Goal: Task Accomplishment & Management: Use online tool/utility

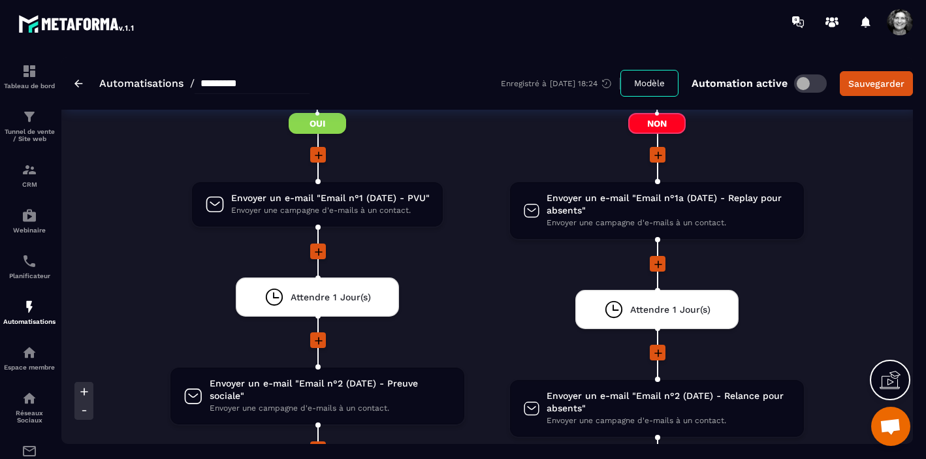
scroll to position [1601, 0]
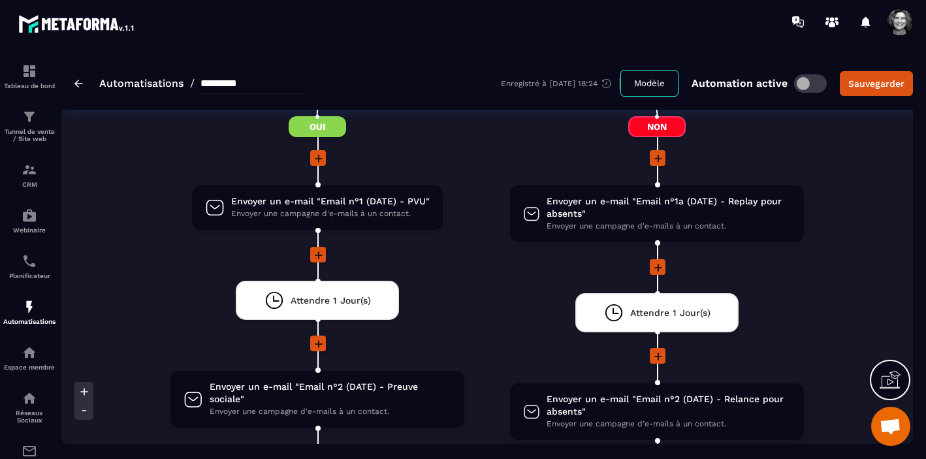
click at [109, 84] on link "Automatisations" at bounding box center [141, 83] width 84 height 12
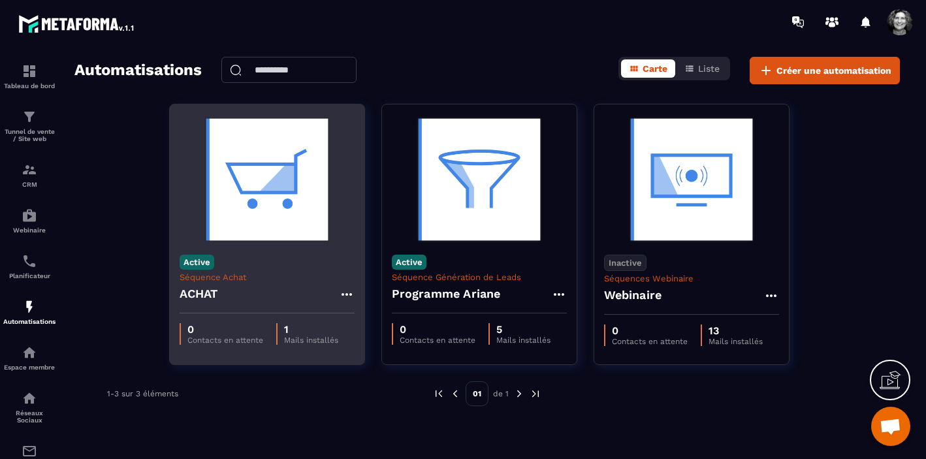
click at [350, 290] on icon at bounding box center [347, 295] width 16 height 16
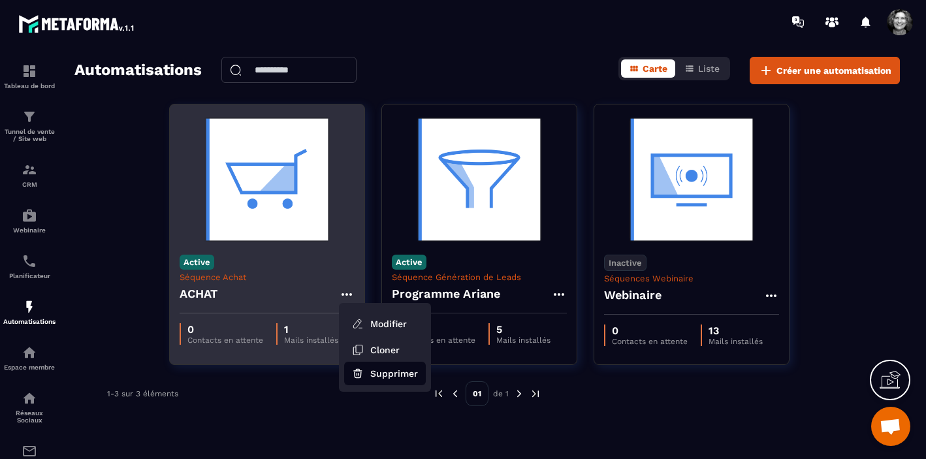
click at [391, 375] on button "Supprimer" at bounding box center [385, 373] width 82 height 23
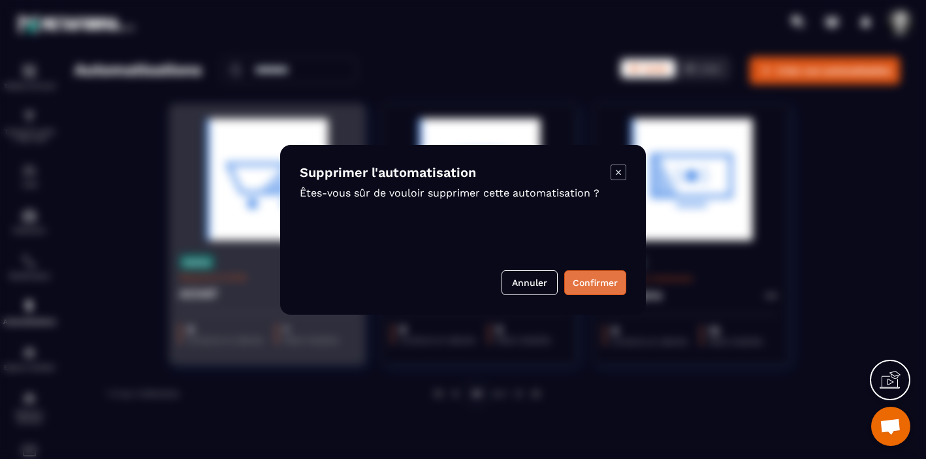
click at [603, 278] on button "Confirmer" at bounding box center [595, 282] width 62 height 25
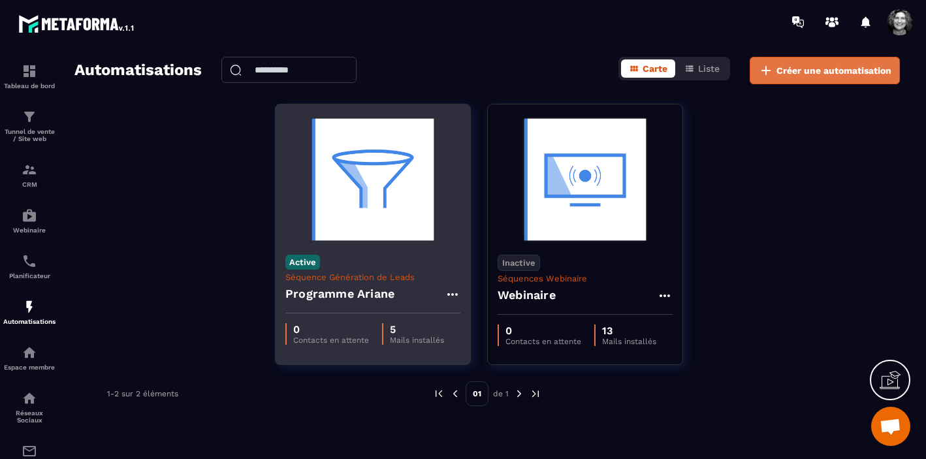
click at [827, 72] on span "Créer une automatisation" at bounding box center [833, 70] width 115 height 13
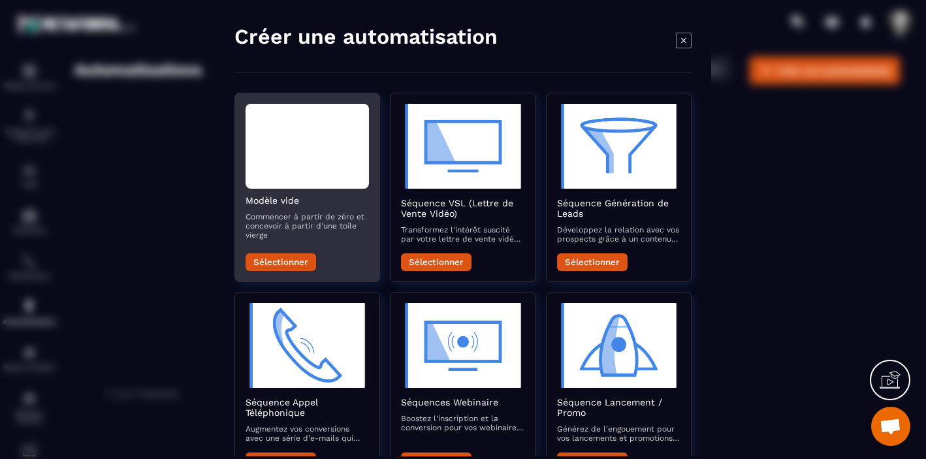
click at [292, 171] on div "Modal window" at bounding box center [306, 145] width 123 height 85
click at [296, 266] on button "Sélectionner" at bounding box center [280, 262] width 70 height 18
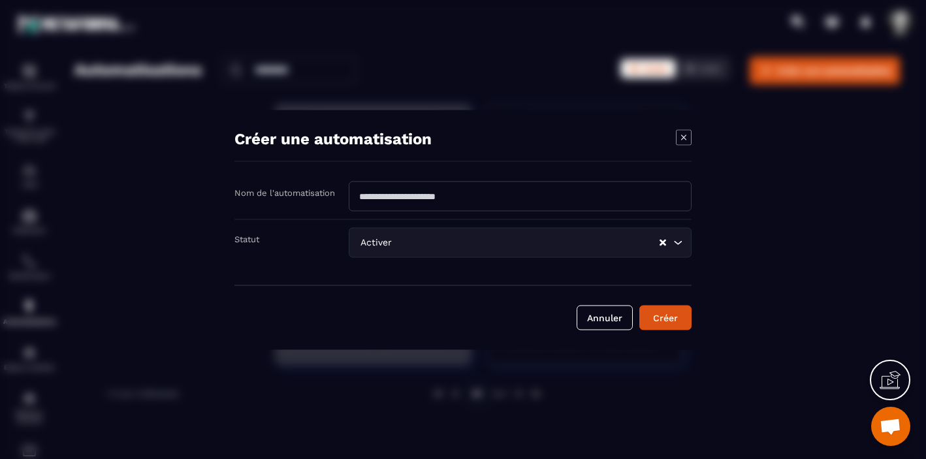
click at [516, 204] on input "Modal window" at bounding box center [520, 196] width 343 height 30
drag, startPoint x: 472, startPoint y: 198, endPoint x: 361, endPoint y: 197, distance: 111.0
click at [361, 197] on input "Modal window" at bounding box center [520, 196] width 343 height 30
type input "*********"
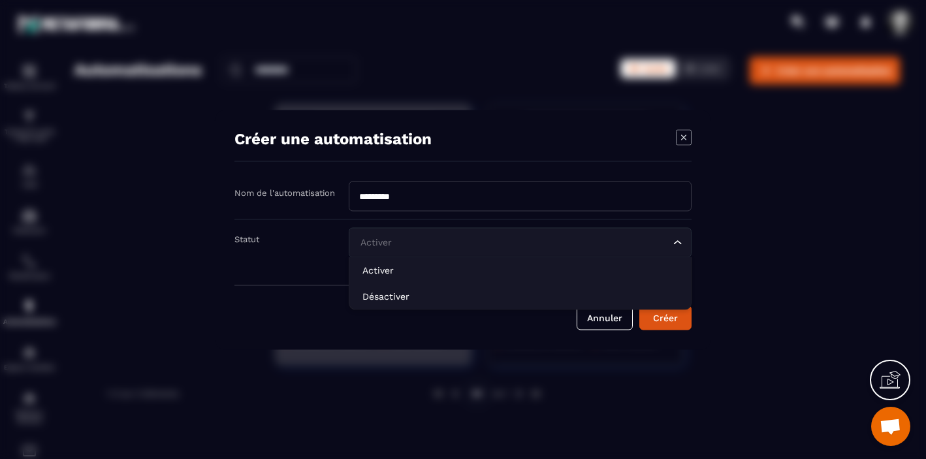
click at [678, 243] on icon "Search for option" at bounding box center [677, 242] width 13 height 13
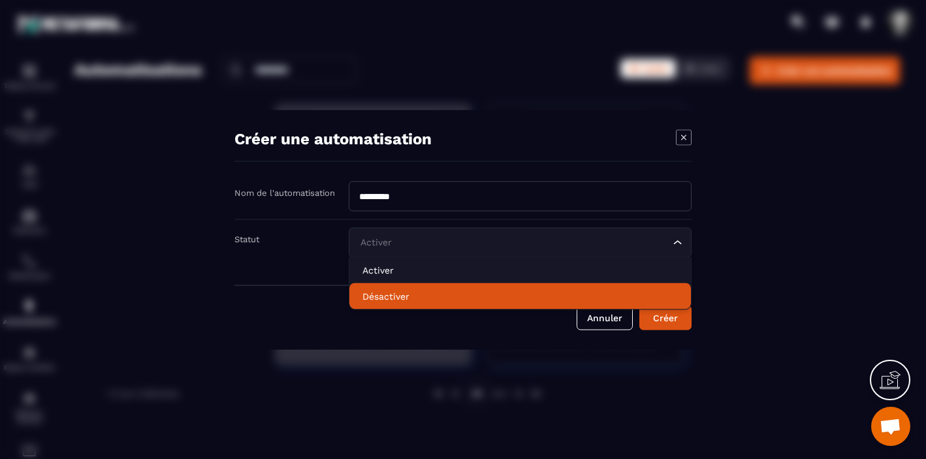
click at [548, 294] on p "Désactiver" at bounding box center [519, 295] width 315 height 13
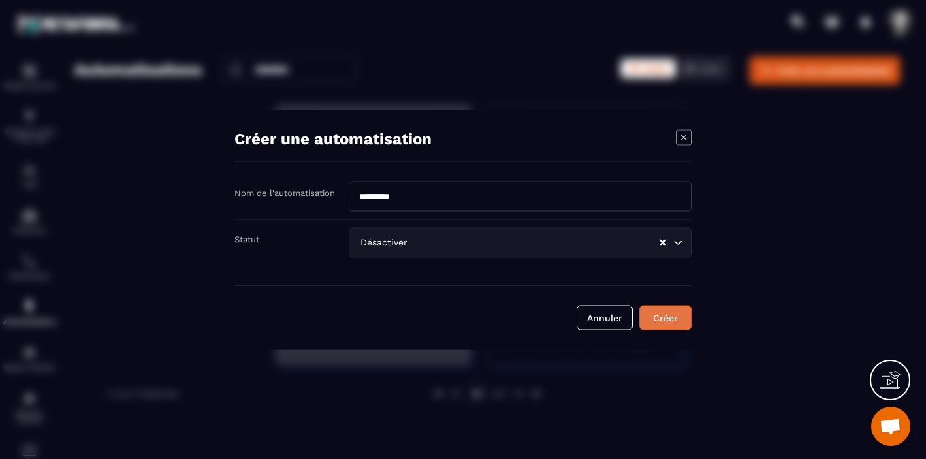
click at [672, 313] on button "Créer" at bounding box center [665, 317] width 52 height 25
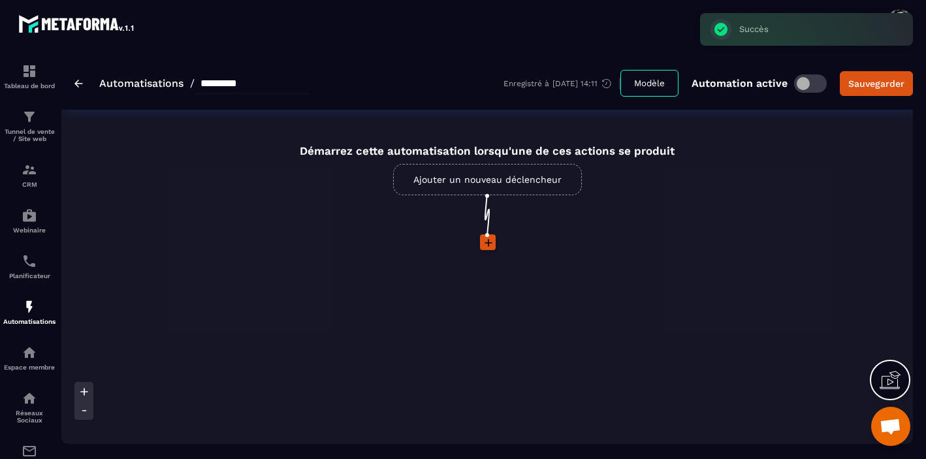
click at [499, 176] on link "Ajouter un nouveau déclencheur" at bounding box center [487, 179] width 189 height 31
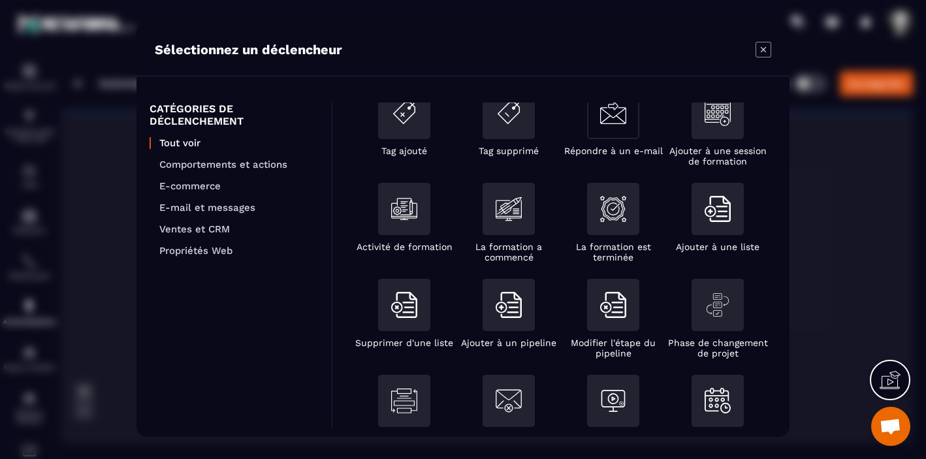
scroll to position [255, 0]
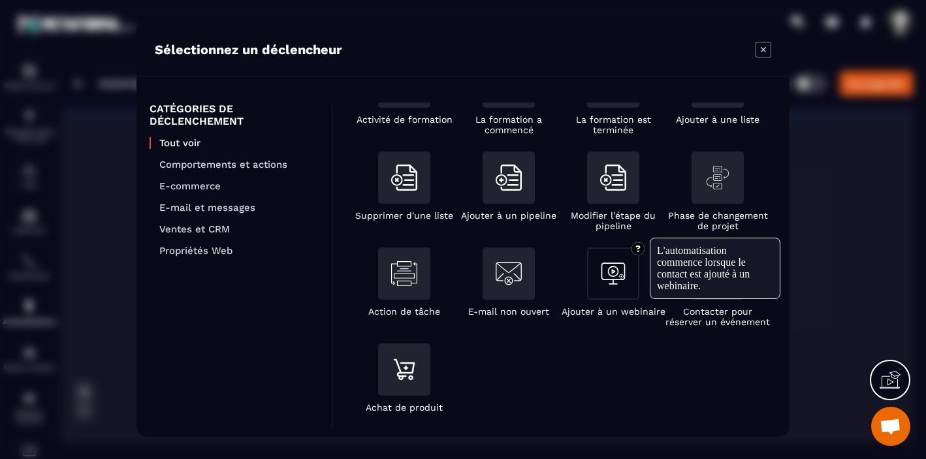
click at [610, 272] on img "Modal window" at bounding box center [613, 273] width 26 height 26
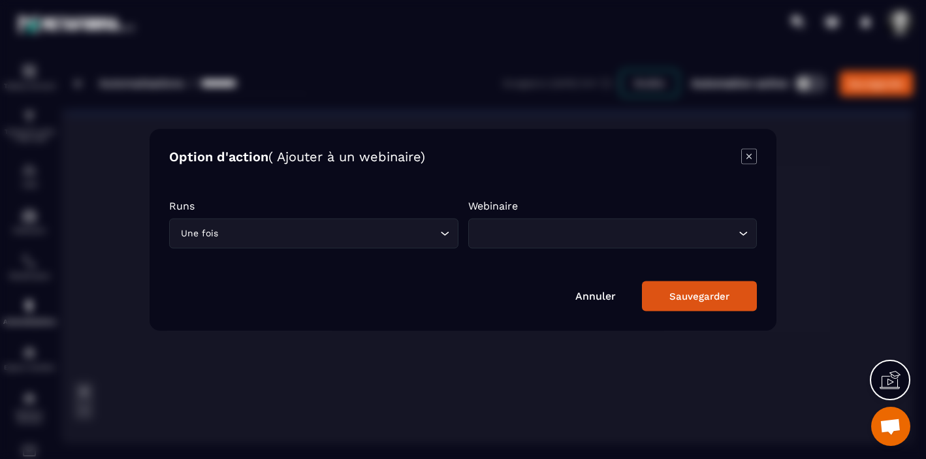
click at [743, 231] on icon "Search for option" at bounding box center [742, 233] width 13 height 13
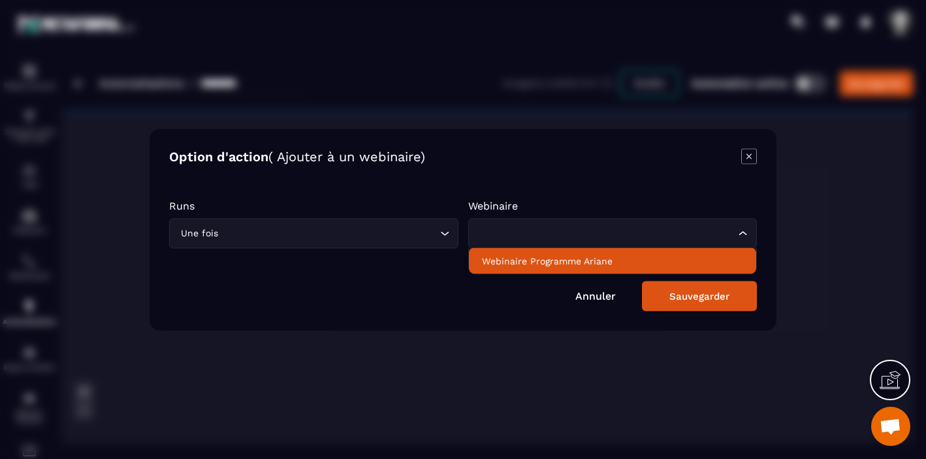
click at [599, 262] on p "Webinaire Programme Ariane" at bounding box center [613, 260] width 262 height 13
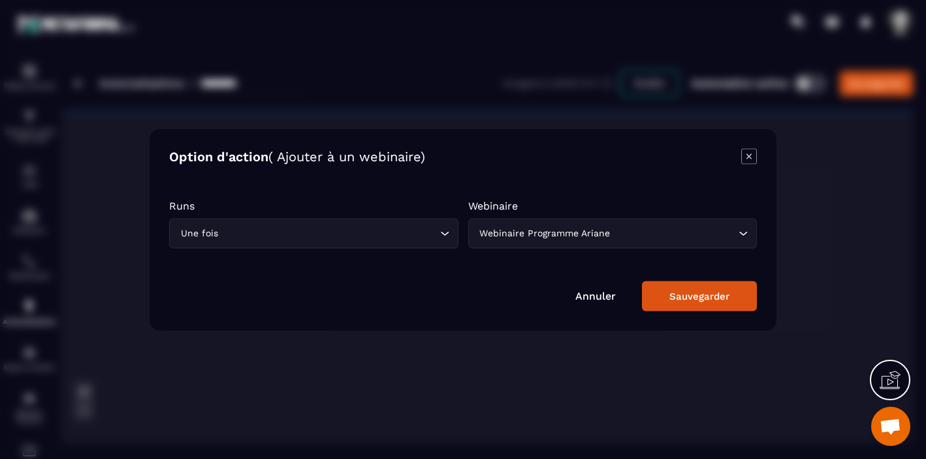
click at [445, 230] on icon "Search for option" at bounding box center [444, 233] width 13 height 13
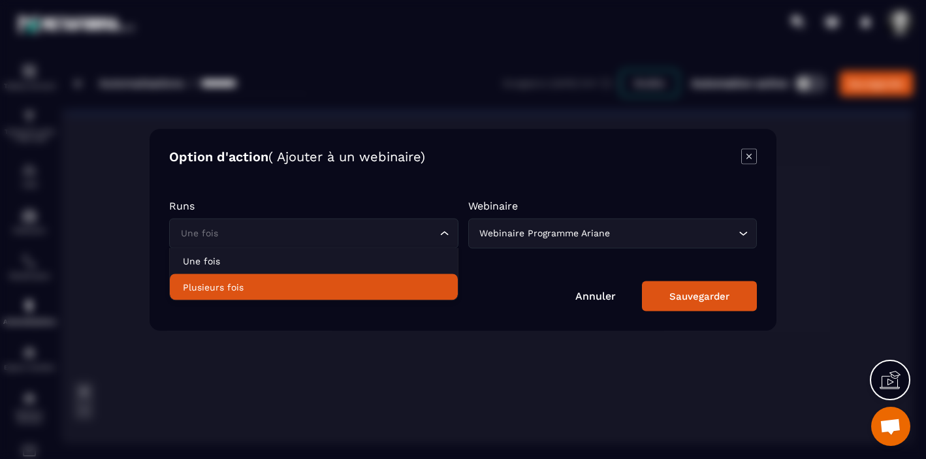
click at [368, 287] on p "Plusieurs fois" at bounding box center [314, 286] width 262 height 13
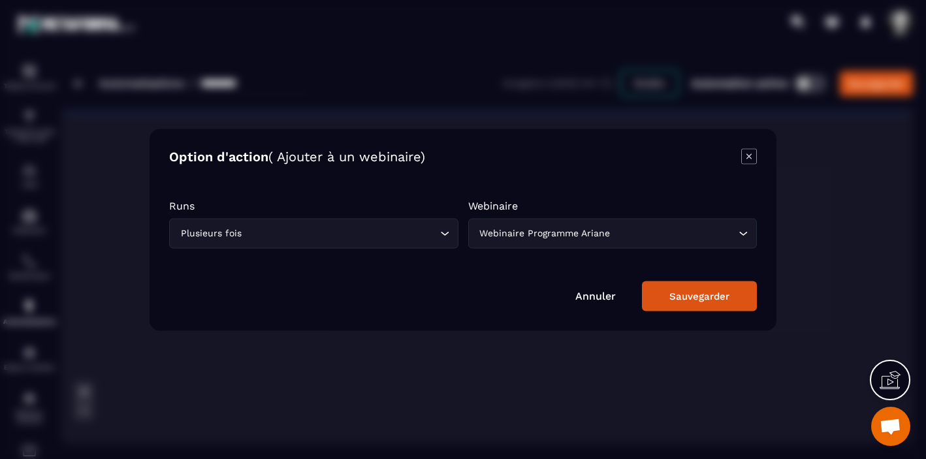
click at [698, 292] on div "Sauvegarder" at bounding box center [699, 296] width 60 height 12
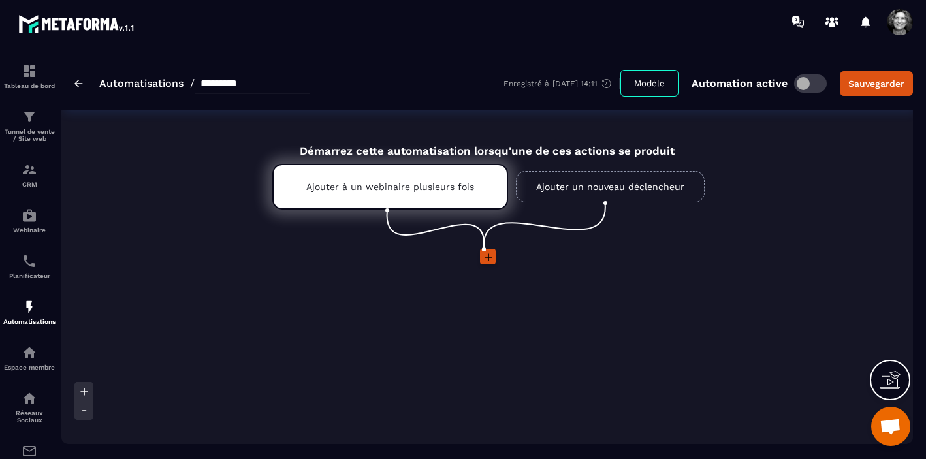
click at [486, 258] on icon at bounding box center [488, 257] width 13 height 13
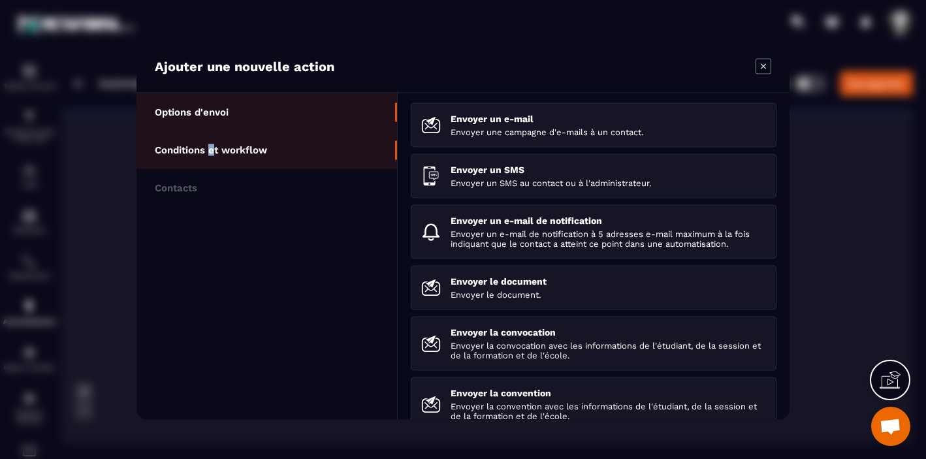
click at [212, 153] on p "Conditions et workflow" at bounding box center [211, 150] width 112 height 12
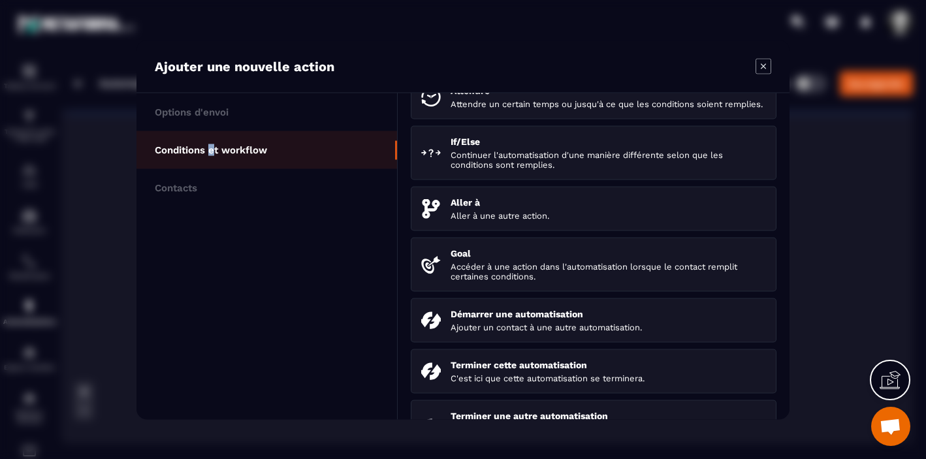
scroll to position [0, 0]
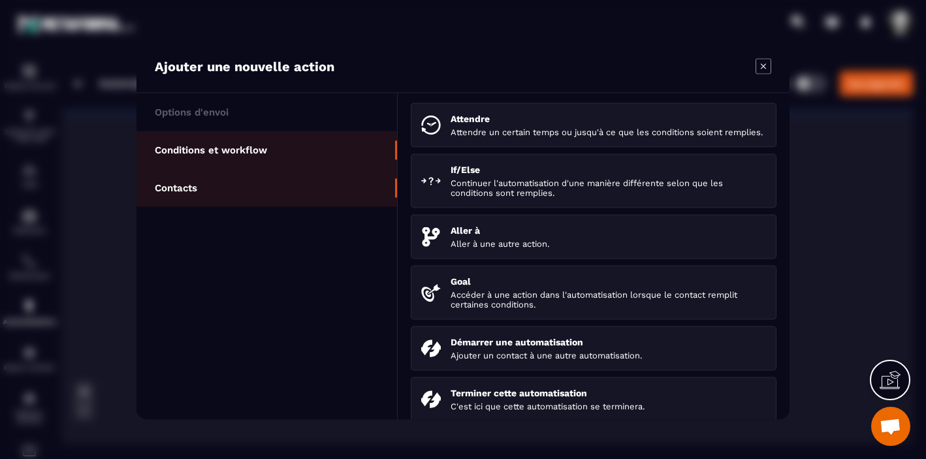
click at [273, 190] on li "Contacts" at bounding box center [266, 187] width 260 height 38
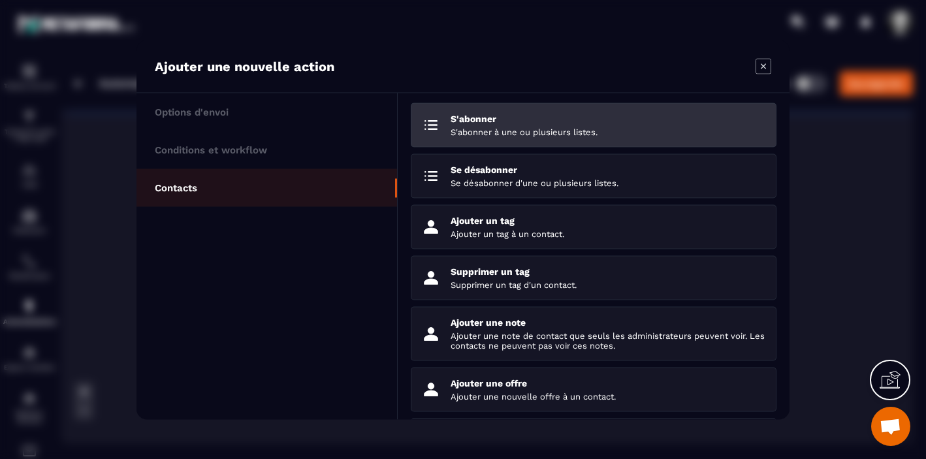
click at [545, 136] on p "S'abonner à une ou plusieurs listes." at bounding box center [607, 132] width 315 height 10
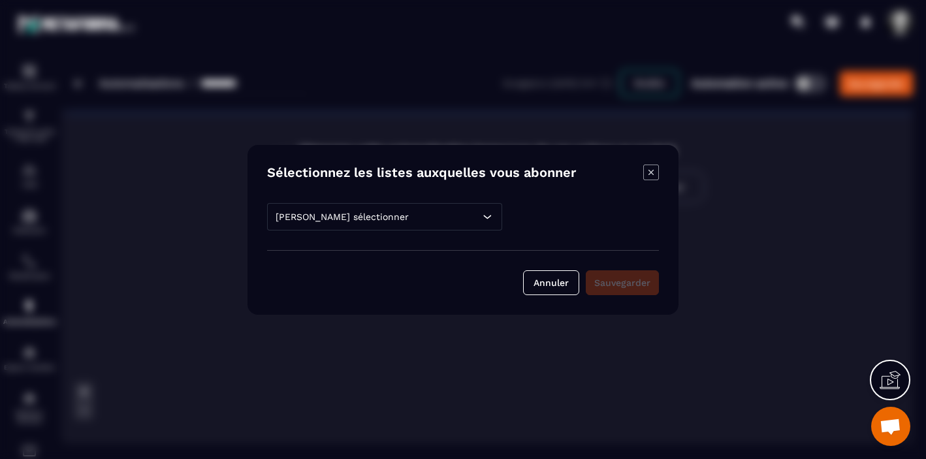
click at [484, 217] on icon "Modal window" at bounding box center [486, 216] width 13 height 13
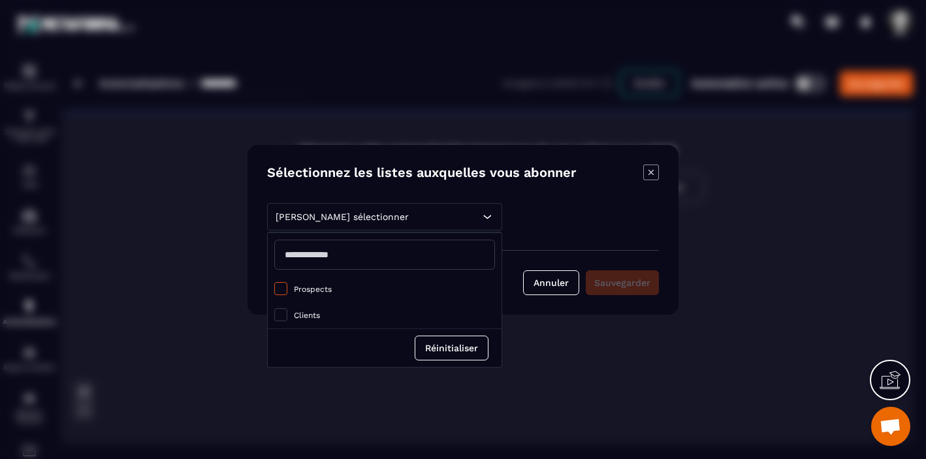
click at [283, 287] on span "Modal window" at bounding box center [280, 288] width 13 height 13
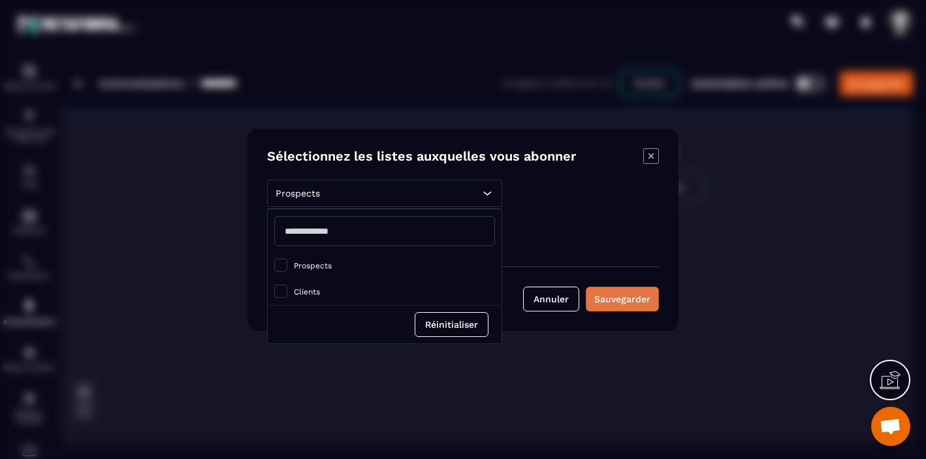
click at [630, 295] on div "Sauvegarder" at bounding box center [622, 298] width 56 height 13
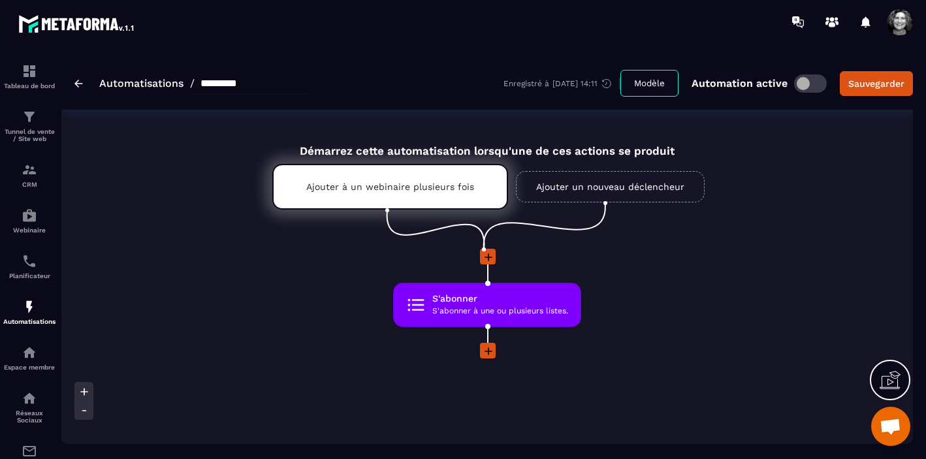
click at [488, 353] on icon at bounding box center [488, 351] width 8 height 8
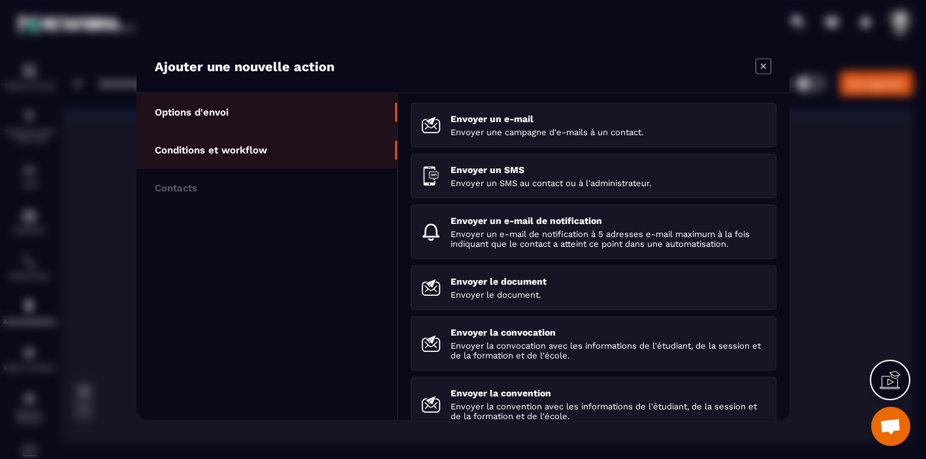
click at [266, 151] on p "Conditions et workflow" at bounding box center [211, 150] width 112 height 12
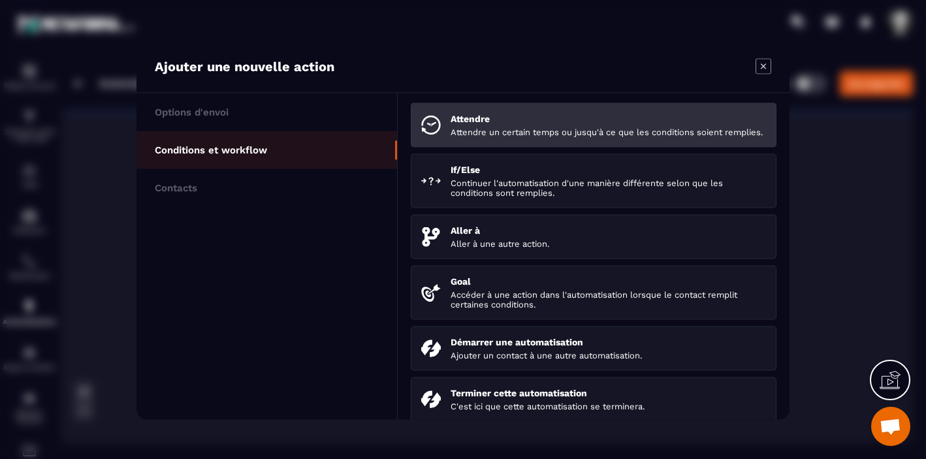
click at [539, 131] on p "Attendre un certain temps ou jusqu'à ce que les conditions soient remplies." at bounding box center [607, 132] width 315 height 10
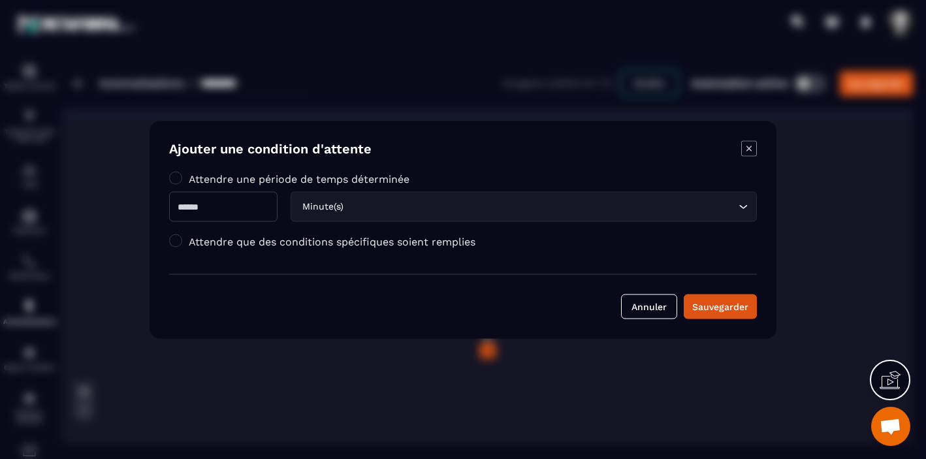
click at [217, 243] on label "Attendre que des conditions spécifiques soient remplies" at bounding box center [332, 241] width 287 height 12
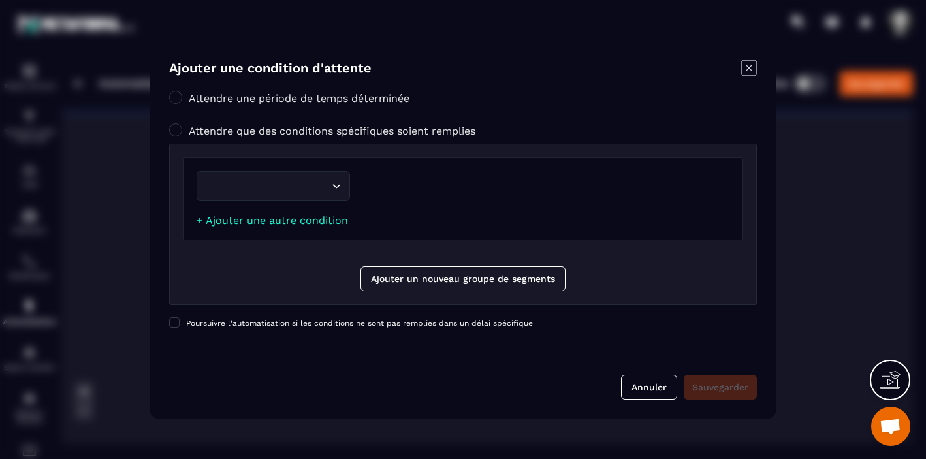
click at [332, 188] on icon "Search for option" at bounding box center [336, 186] width 13 height 13
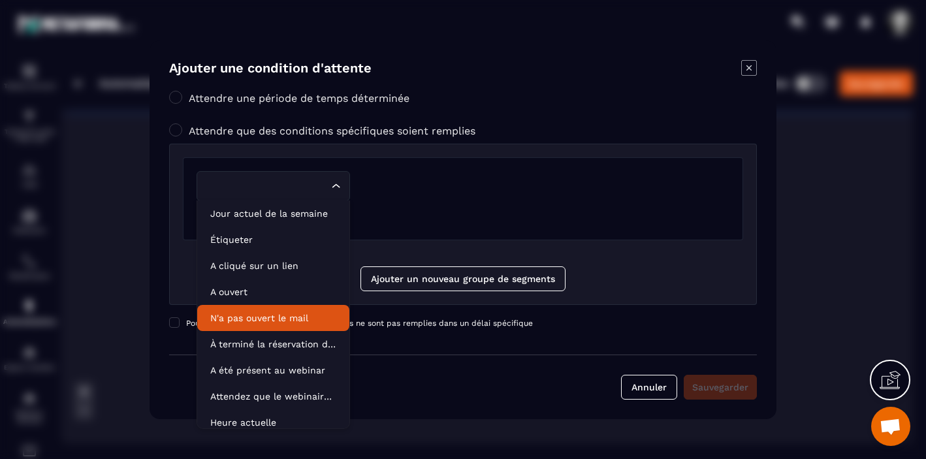
scroll to position [66, 0]
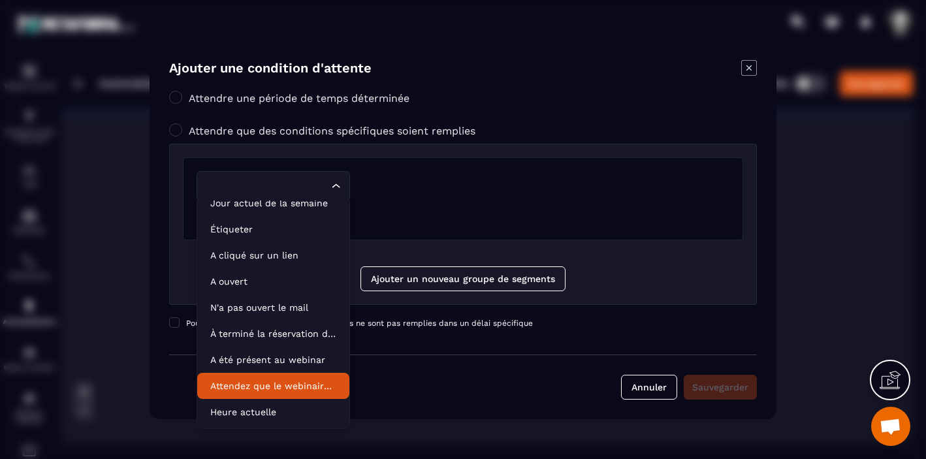
click at [294, 388] on p "Attendez que le webinaire soit terminé" at bounding box center [273, 385] width 126 height 13
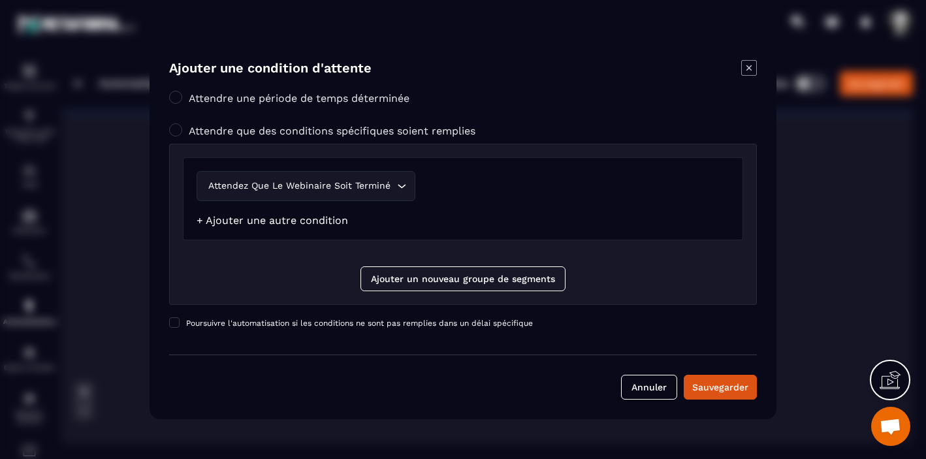
click at [325, 221] on link "+ Ajouter une autre condition" at bounding box center [271, 220] width 151 height 12
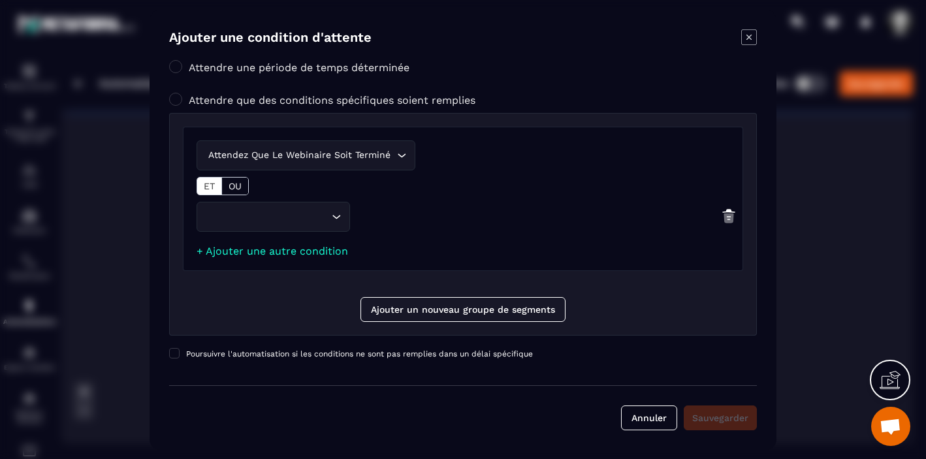
click at [399, 155] on div "Attendez que le webinaire soit terminé Loading..." at bounding box center [462, 155] width 533 height 30
click at [493, 202] on div "Attendez que le webinaire soit terminé Loading... ET OU" at bounding box center [462, 220] width 533 height 37
click at [402, 155] on div "Attendez que le webinaire soit terminé Loading..." at bounding box center [462, 155] width 533 height 30
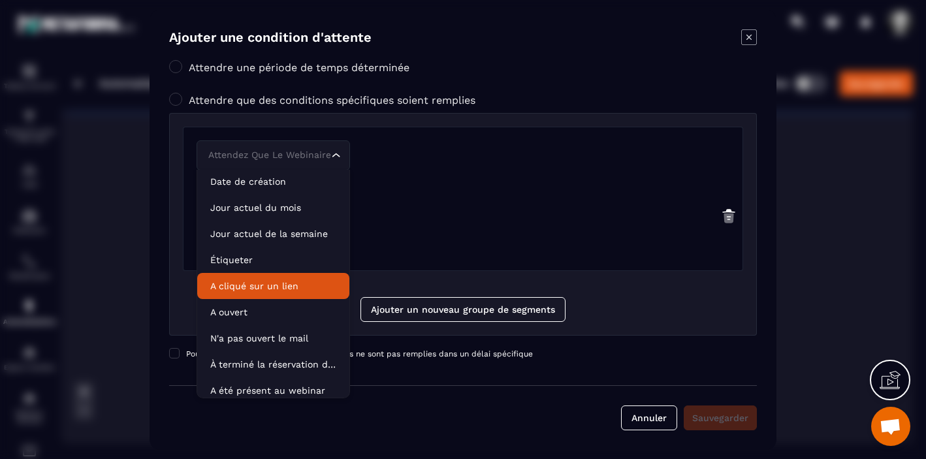
scroll to position [0, 0]
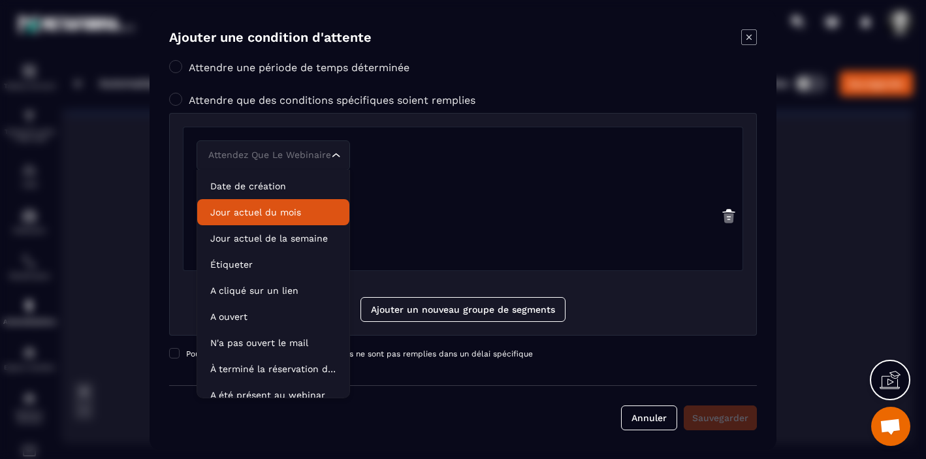
click at [418, 198] on div "Attendez que le webinaire soit terminé Loading... ET OU Loading... + Ajouter un…" at bounding box center [463, 199] width 560 height 144
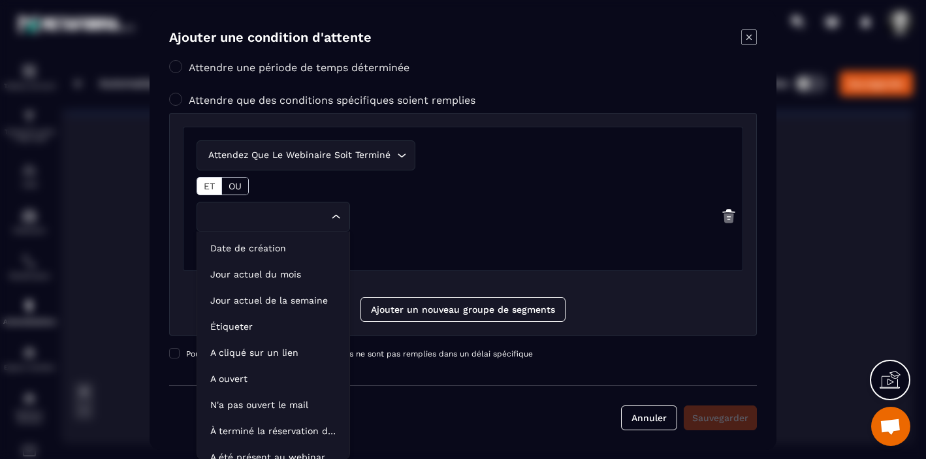
click at [337, 217] on icon "Search for option" at bounding box center [336, 216] width 13 height 13
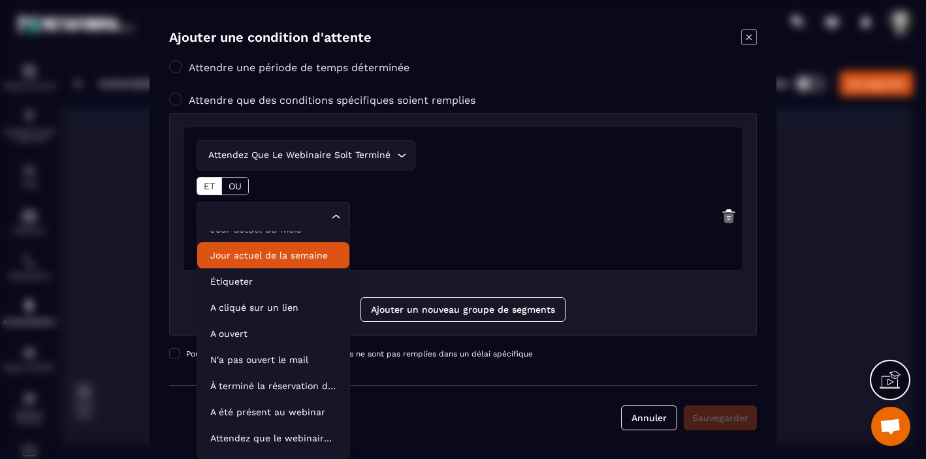
scroll to position [66, 0]
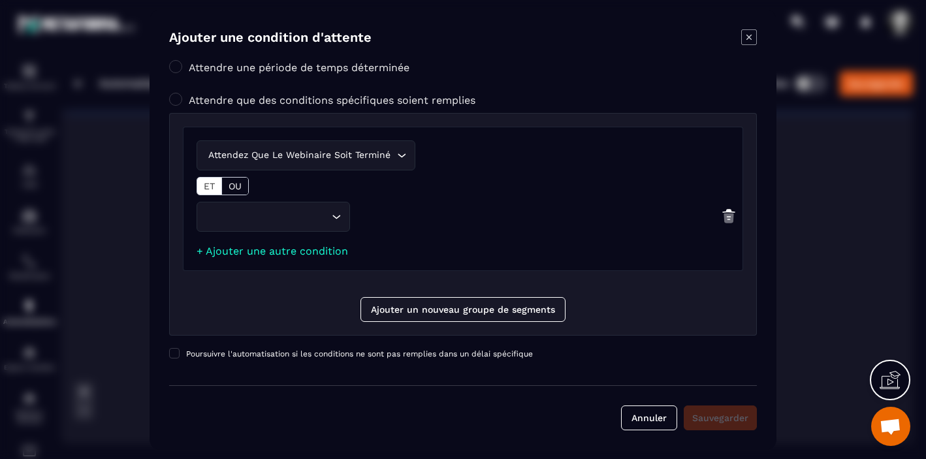
click at [431, 247] on div "Attendez que le webinaire soit terminé Loading... ET OU Loading... + Ajouter un…" at bounding box center [463, 199] width 560 height 144
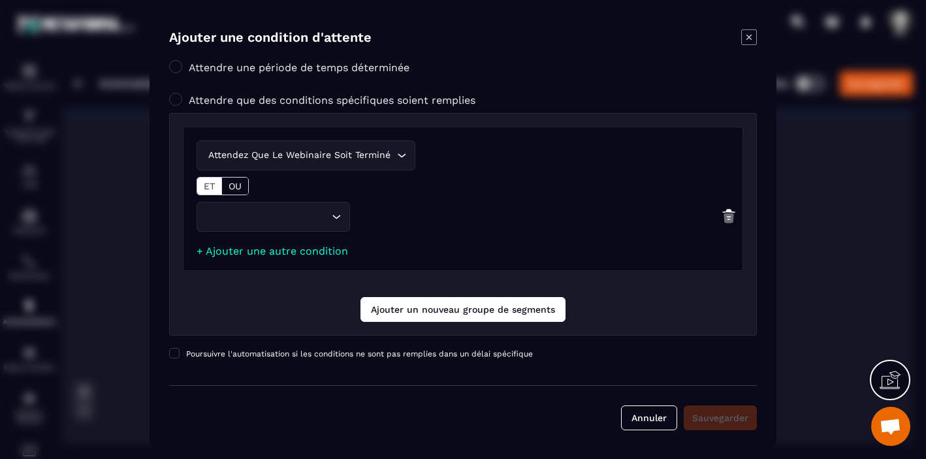
click at [521, 313] on button "Ajouter un nouveau groupe de segments" at bounding box center [462, 309] width 205 height 25
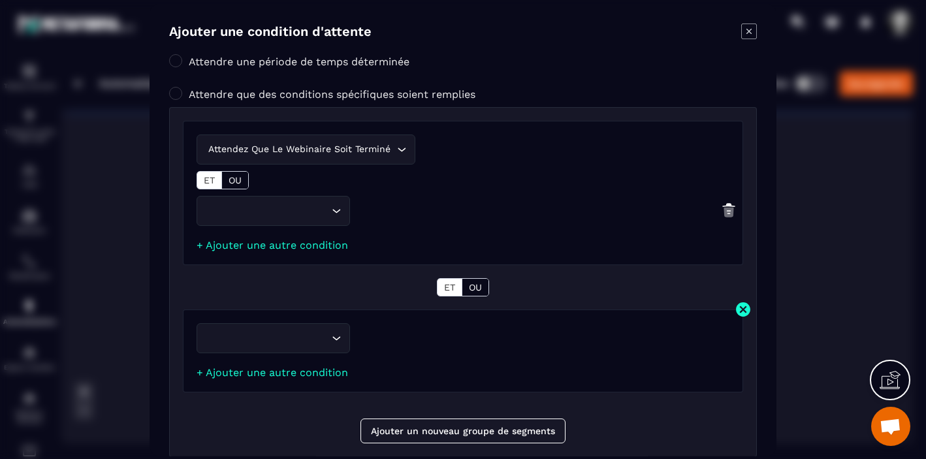
scroll to position [115, 0]
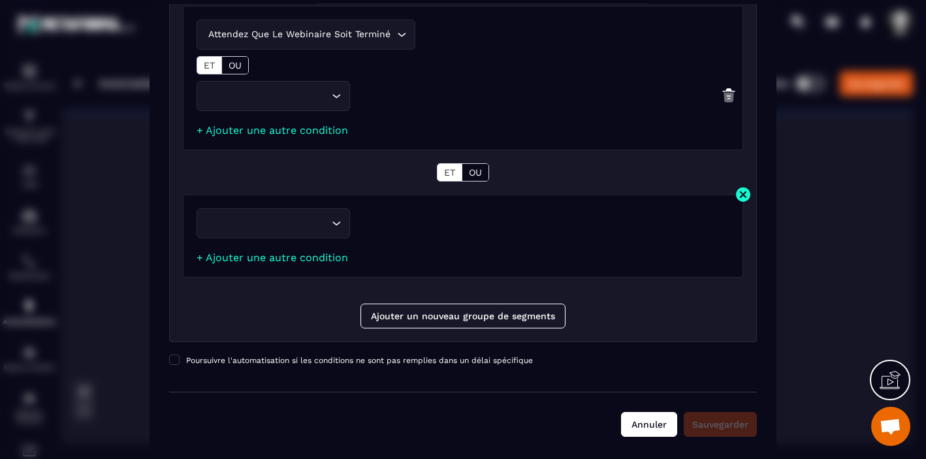
click at [657, 427] on button "Annuler" at bounding box center [649, 423] width 56 height 25
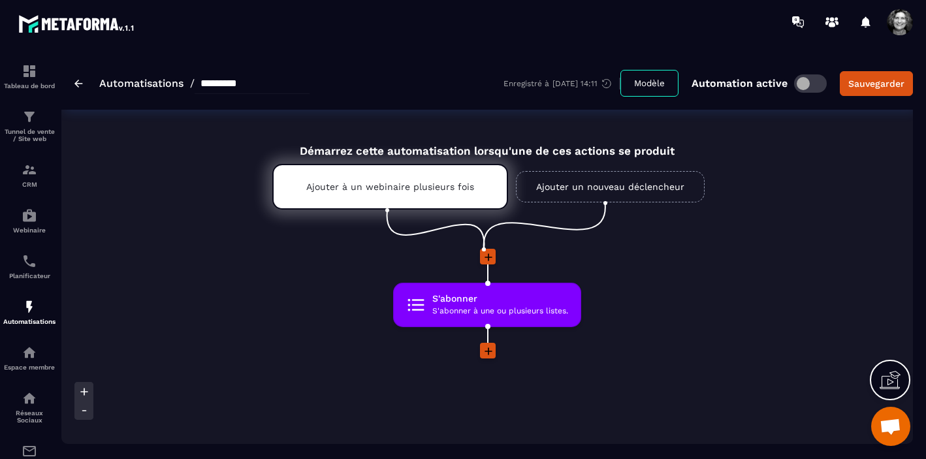
scroll to position [0, 0]
click at [872, 82] on div "Sauvegarder" at bounding box center [876, 83] width 56 height 13
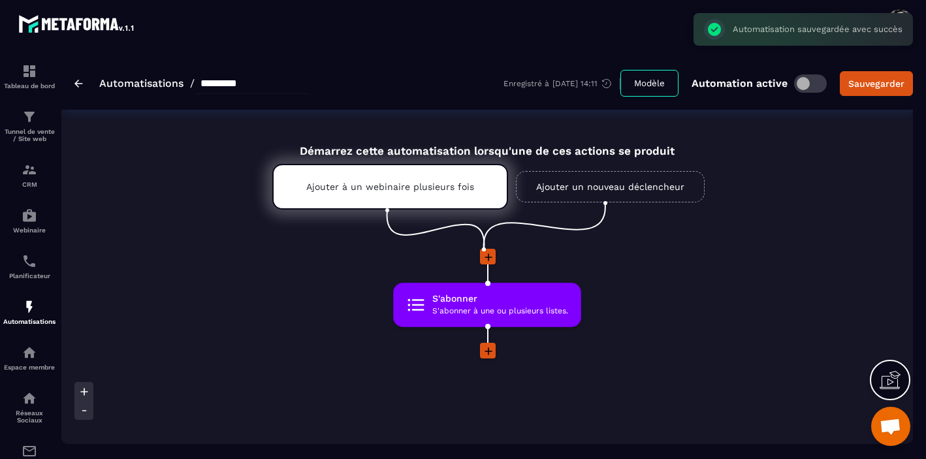
click at [148, 82] on link "Automatisations" at bounding box center [141, 83] width 84 height 12
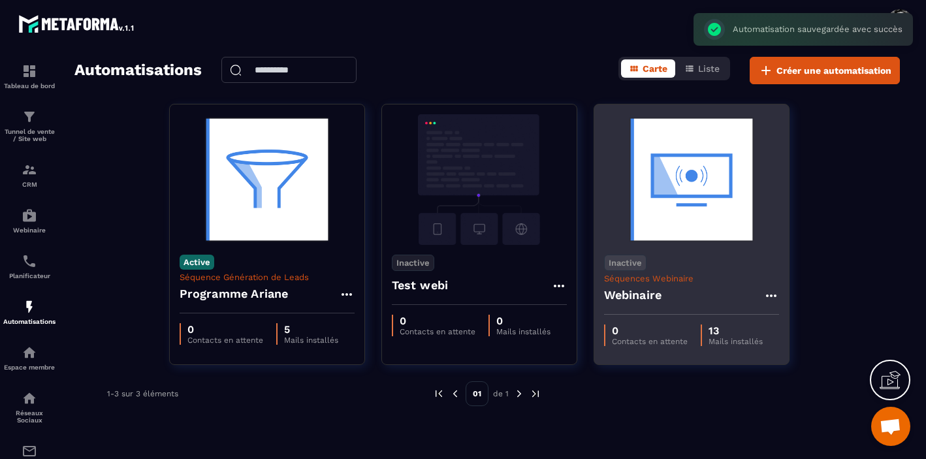
click at [683, 211] on img at bounding box center [691, 179] width 175 height 131
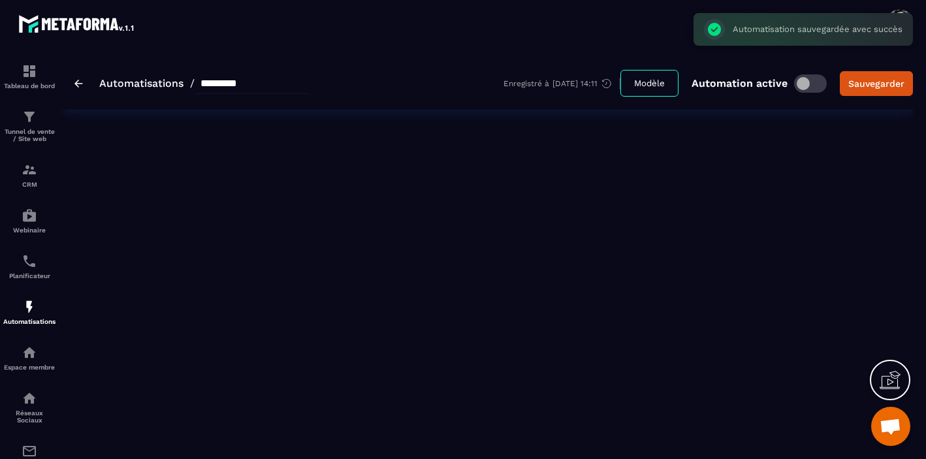
type input "*********"
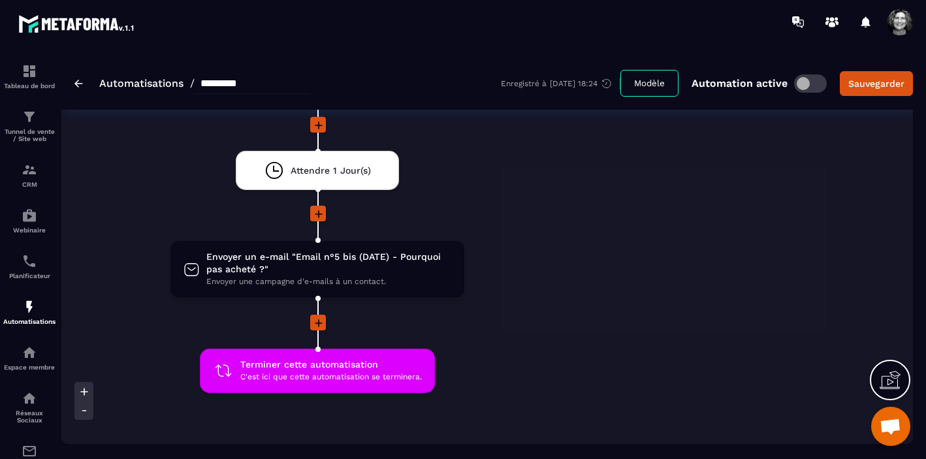
scroll to position [2303, 0]
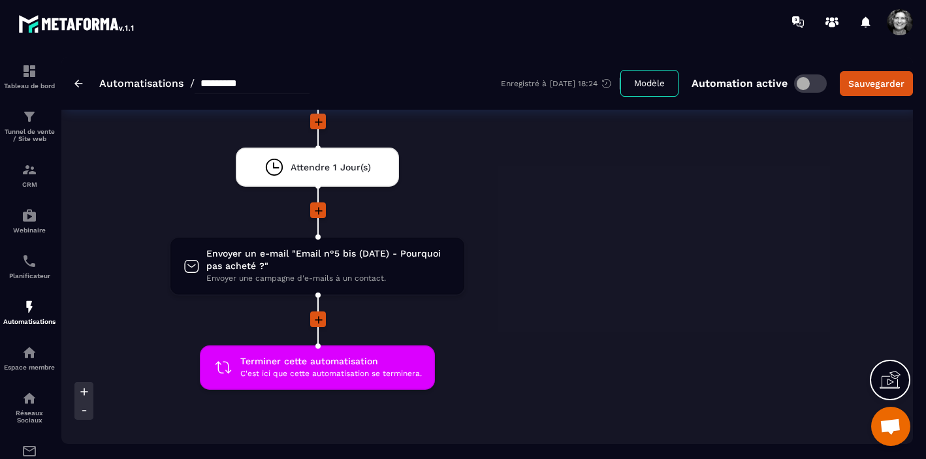
click at [319, 323] on icon at bounding box center [318, 319] width 13 height 13
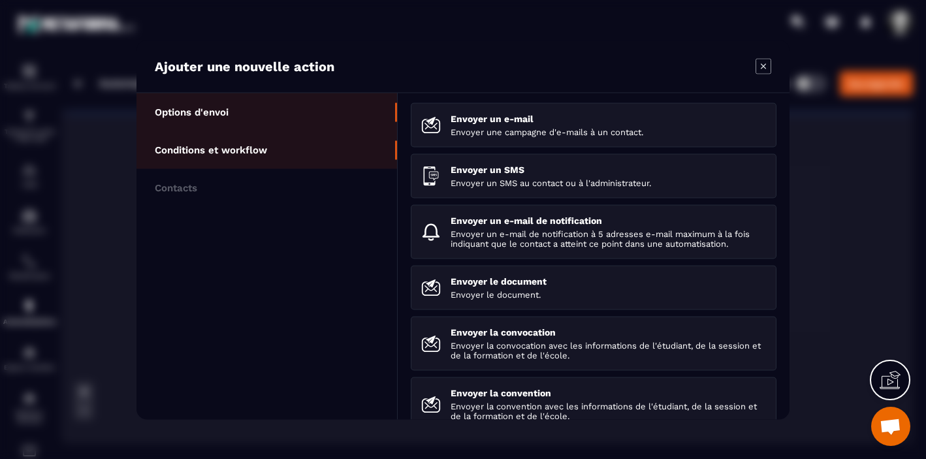
click at [271, 168] on li "Conditions et workflow" at bounding box center [266, 187] width 260 height 38
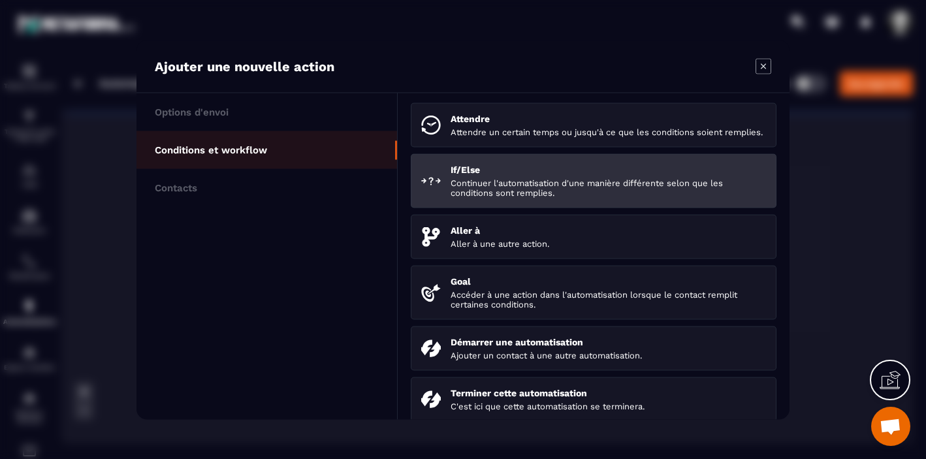
click at [506, 195] on p "Continuer l'automatisation d'une manière différente selon que les conditions so…" at bounding box center [607, 188] width 315 height 20
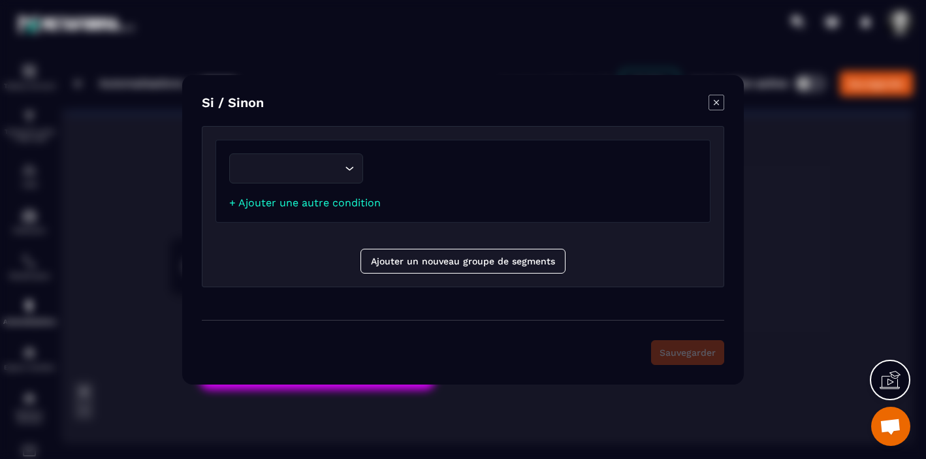
click at [348, 168] on icon "Search for option" at bounding box center [349, 168] width 13 height 13
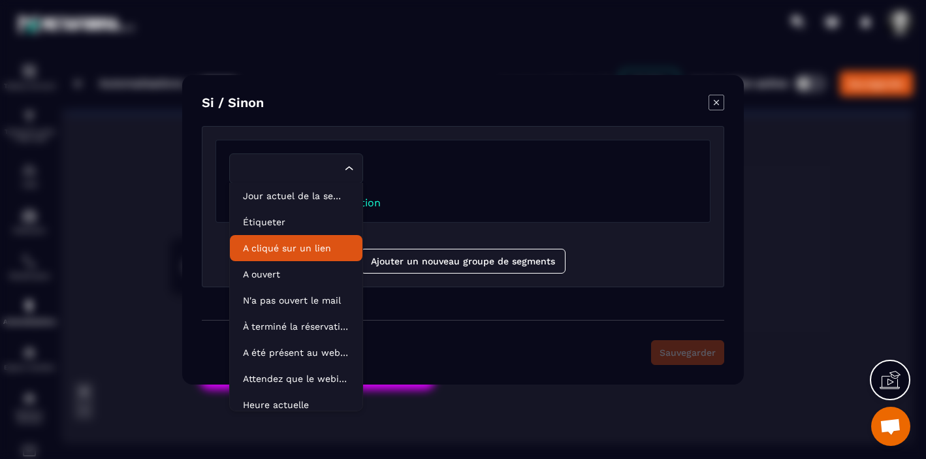
scroll to position [66, 0]
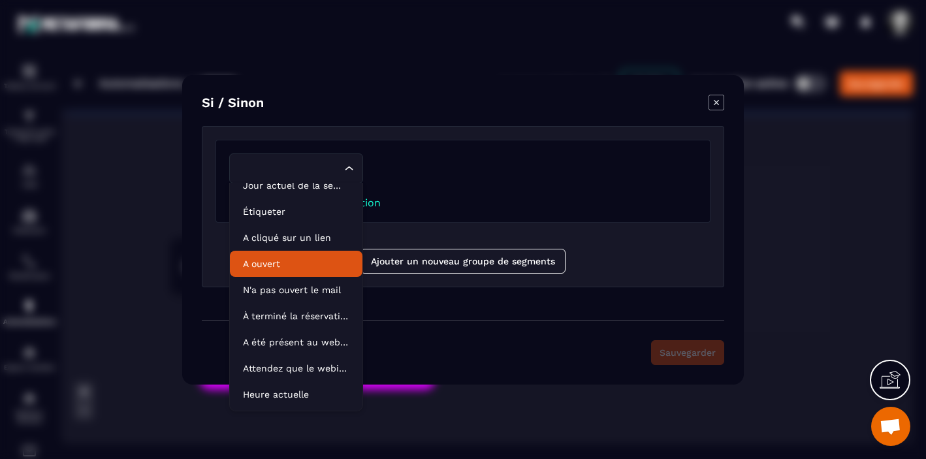
click at [456, 176] on div "Modal window" at bounding box center [532, 168] width 327 height 30
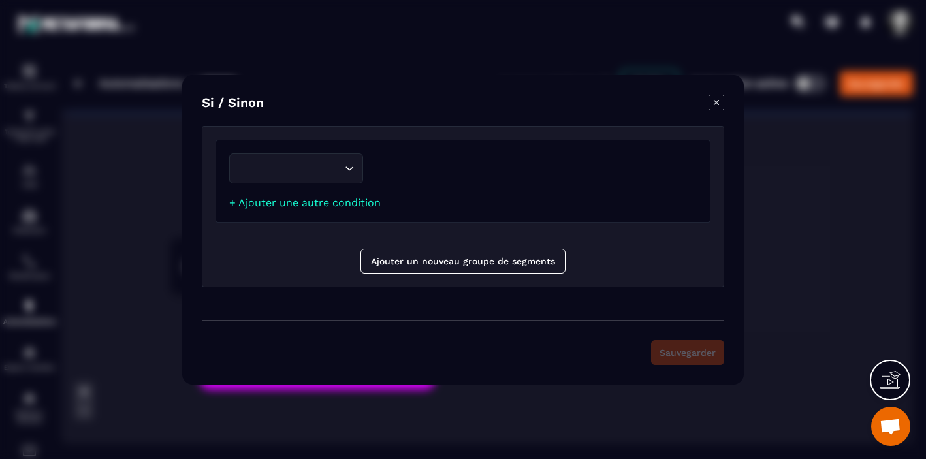
click at [721, 99] on icon "Modal window" at bounding box center [716, 103] width 16 height 16
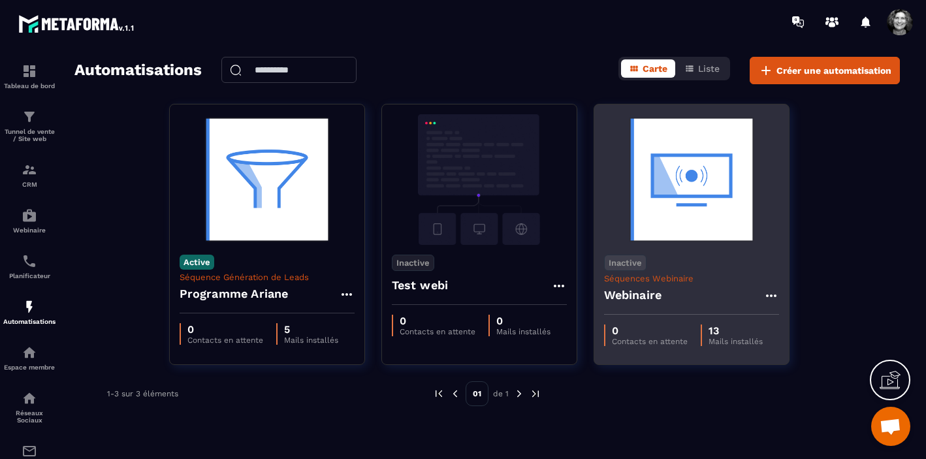
click at [680, 200] on img at bounding box center [691, 179] width 175 height 131
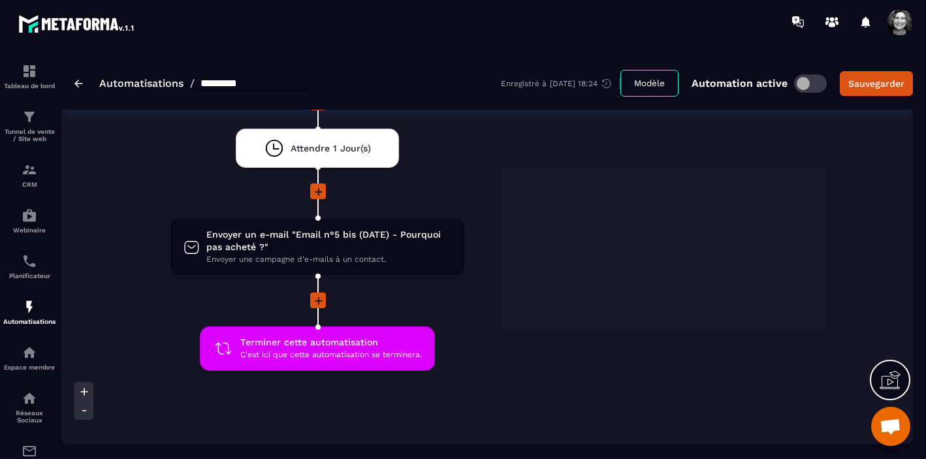
scroll to position [2359, 0]
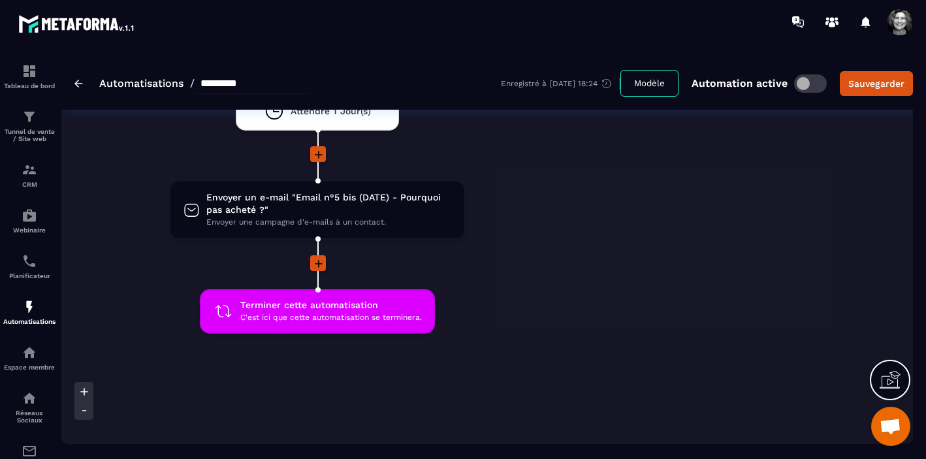
click at [320, 267] on icon at bounding box center [318, 263] width 13 height 13
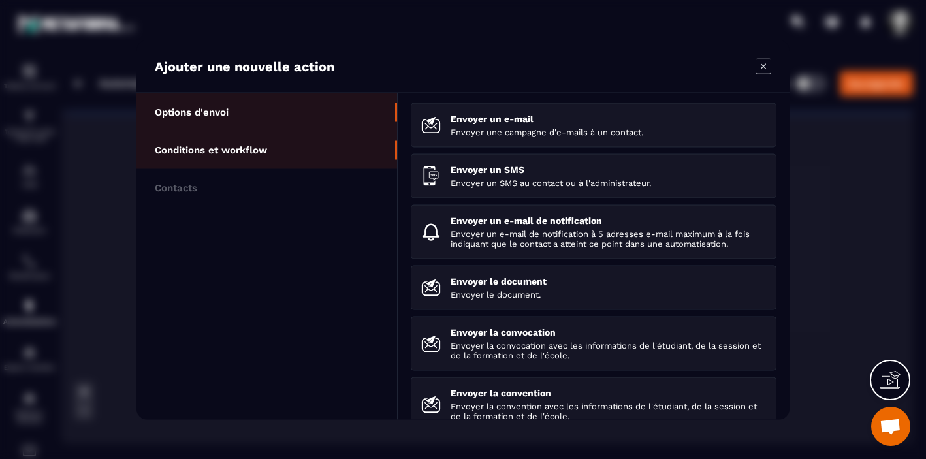
click at [256, 149] on p "Conditions et workflow" at bounding box center [211, 150] width 112 height 12
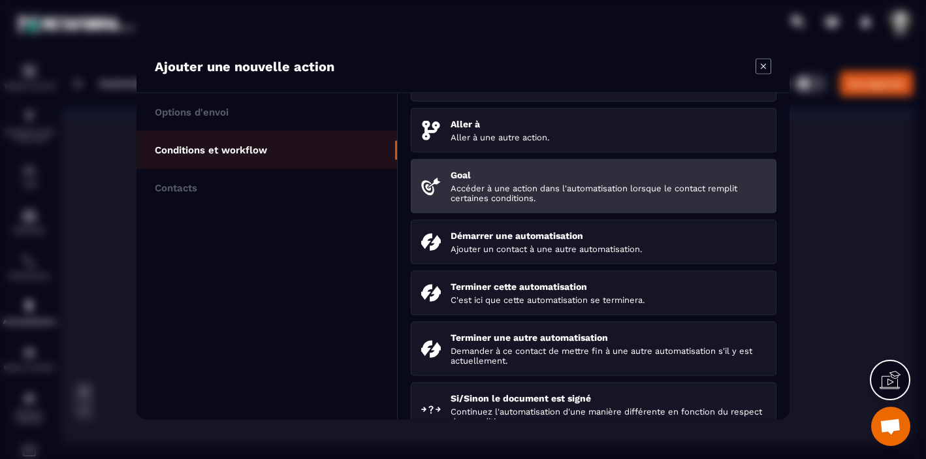
scroll to position [203, 0]
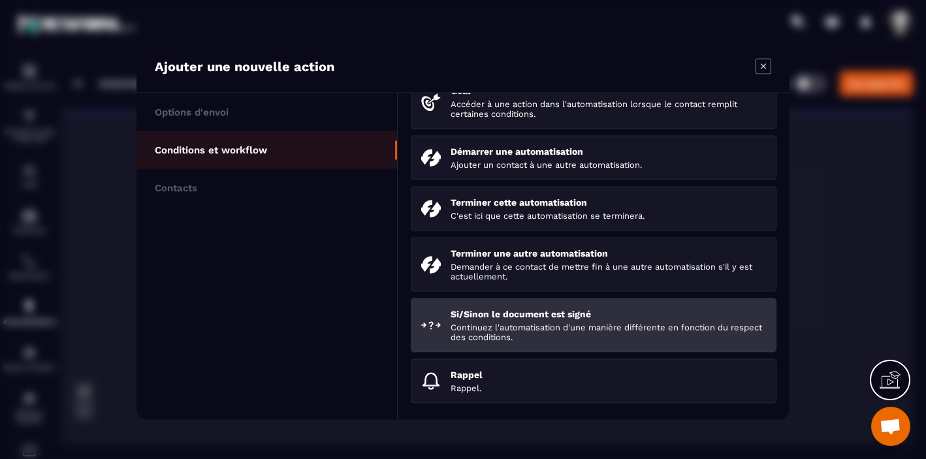
click at [542, 317] on p "Si/Sinon le document est signé" at bounding box center [607, 313] width 315 height 10
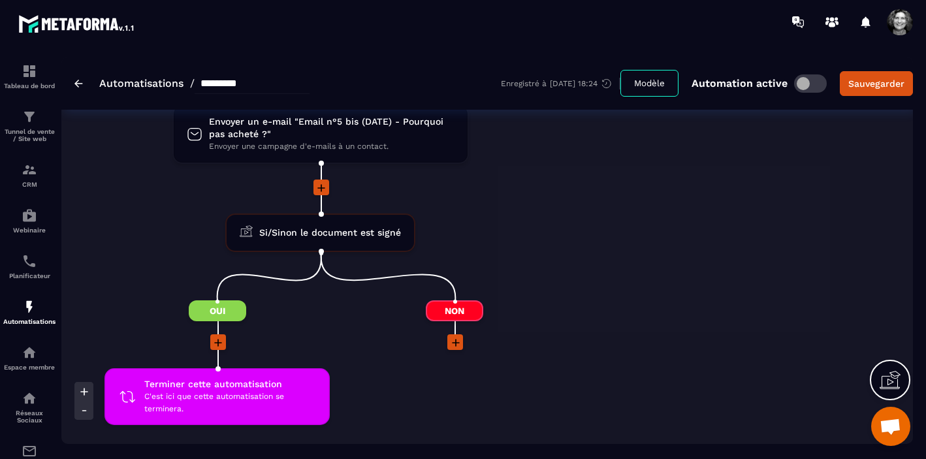
scroll to position [2435, 0]
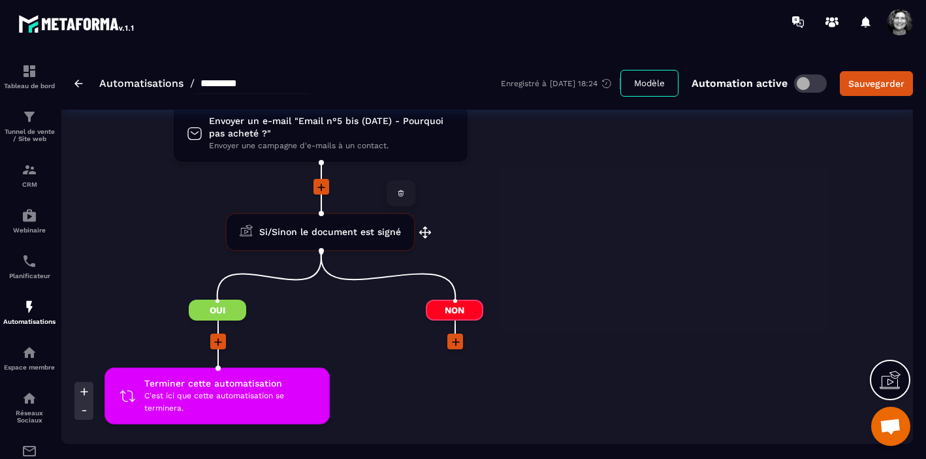
click at [400, 195] on icon at bounding box center [400, 193] width 1 height 1
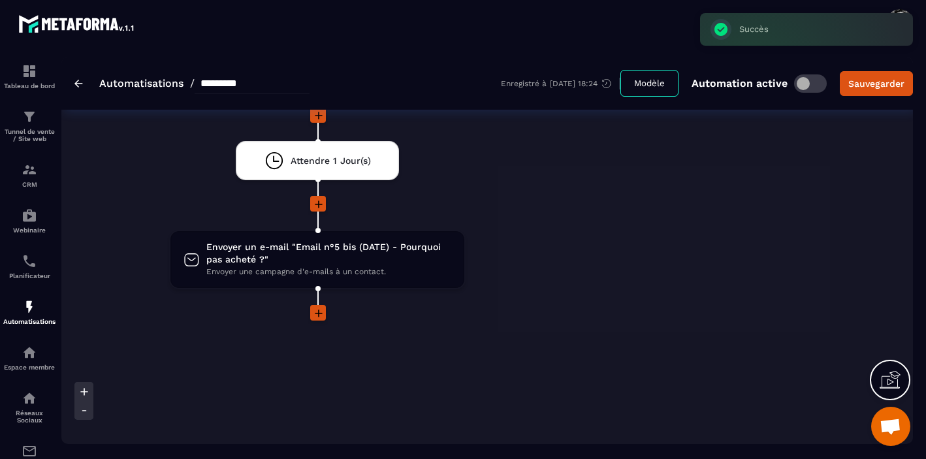
scroll to position [2406, 0]
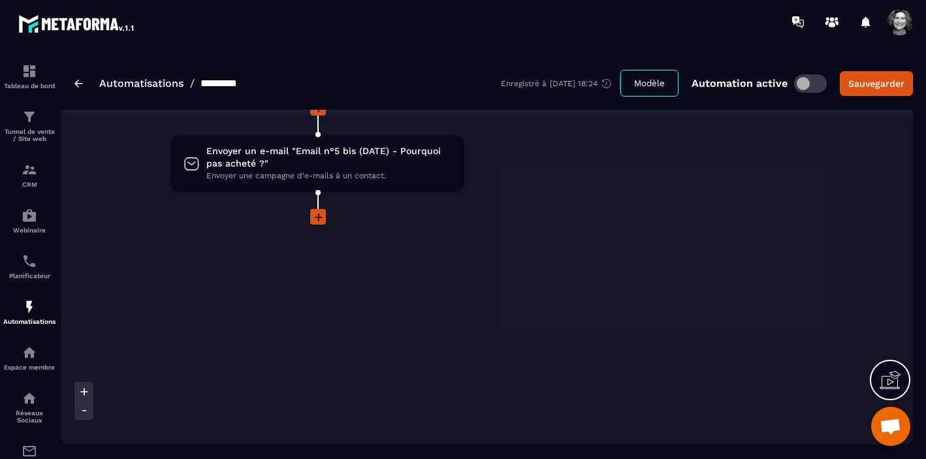
click at [318, 219] on icon at bounding box center [319, 217] width 8 height 8
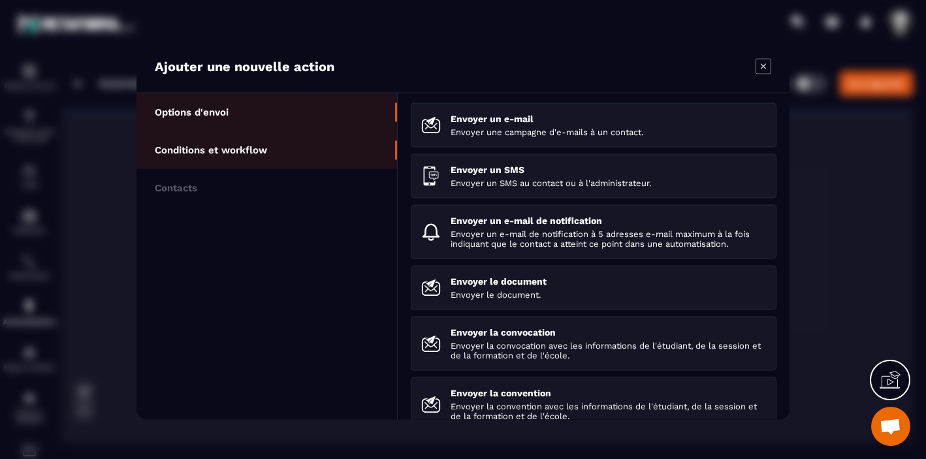
click at [297, 168] on li "Conditions et workflow" at bounding box center [266, 187] width 260 height 38
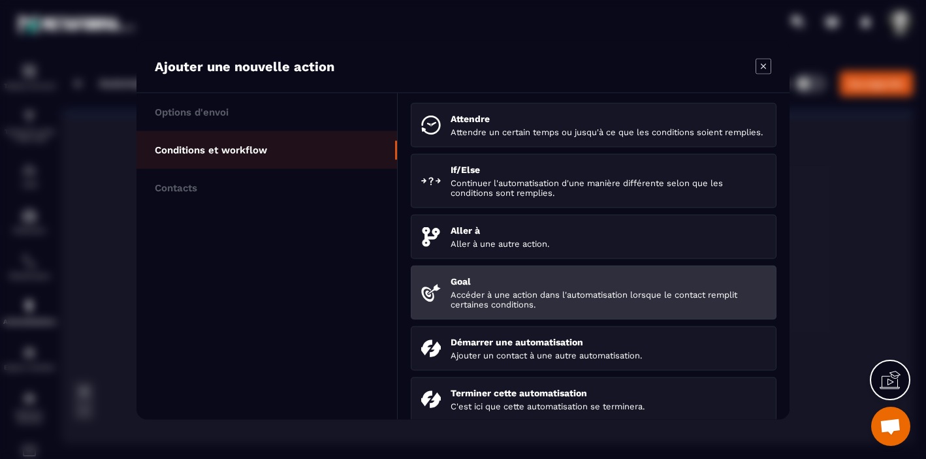
click at [515, 304] on p "Accéder à une action dans l'automatisation lorsque le contact remplit certaines…" at bounding box center [607, 299] width 315 height 20
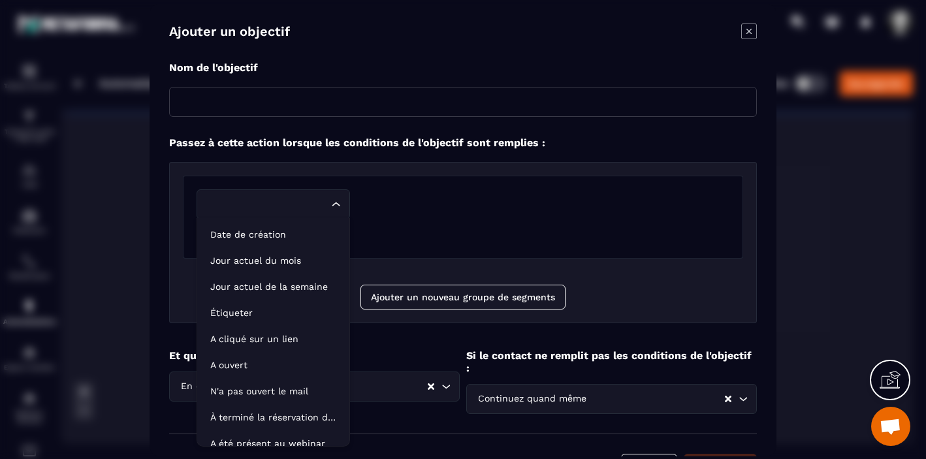
click at [338, 204] on icon "Search for option" at bounding box center [336, 204] width 8 height 4
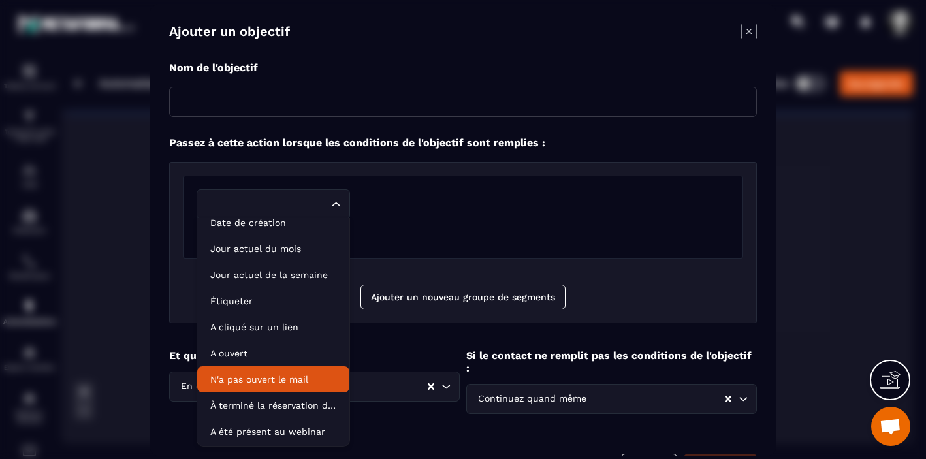
scroll to position [8, 0]
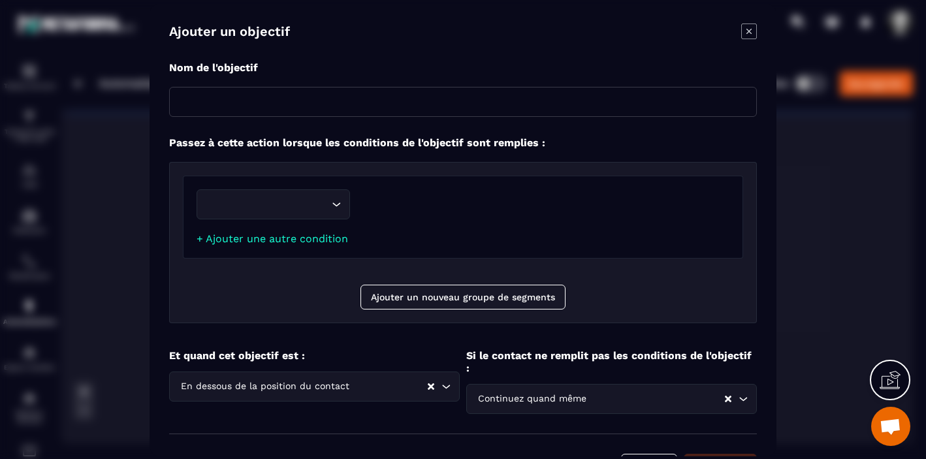
click at [499, 225] on div "Loading..." at bounding box center [462, 207] width 533 height 37
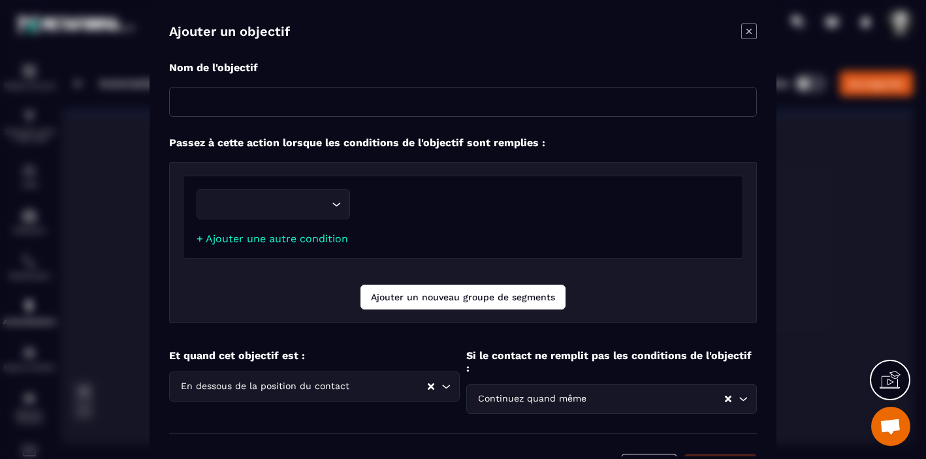
click at [396, 292] on button "Ajouter un nouveau groupe de segments" at bounding box center [462, 296] width 205 height 25
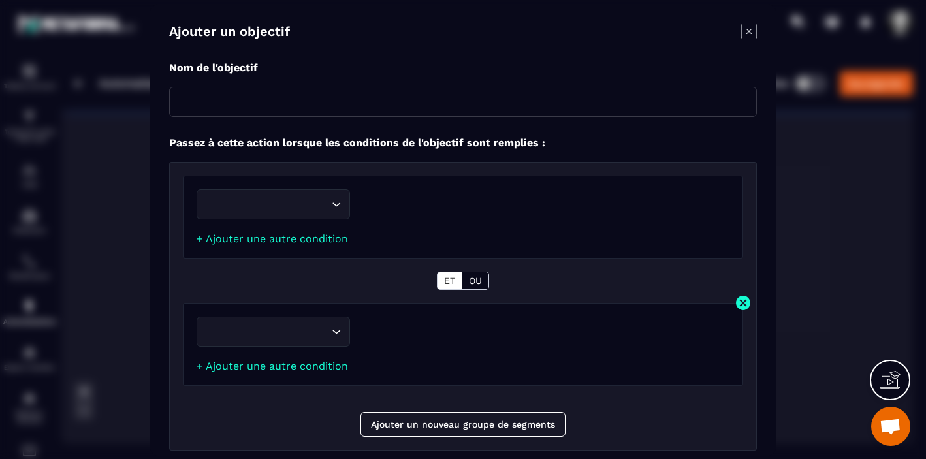
click at [747, 302] on img "Modal window" at bounding box center [743, 302] width 16 height 16
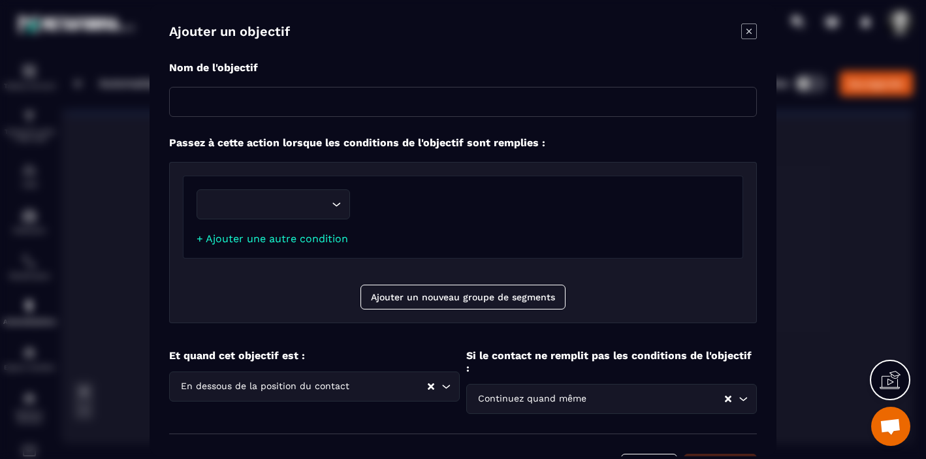
click at [336, 202] on icon "Search for option" at bounding box center [336, 203] width 13 height 13
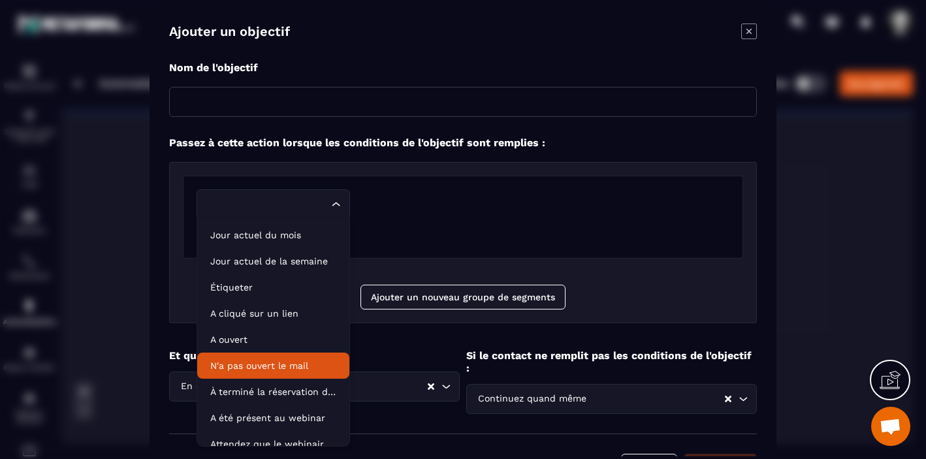
scroll to position [66, 0]
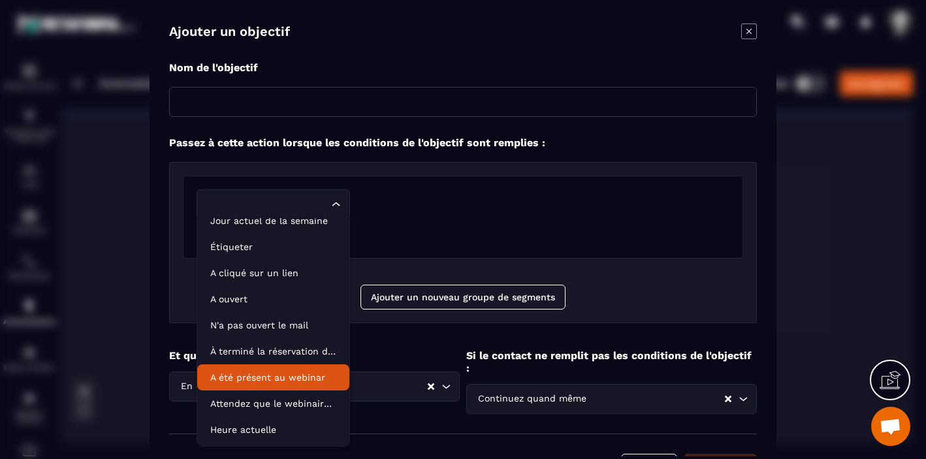
click at [751, 34] on icon "Modal window" at bounding box center [749, 31] width 16 height 16
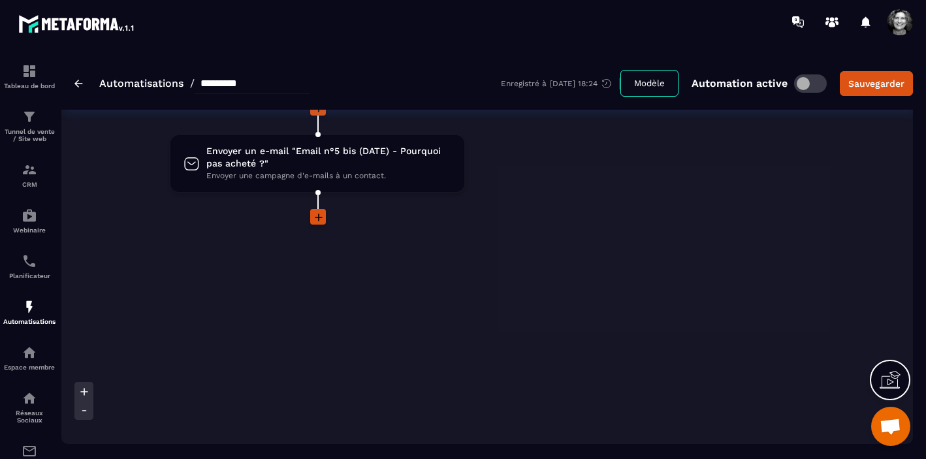
click at [322, 217] on icon at bounding box center [319, 217] width 8 height 8
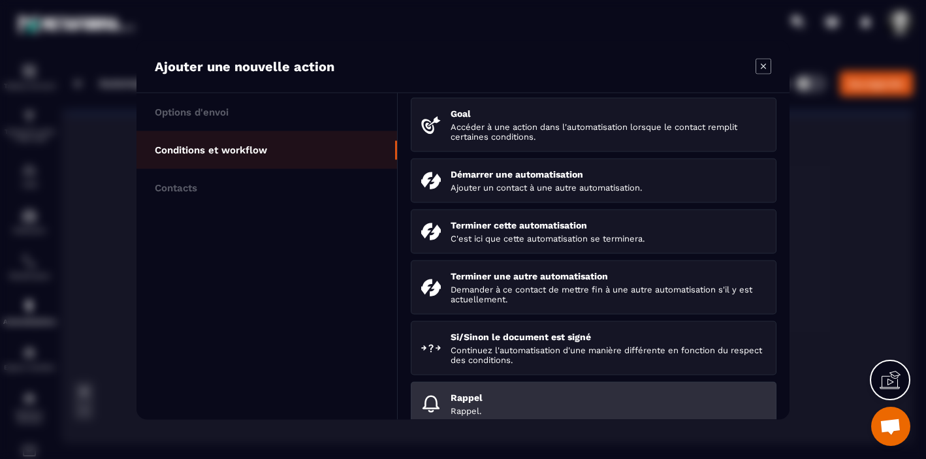
scroll to position [154, 0]
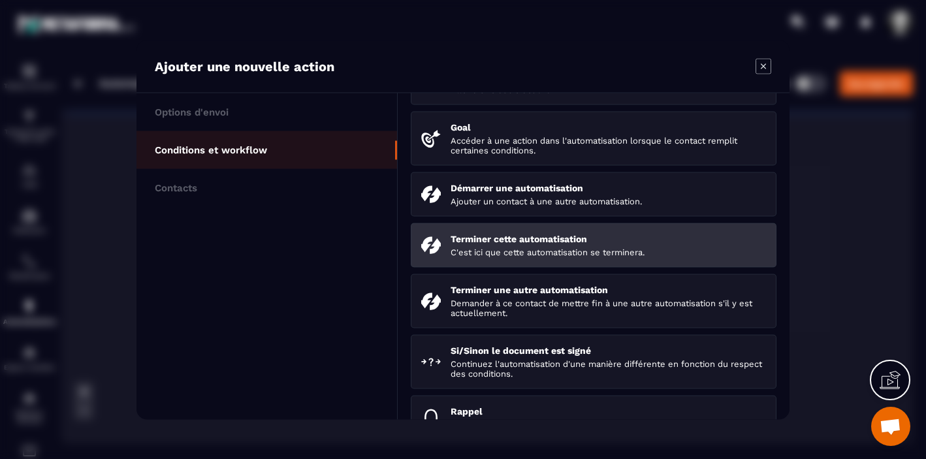
click at [531, 243] on p "Terminer cette automatisation" at bounding box center [607, 238] width 315 height 10
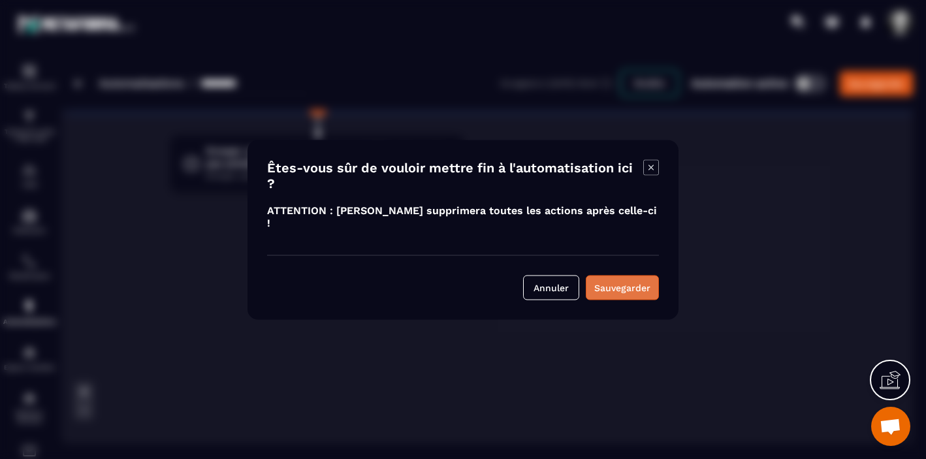
click at [608, 281] on div "Sauvegarder" at bounding box center [622, 287] width 56 height 13
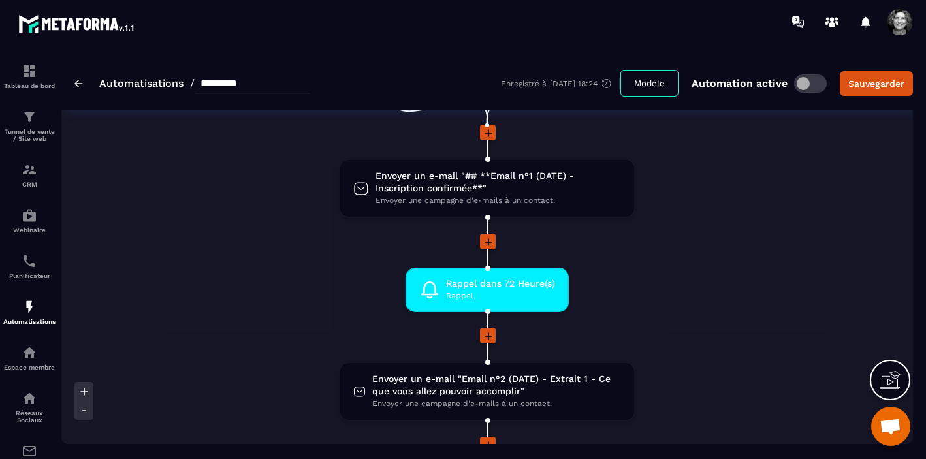
scroll to position [0, 0]
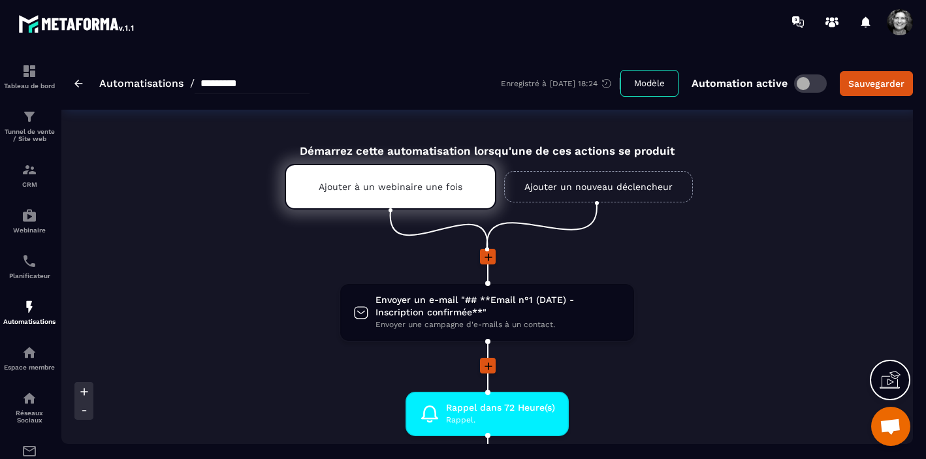
click at [140, 87] on link "Automatisations" at bounding box center [141, 83] width 84 height 12
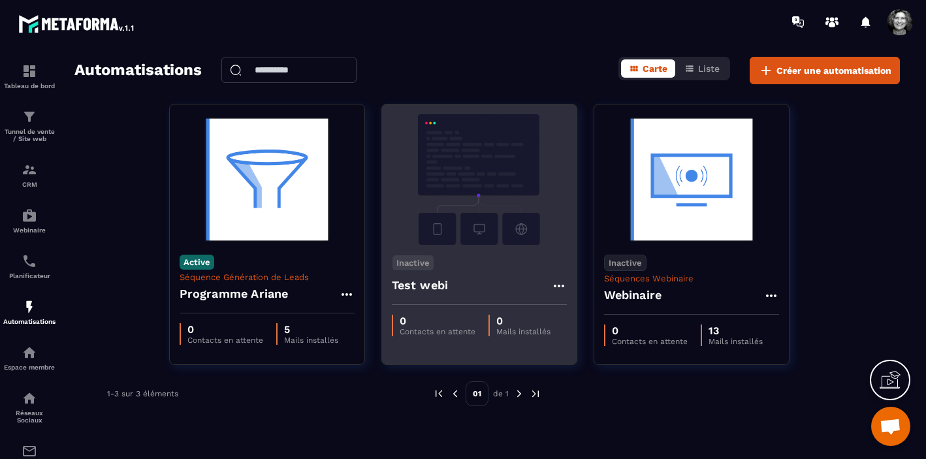
click at [559, 286] on icon at bounding box center [558, 286] width 10 height 3
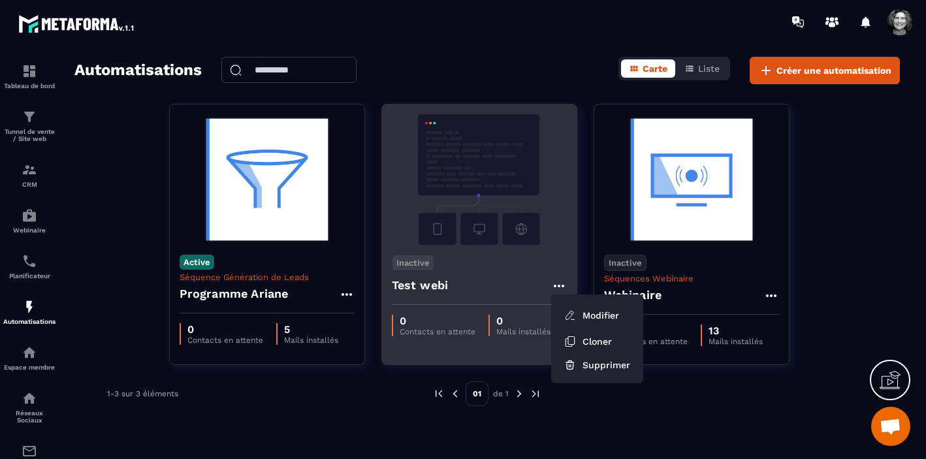
click at [480, 179] on img at bounding box center [479, 179] width 175 height 131
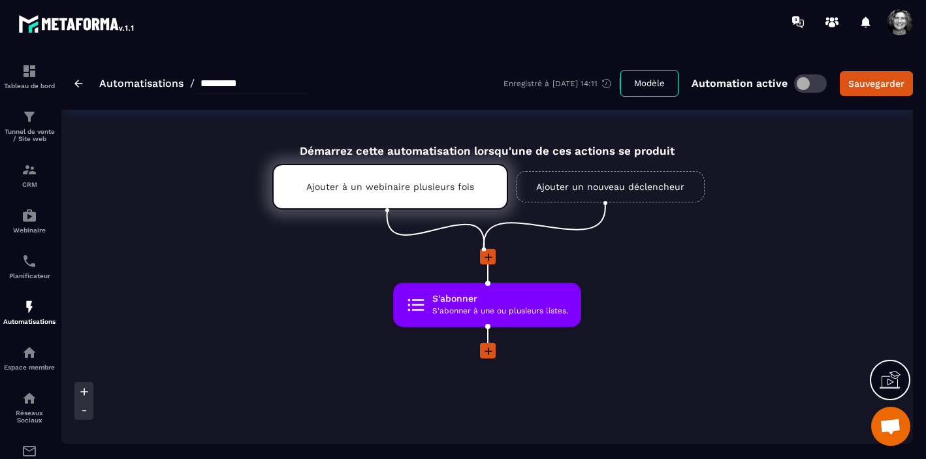
click at [489, 350] on icon at bounding box center [488, 351] width 13 height 13
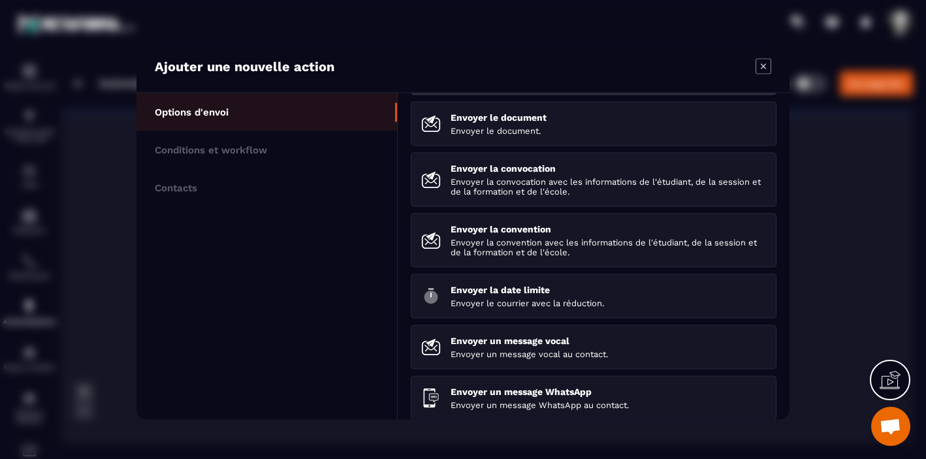
scroll to position [183, 0]
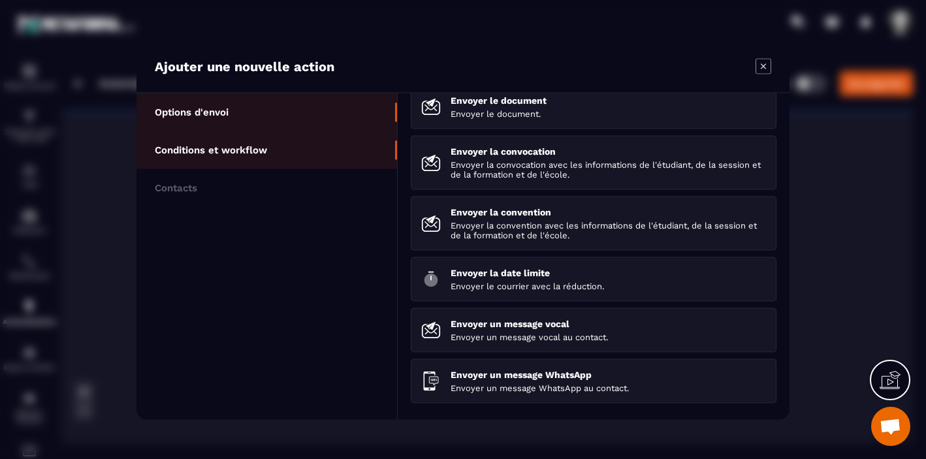
click at [240, 146] on p "Conditions et workflow" at bounding box center [211, 150] width 112 height 12
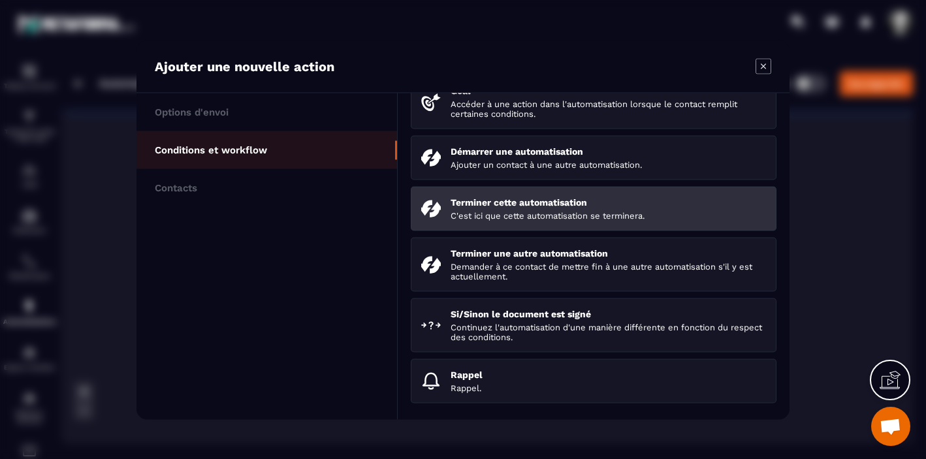
scroll to position [0, 0]
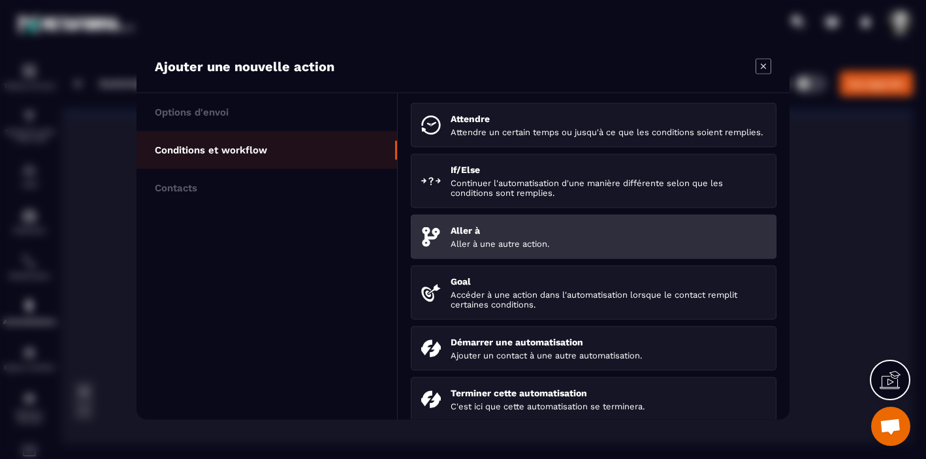
click at [496, 248] on div "Aller à Aller à une autre action." at bounding box center [607, 236] width 315 height 23
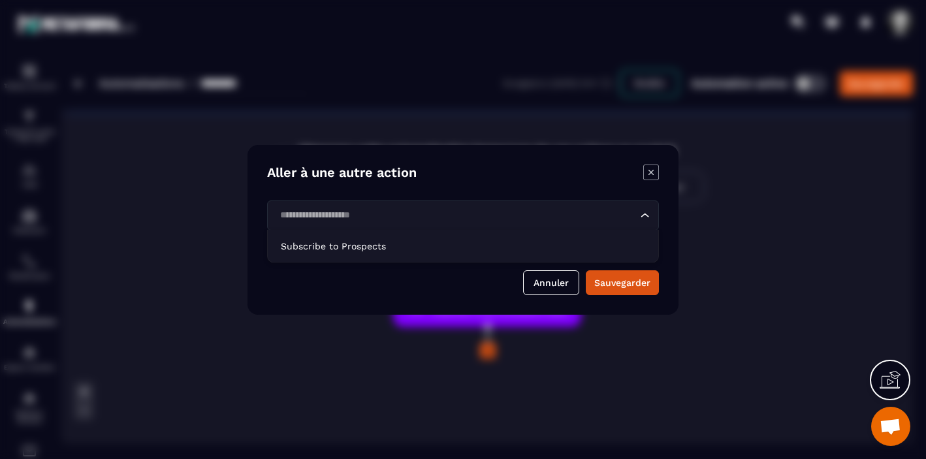
click at [647, 211] on icon "Search for option" at bounding box center [644, 215] width 13 height 13
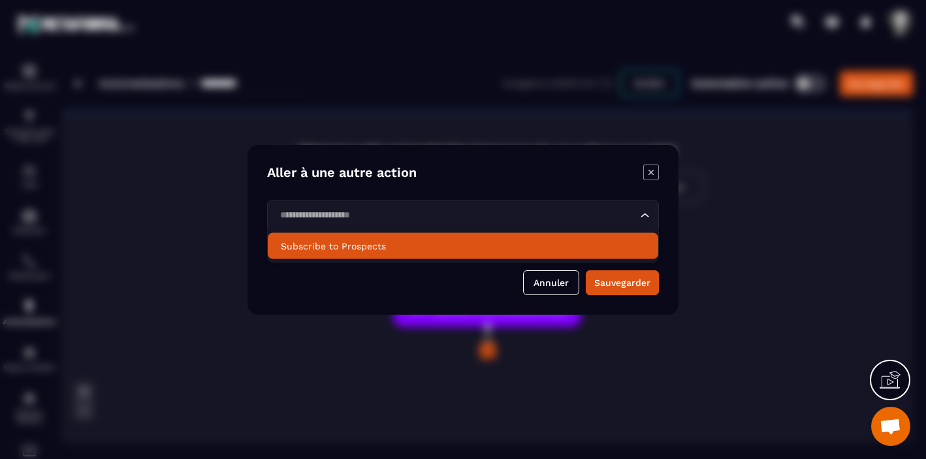
click at [582, 251] on p "Subscribe to Prospects" at bounding box center [463, 246] width 364 height 13
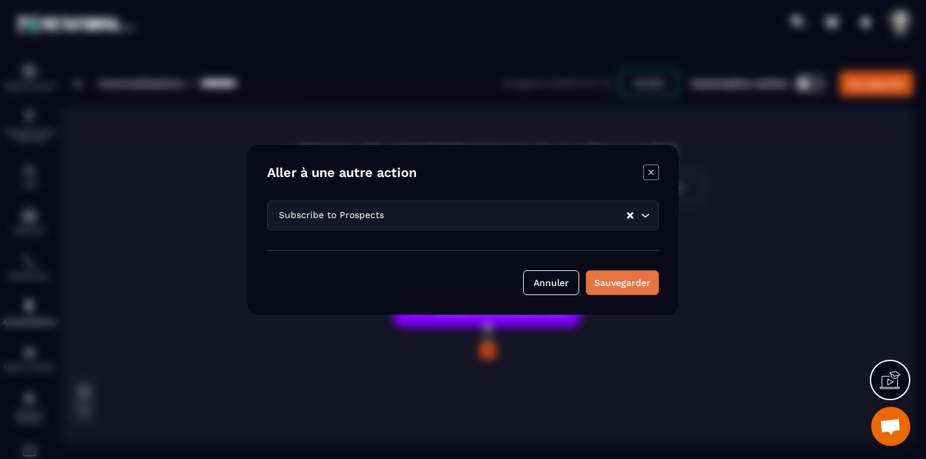
click at [621, 285] on div "Sauvegarder" at bounding box center [622, 282] width 56 height 13
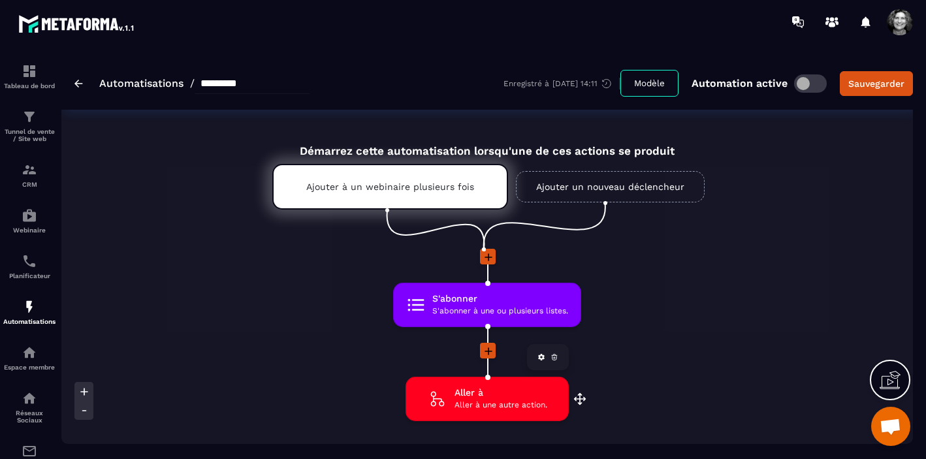
click at [555, 358] on icon at bounding box center [554, 357] width 1 height 1
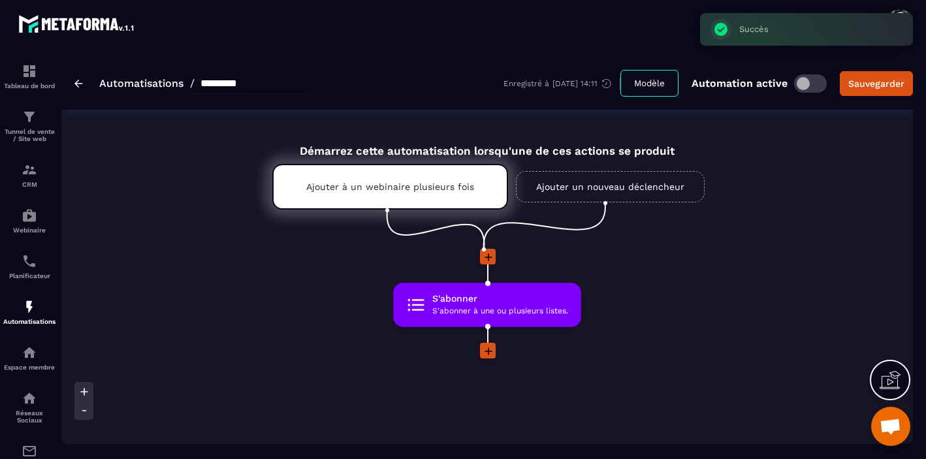
click at [484, 354] on icon at bounding box center [488, 351] width 13 height 13
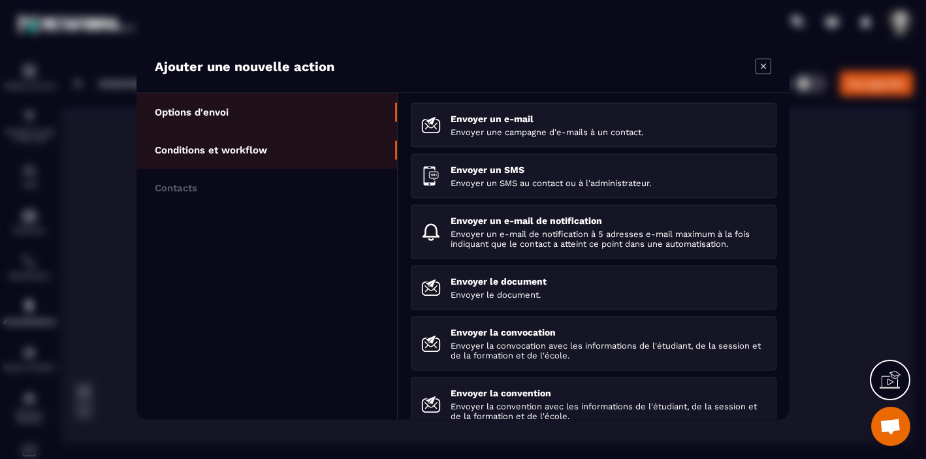
click at [253, 145] on p "Conditions et workflow" at bounding box center [211, 150] width 112 height 12
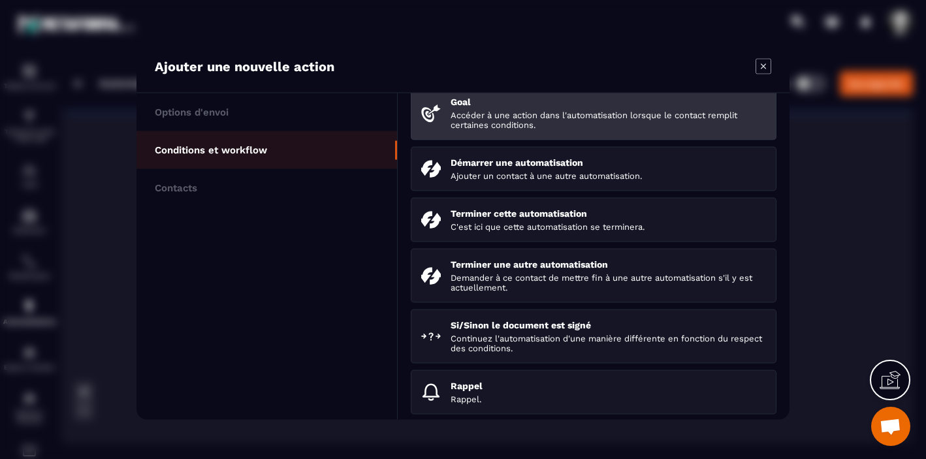
scroll to position [203, 0]
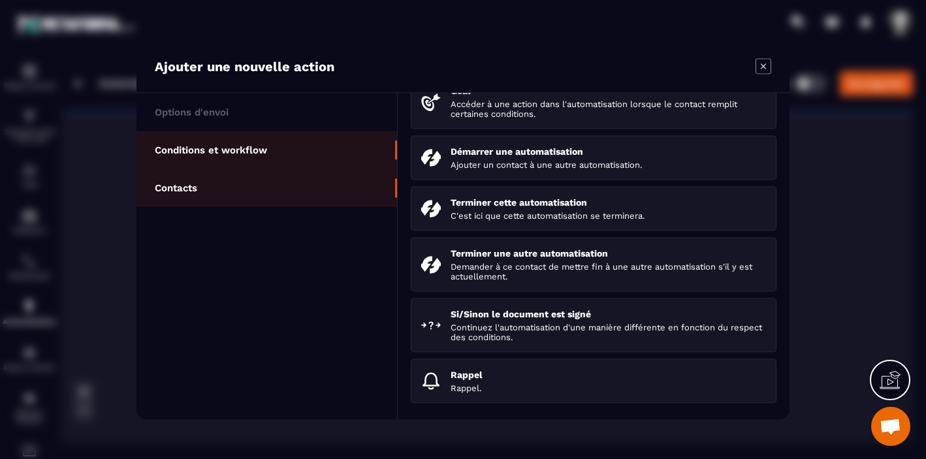
click at [304, 185] on li "Contacts" at bounding box center [266, 187] width 260 height 38
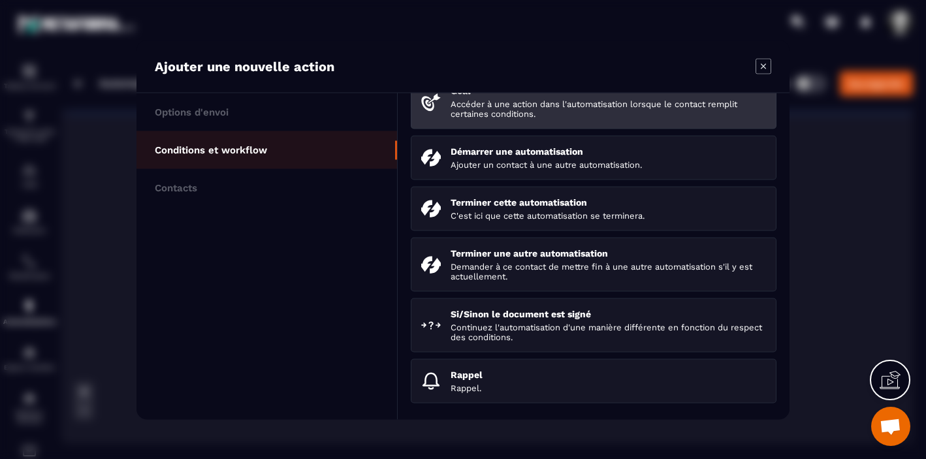
scroll to position [113, 0]
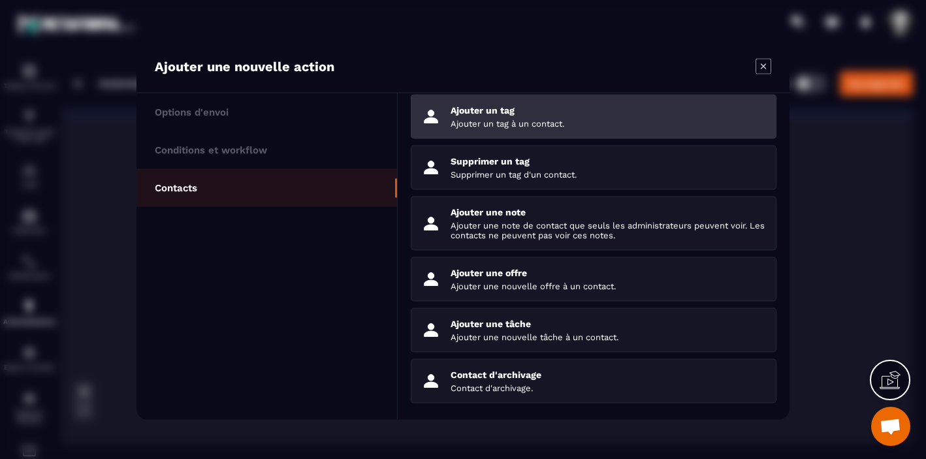
click at [511, 116] on div "Ajouter un tag Ajouter un tag à un contact." at bounding box center [607, 115] width 315 height 23
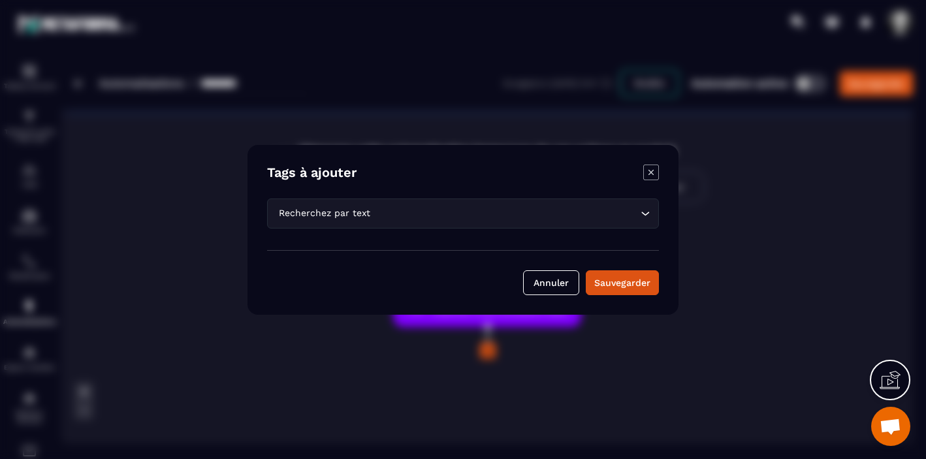
click at [644, 209] on icon "Search for option" at bounding box center [644, 212] width 13 height 13
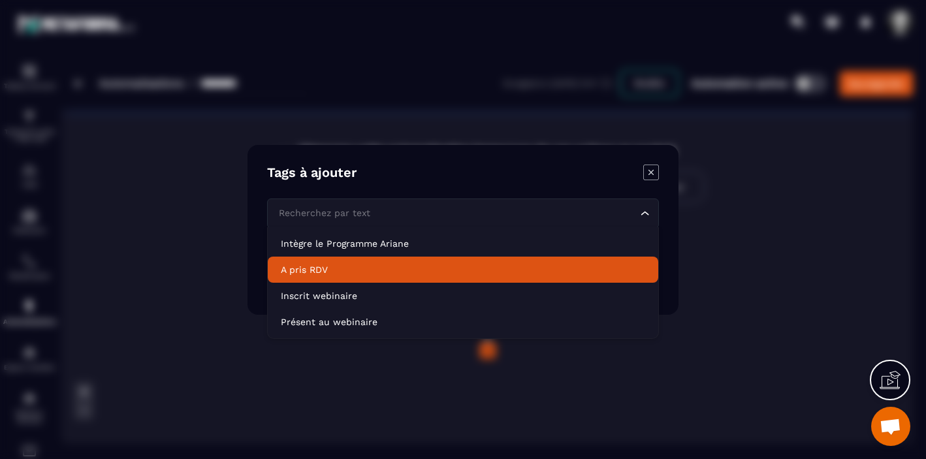
click at [484, 274] on p "A pris RDV" at bounding box center [463, 269] width 364 height 13
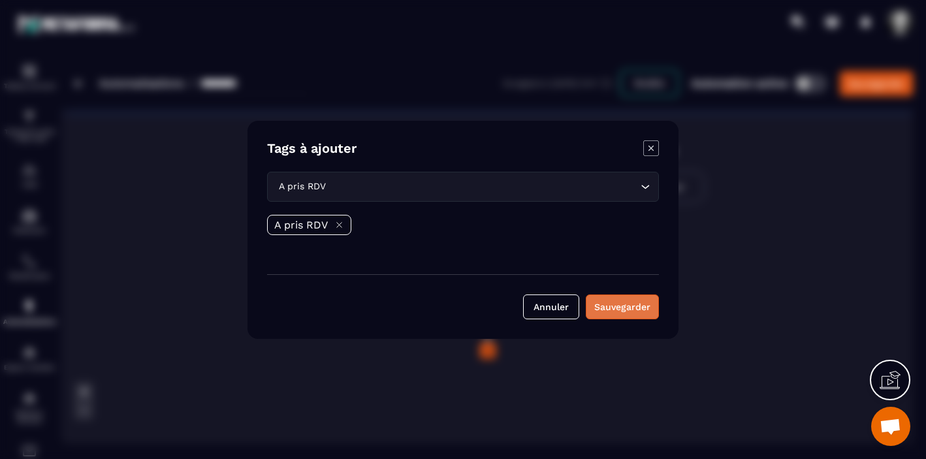
click at [628, 304] on button "Sauvegarder" at bounding box center [622, 306] width 73 height 25
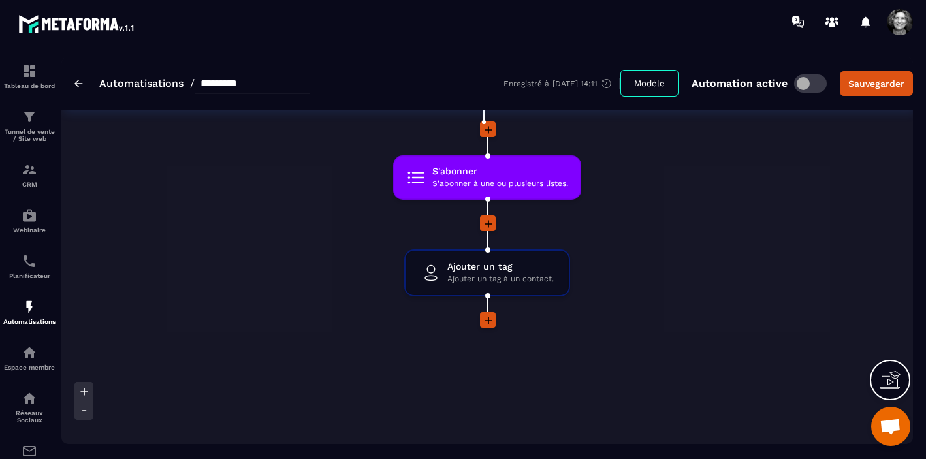
scroll to position [131, 0]
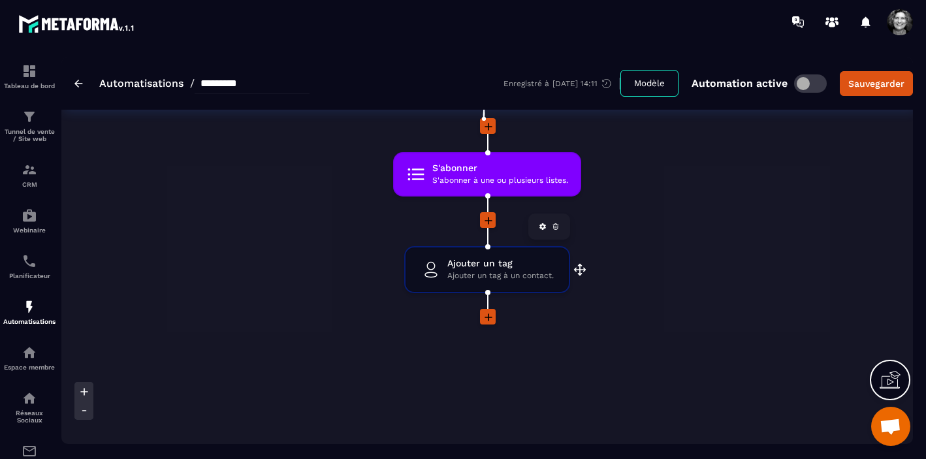
click at [557, 225] on icon at bounding box center [555, 225] width 5 height 0
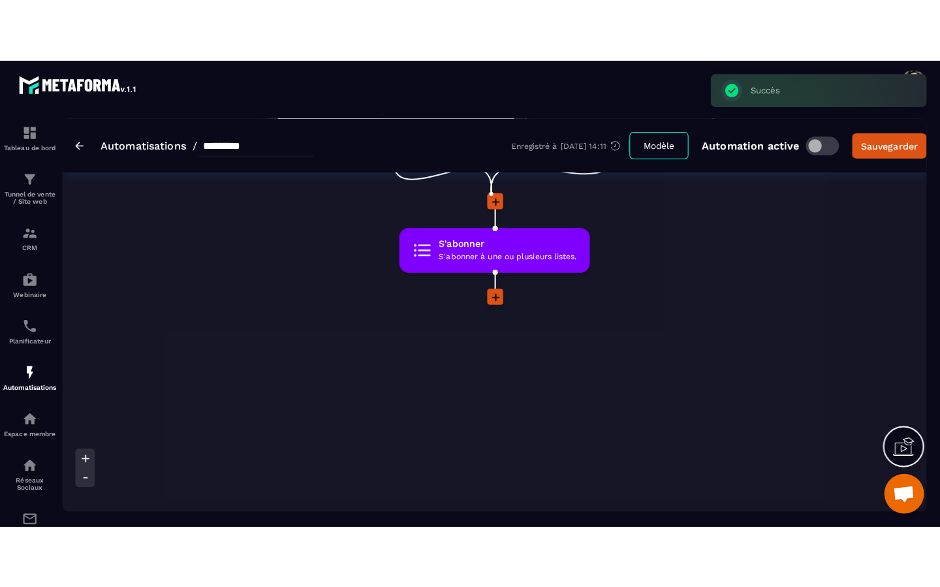
scroll to position [0, 0]
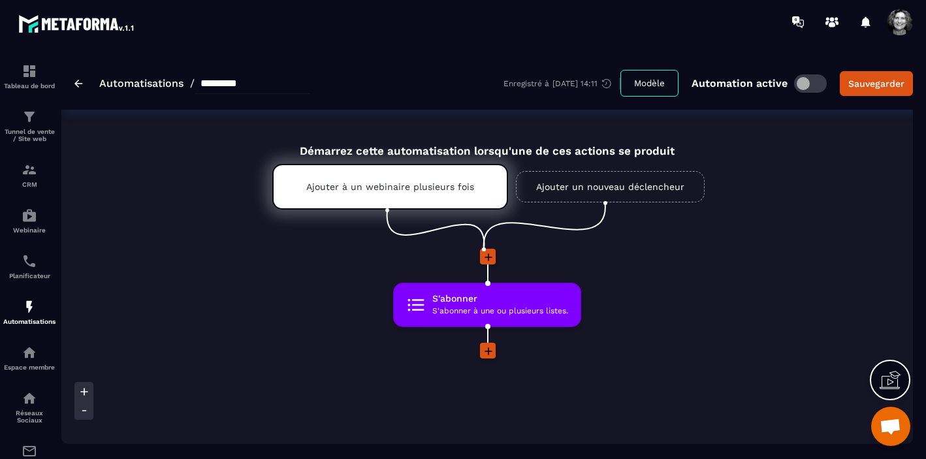
click at [883, 381] on icon at bounding box center [889, 379] width 21 height 21
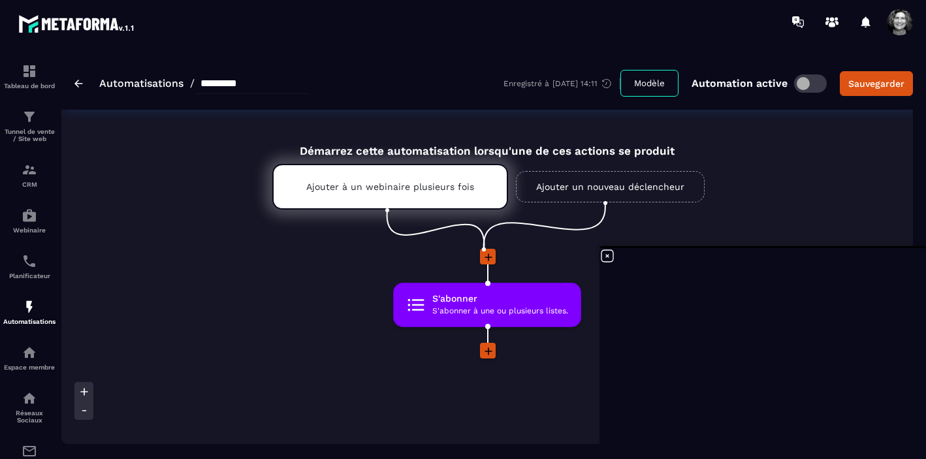
scroll to position [13887, 0]
click at [488, 354] on icon at bounding box center [488, 351] width 8 height 8
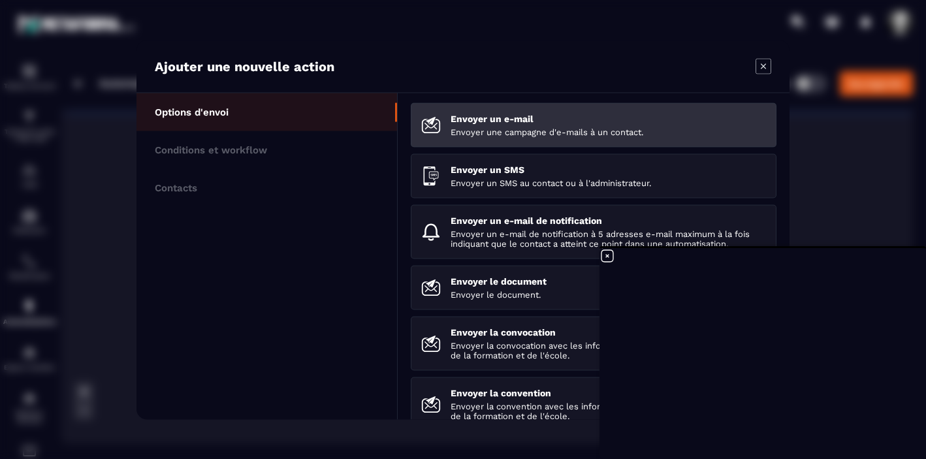
click at [516, 127] on p "Envoyer une campagne d'e-mails à un contact." at bounding box center [607, 132] width 315 height 10
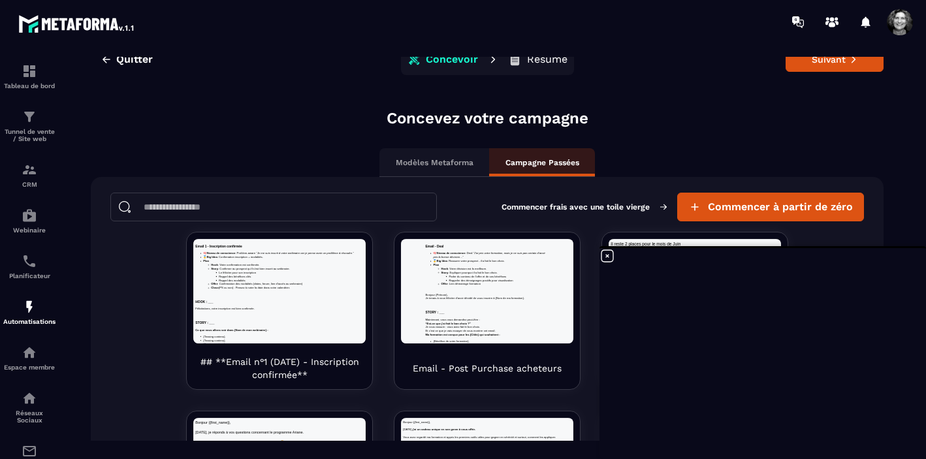
click at [446, 162] on p "Modèles Metaforma" at bounding box center [435, 162] width 78 height 10
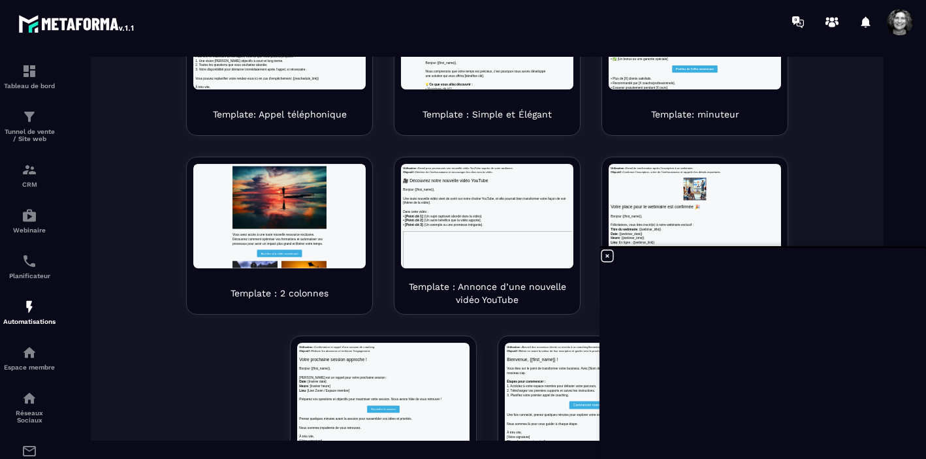
scroll to position [13887, 0]
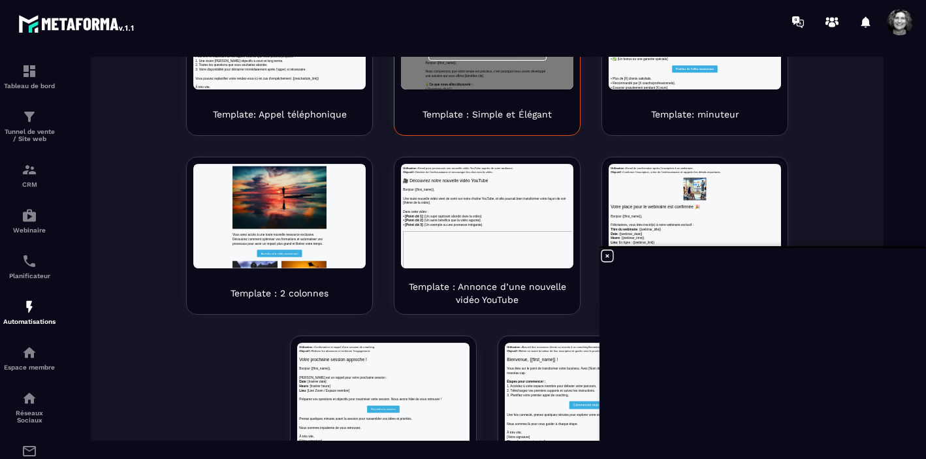
click at [402, 106] on div "Template : Simple et Élégant" at bounding box center [487, 114] width 172 height 29
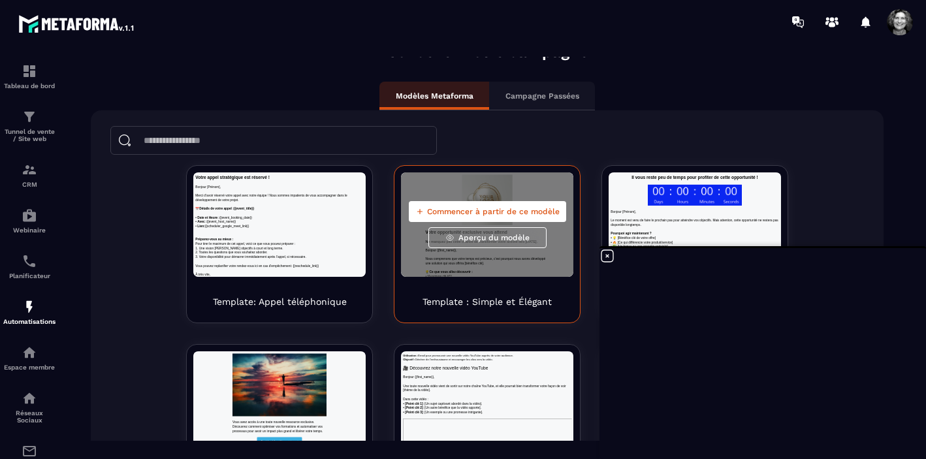
scroll to position [0, 0]
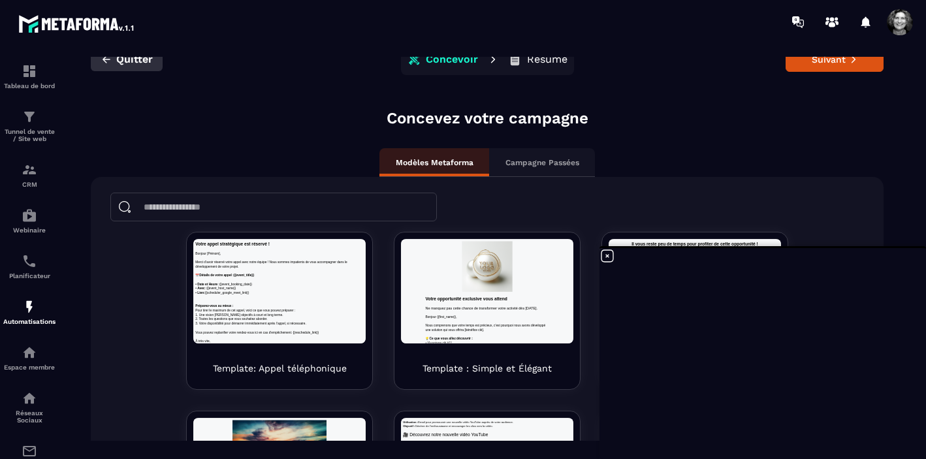
click at [127, 58] on span "Quitter" at bounding box center [134, 59] width 37 height 13
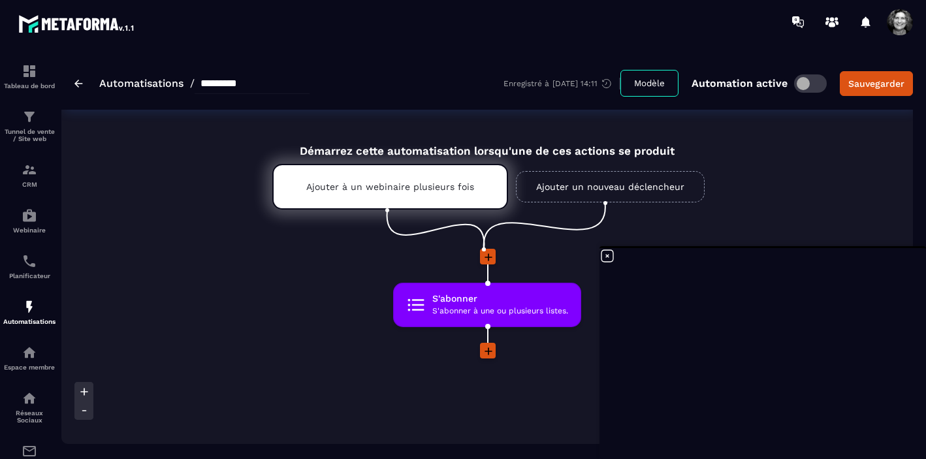
click at [129, 81] on link "Automatisations" at bounding box center [141, 83] width 84 height 12
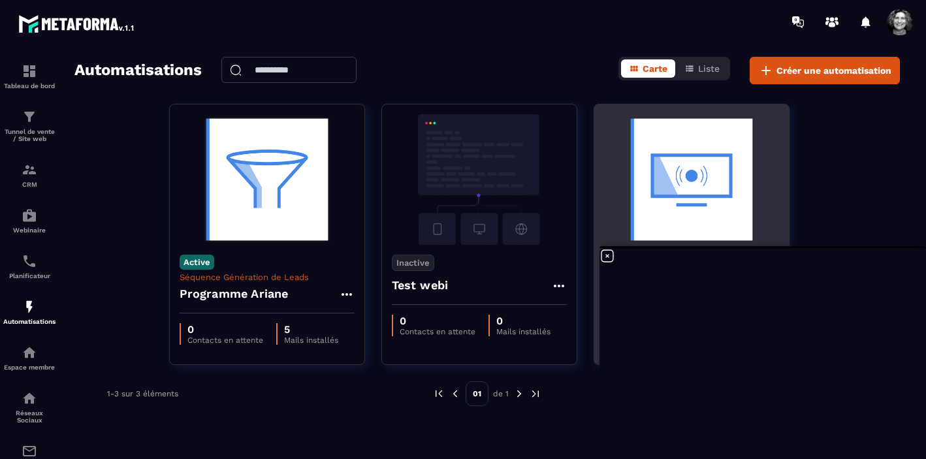
click at [715, 216] on img at bounding box center [691, 179] width 175 height 131
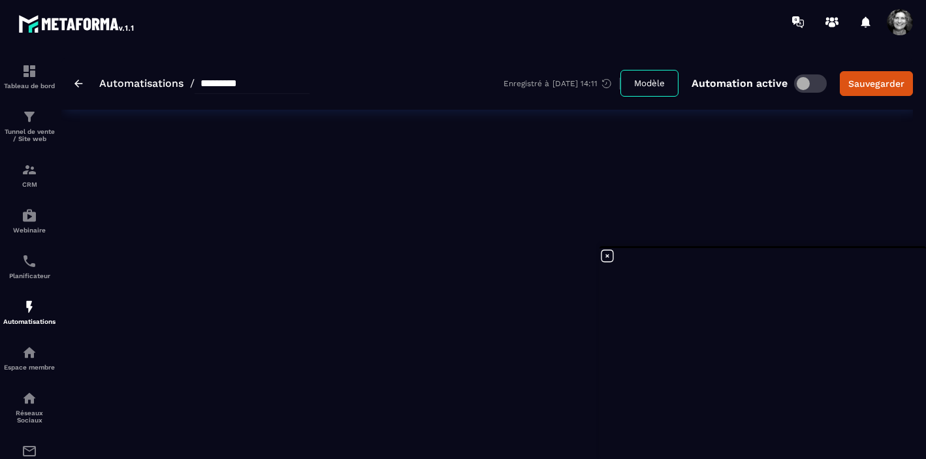
type input "*********"
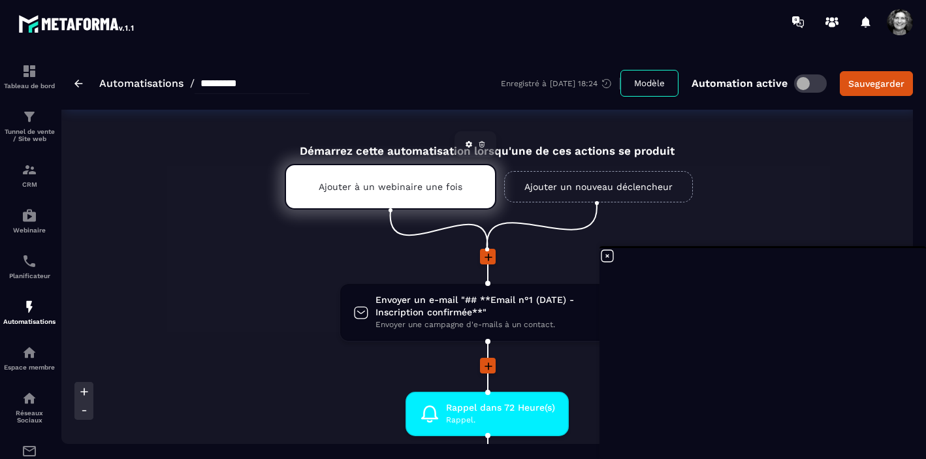
click at [416, 189] on p "Ajouter à un webinaire une fois" at bounding box center [391, 186] width 144 height 10
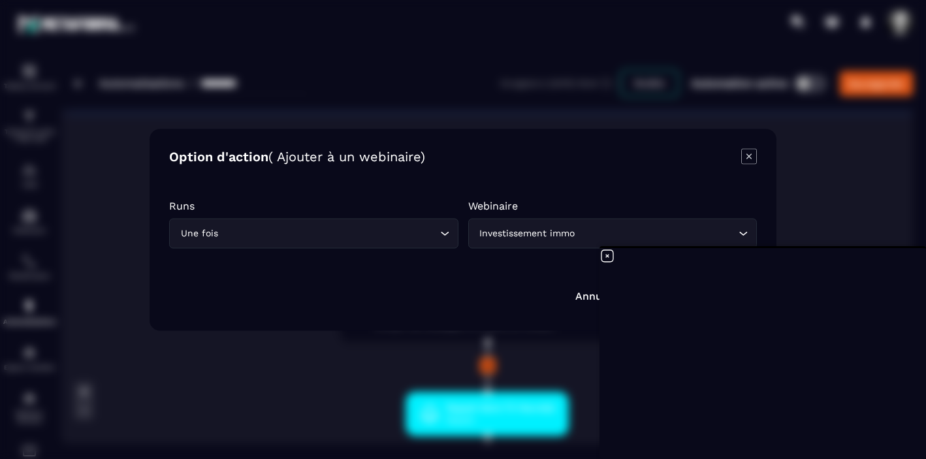
click at [445, 229] on icon "Search for option" at bounding box center [444, 233] width 13 height 13
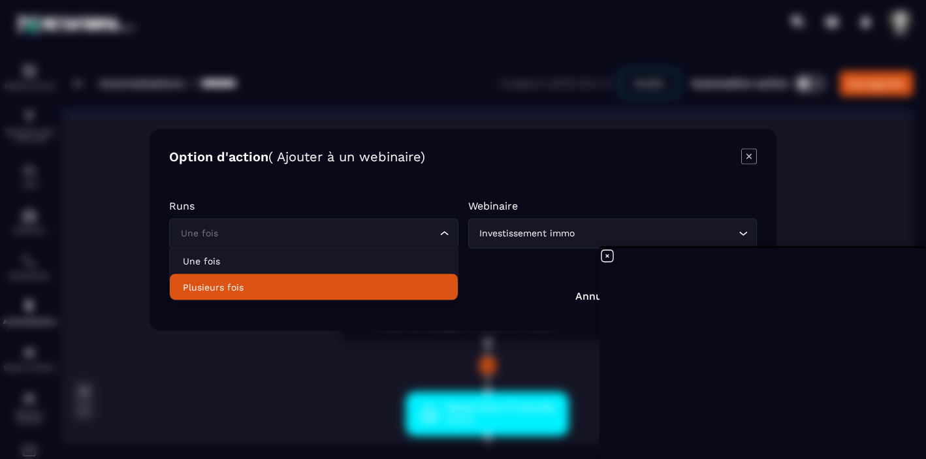
click at [390, 290] on p "Plusieurs fois" at bounding box center [314, 286] width 262 height 13
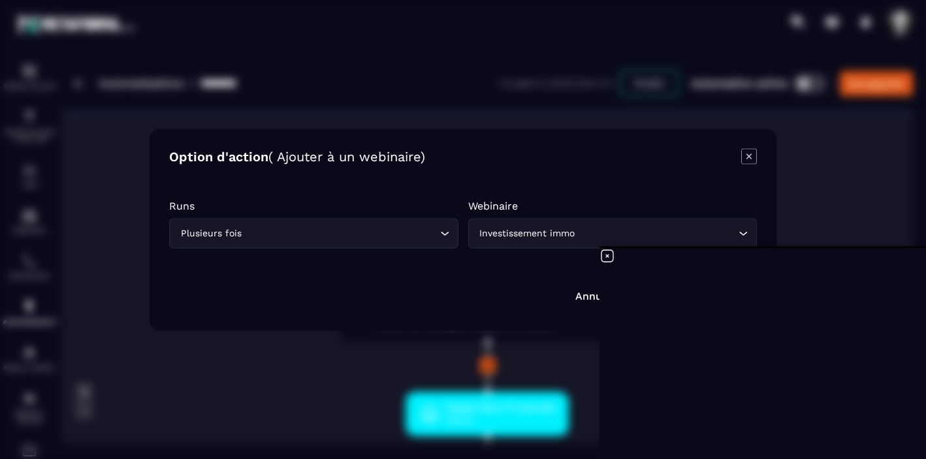
click at [744, 230] on icon "Search for option" at bounding box center [742, 233] width 13 height 13
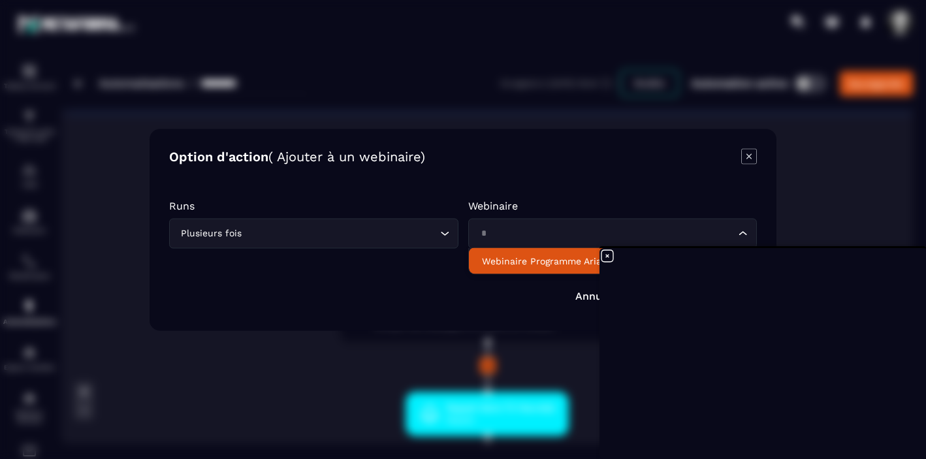
click at [539, 264] on p "Webinaire Programme Ariane" at bounding box center [613, 260] width 262 height 13
type input "*"
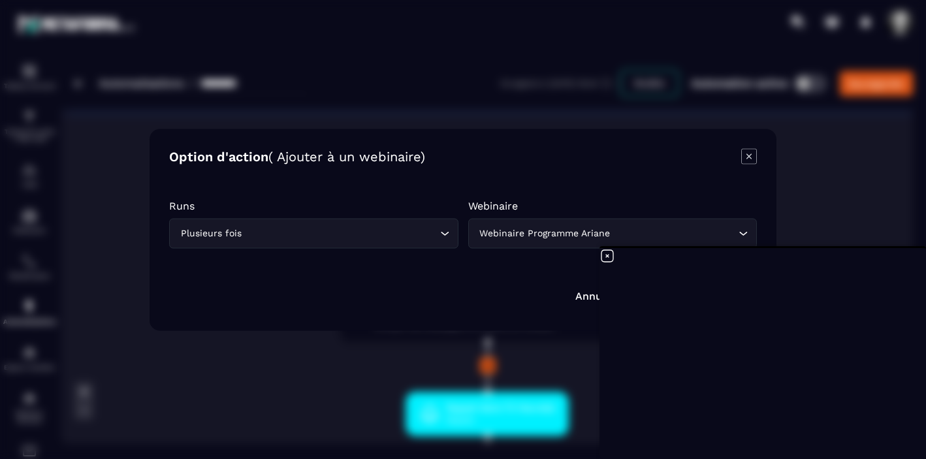
click at [606, 254] on icon at bounding box center [607, 256] width 16 height 16
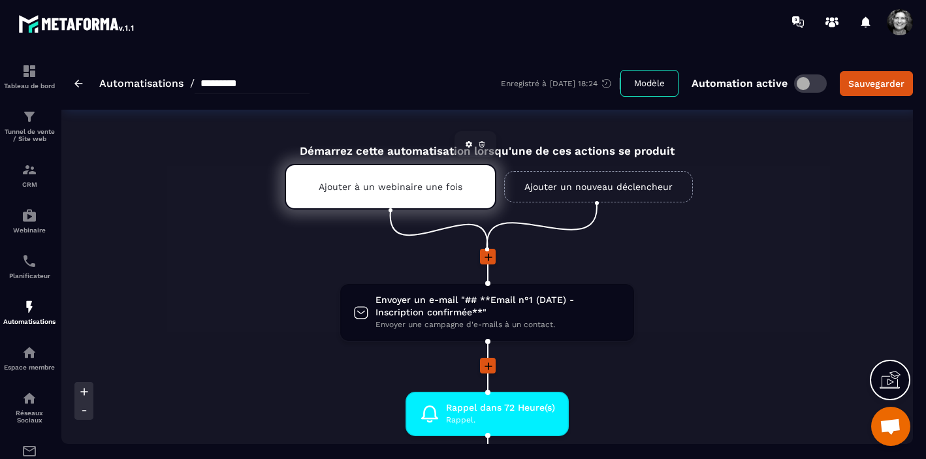
click at [392, 191] on p "Ajouter à un webinaire une fois" at bounding box center [391, 186] width 144 height 10
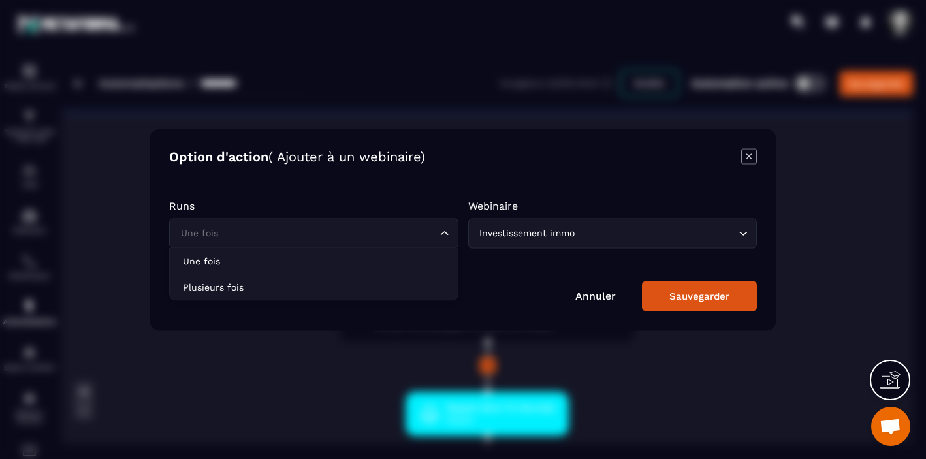
click at [444, 233] on icon "Search for option" at bounding box center [444, 233] width 13 height 13
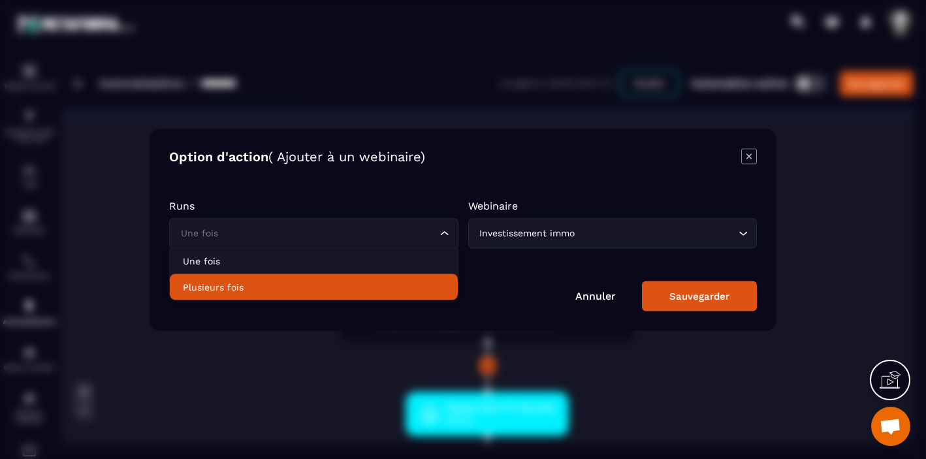
click at [397, 282] on p "Plusieurs fois" at bounding box center [314, 286] width 262 height 13
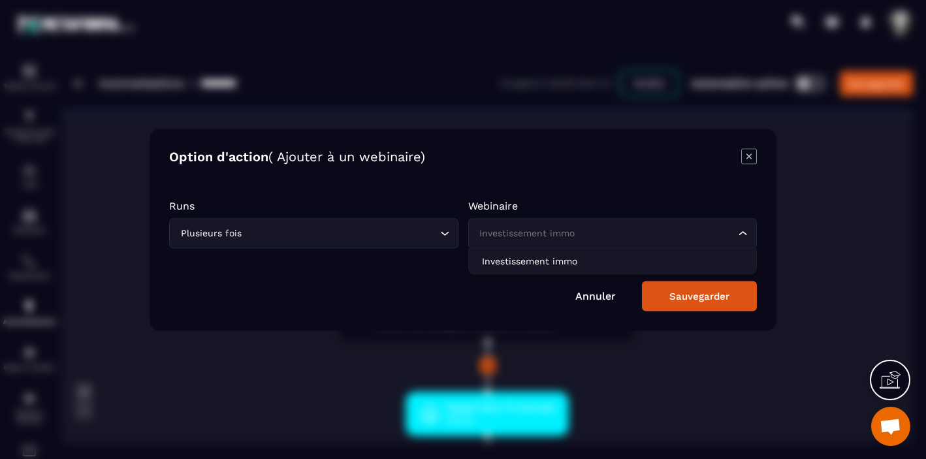
click at [542, 233] on div "Investissement immo" at bounding box center [606, 233] width 262 height 14
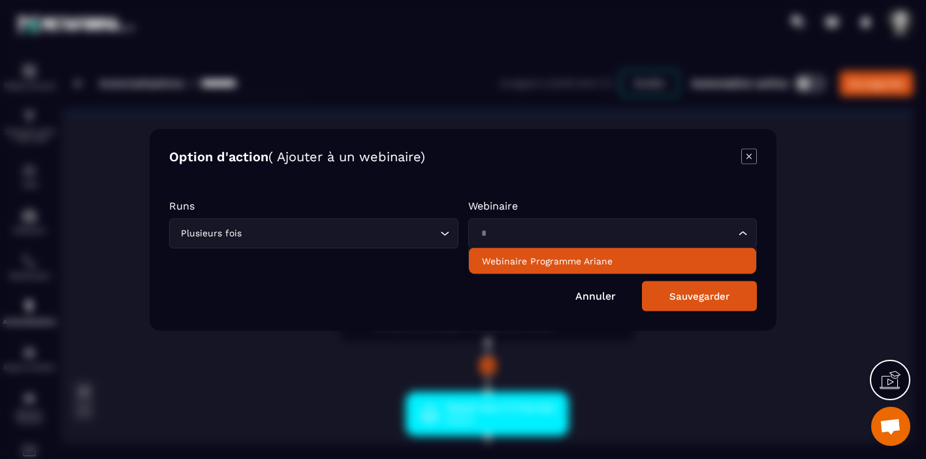
click at [614, 257] on p "Webinaire Programme Ariane" at bounding box center [613, 260] width 262 height 13
type input "*"
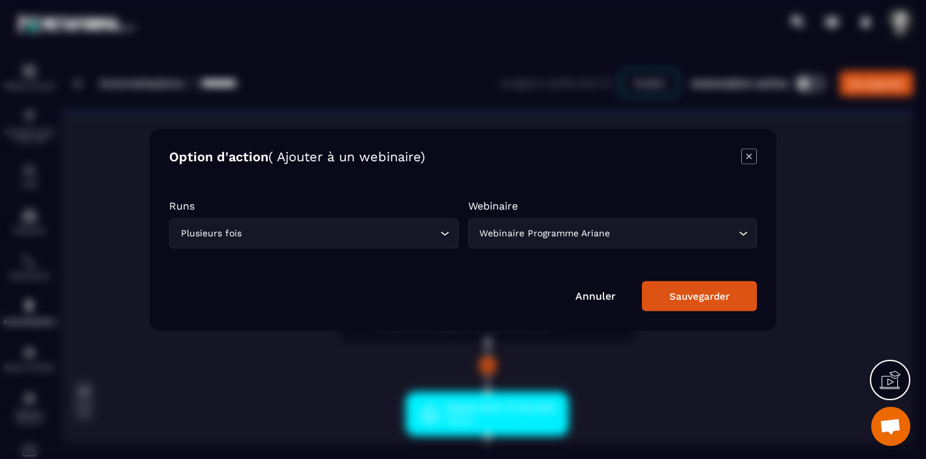
click at [699, 299] on div "Sauvegarder" at bounding box center [699, 296] width 60 height 12
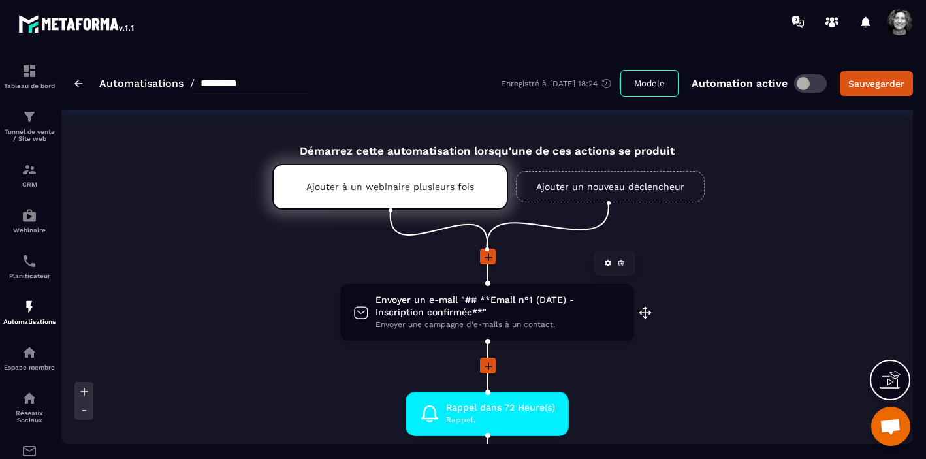
click at [463, 316] on span "Envoyer un e-mail "## **Email n°1 (DATE) - Inscription confirmée**"" at bounding box center [497, 306] width 245 height 25
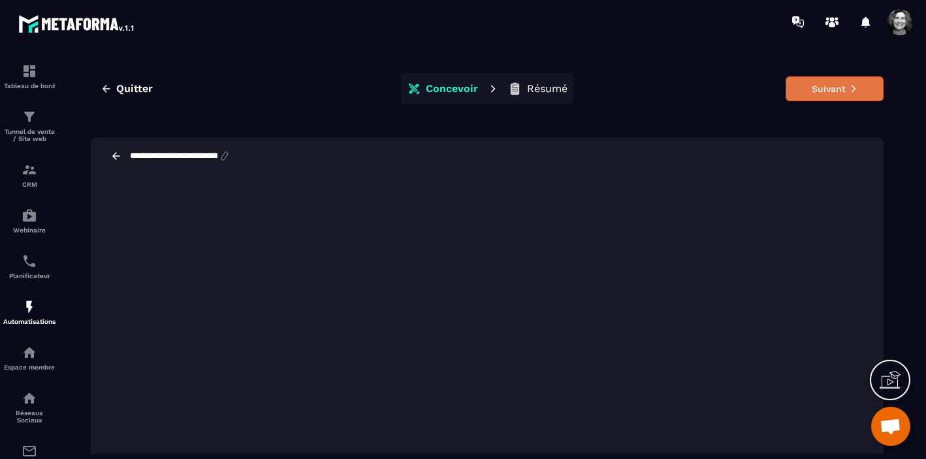
click at [832, 87] on button "Suivant" at bounding box center [834, 88] width 98 height 25
click at [443, 89] on p "Concevoir" at bounding box center [452, 88] width 52 height 13
click at [546, 86] on p "Résumé" at bounding box center [547, 88] width 40 height 13
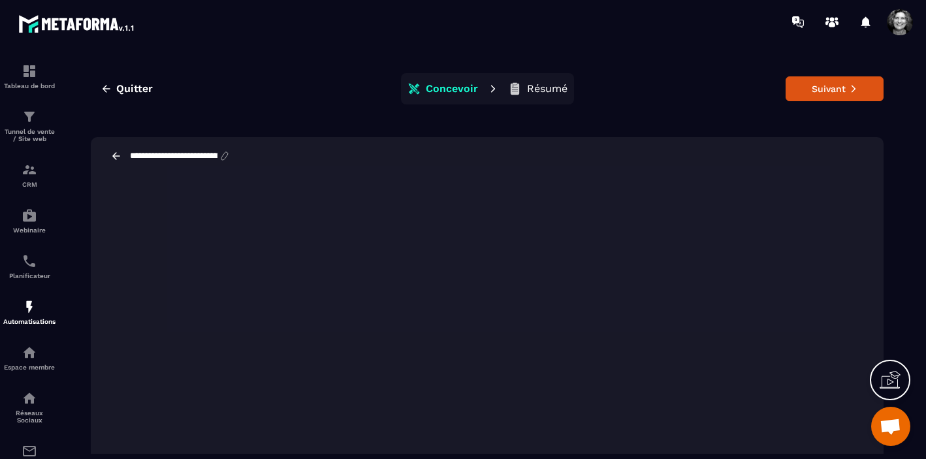
click at [546, 91] on p "Résumé" at bounding box center [547, 88] width 40 height 13
click at [831, 84] on button "Suivant" at bounding box center [834, 88] width 98 height 25
click at [119, 157] on icon at bounding box center [116, 156] width 12 height 12
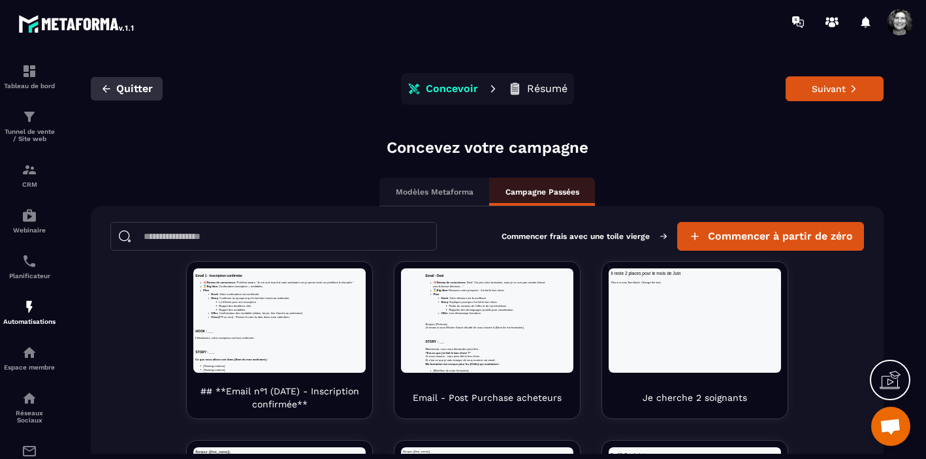
click at [134, 87] on span "Quitter" at bounding box center [134, 88] width 37 height 13
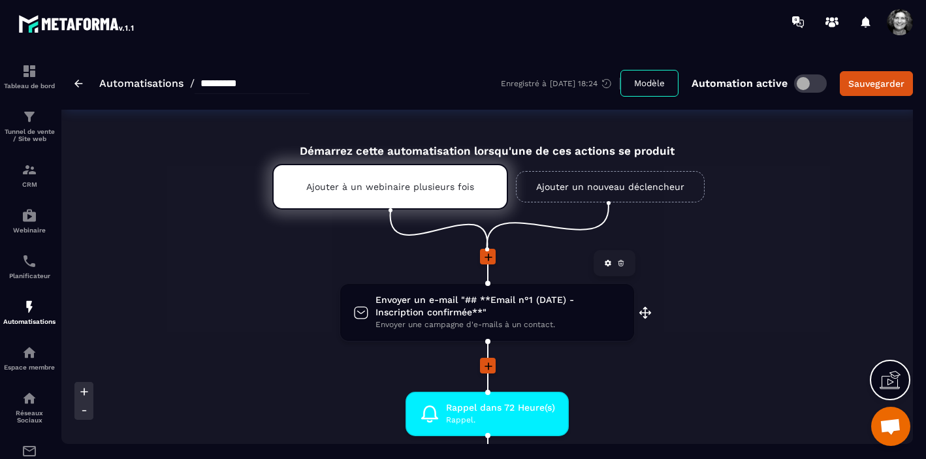
click at [518, 313] on span "Envoyer un e-mail "## **Email n°1 (DATE) - Inscription confirmée**"" at bounding box center [497, 306] width 245 height 25
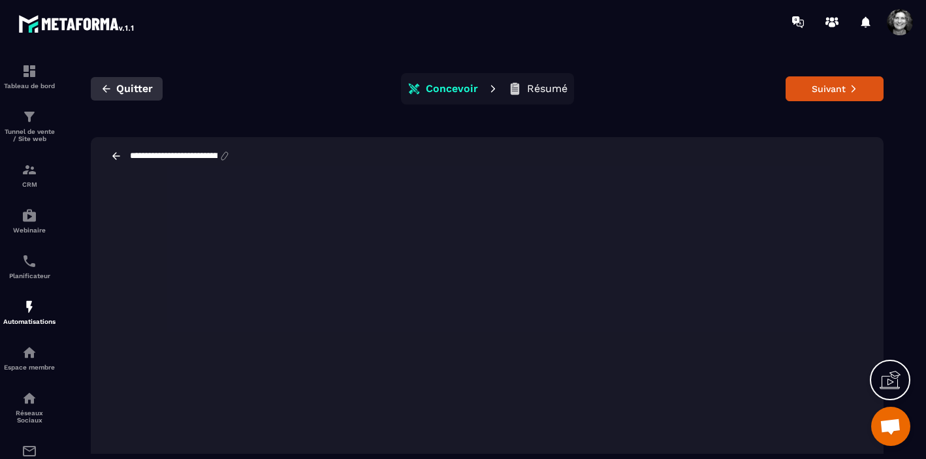
click at [127, 88] on span "Quitter" at bounding box center [134, 88] width 37 height 13
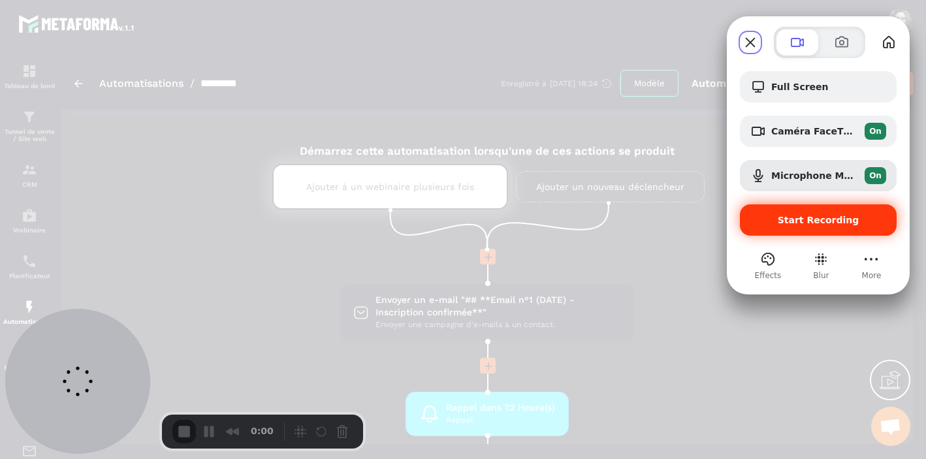
click at [798, 220] on span "Start Recording" at bounding box center [818, 220] width 82 height 10
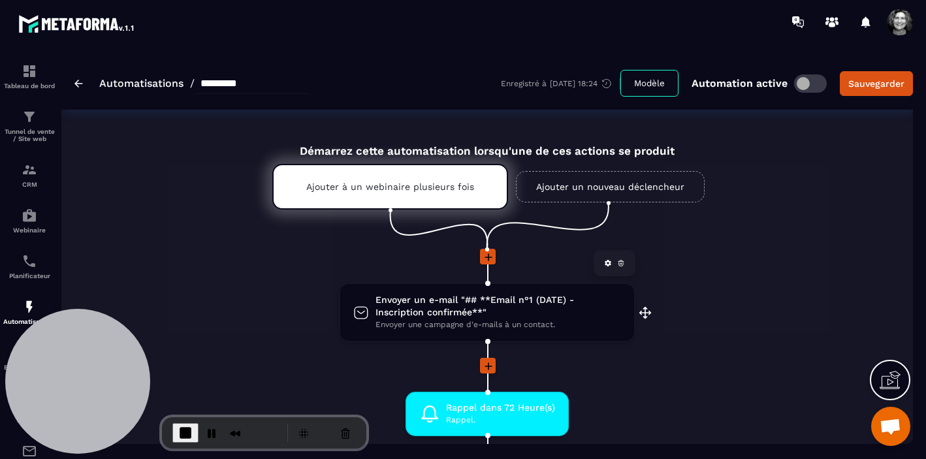
click at [460, 311] on span "Envoyer un e-mail "## **Email n°1 (DATE) - Inscription confirmée**"" at bounding box center [497, 306] width 245 height 25
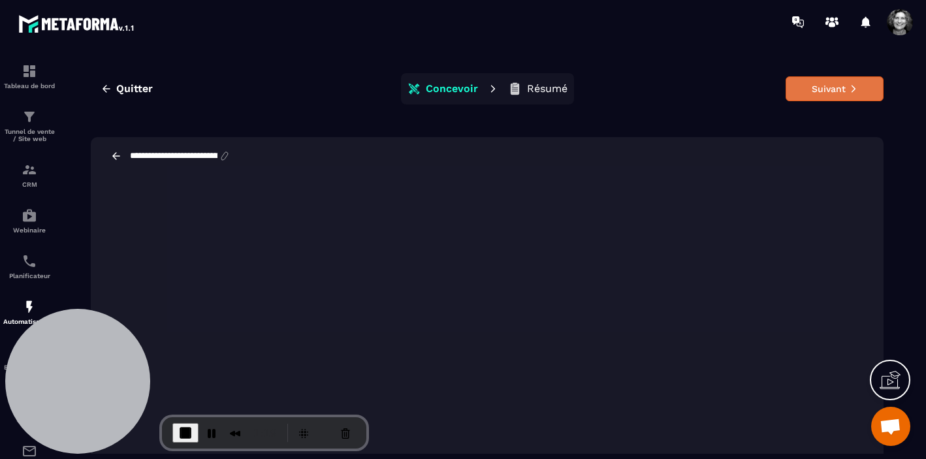
click at [820, 85] on button "Suivant" at bounding box center [834, 88] width 98 height 25
click at [817, 87] on button "Suivant" at bounding box center [834, 88] width 98 height 25
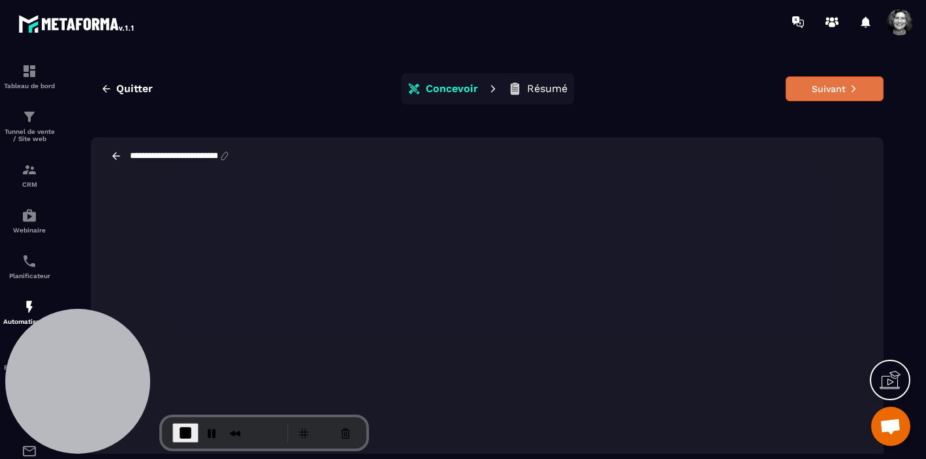
click at [830, 83] on button "Suivant" at bounding box center [834, 88] width 98 height 25
click at [830, 84] on button "Suivant" at bounding box center [834, 88] width 98 height 25
click at [183, 432] on span "End Recording" at bounding box center [186, 433] width 16 height 16
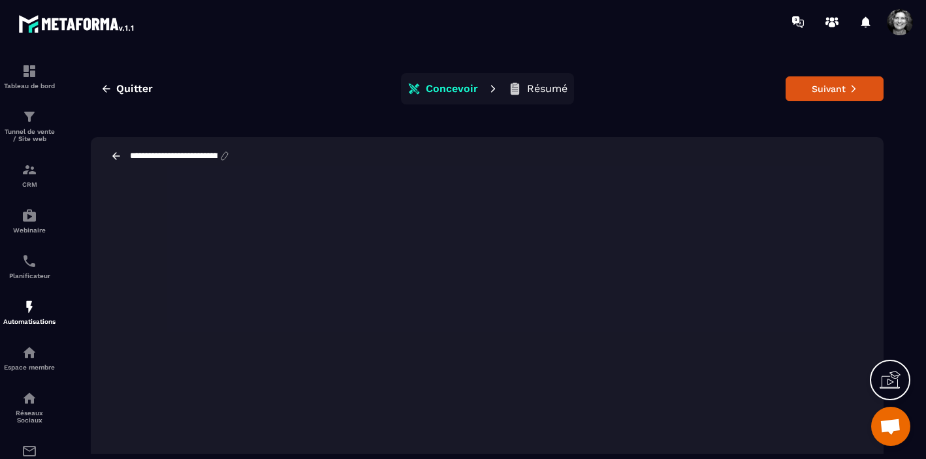
click at [885, 427] on span "Ouvrir le chat" at bounding box center [890, 427] width 22 height 18
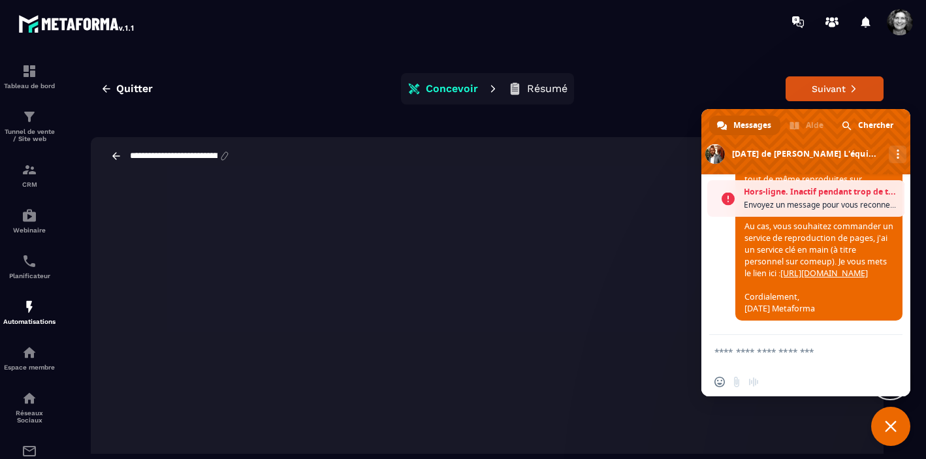
scroll to position [13930, 0]
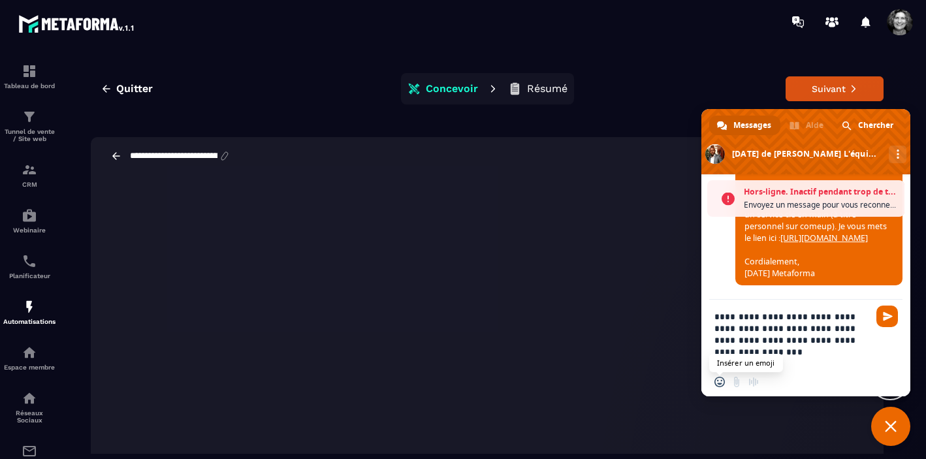
click at [717, 383] on span "Insérer un emoji" at bounding box center [719, 382] width 10 height 10
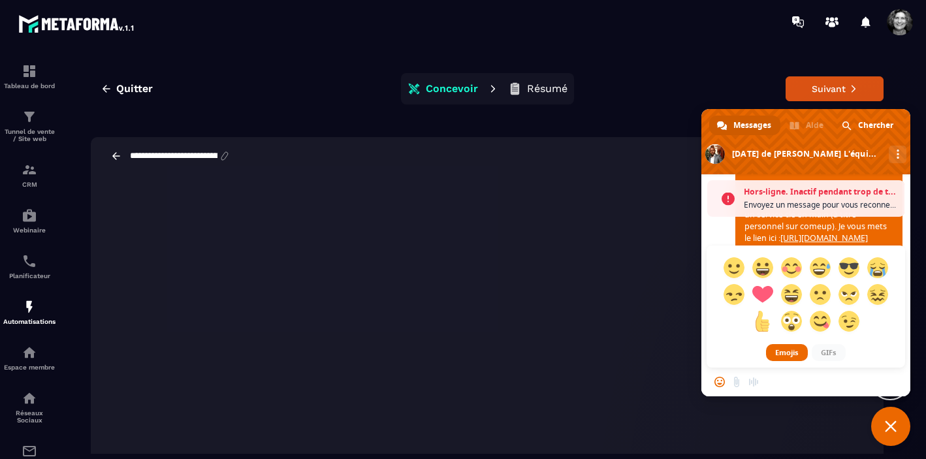
scroll to position [13922, 0]
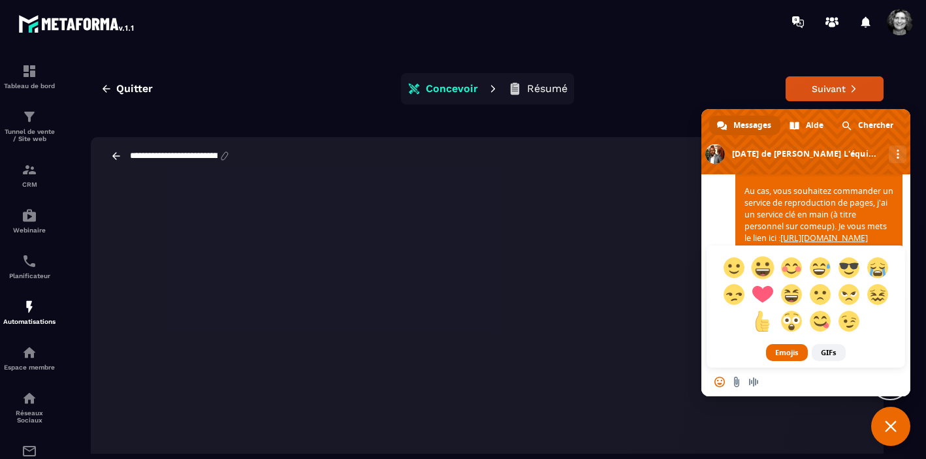
click at [763, 266] on span at bounding box center [762, 267] width 23 height 23
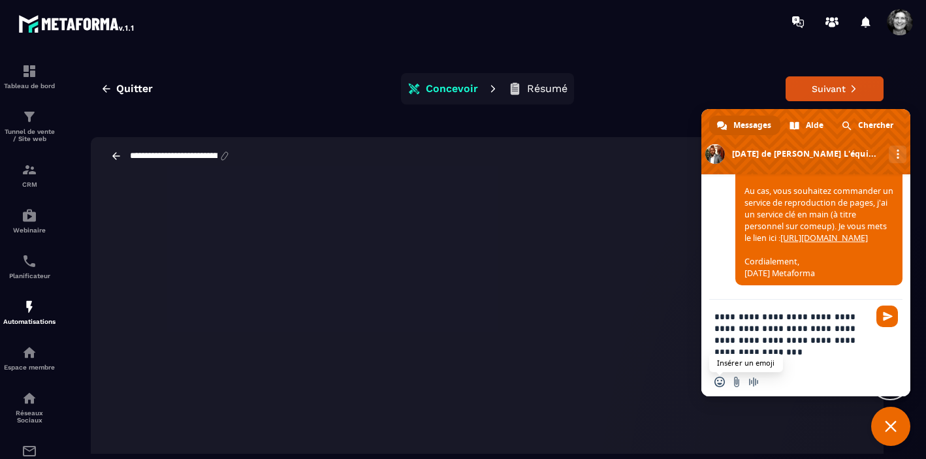
click at [719, 379] on span "Insérer un emoji" at bounding box center [719, 382] width 10 height 10
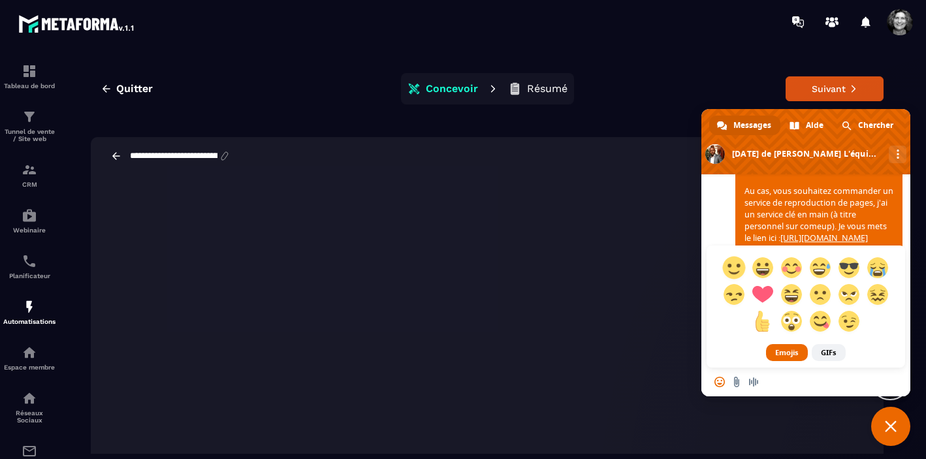
click at [734, 266] on span at bounding box center [733, 267] width 23 height 23
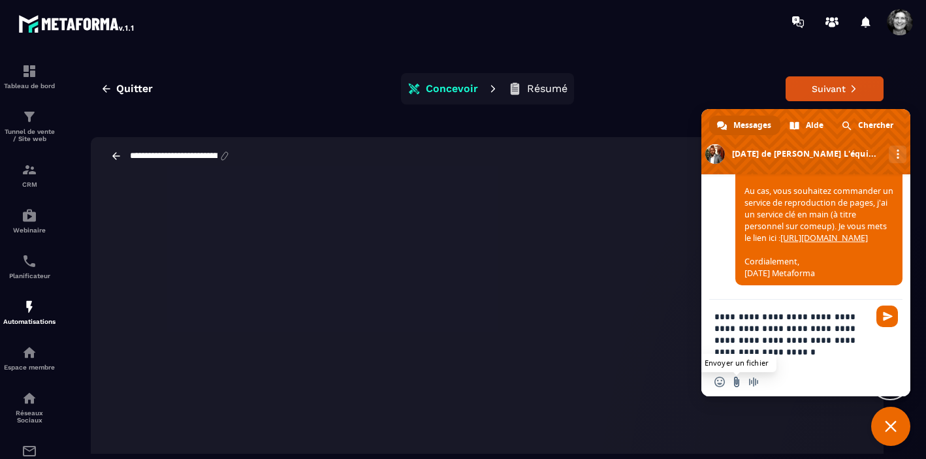
click at [737, 383] on input "Envoyer un fichier" at bounding box center [736, 382] width 10 height 10
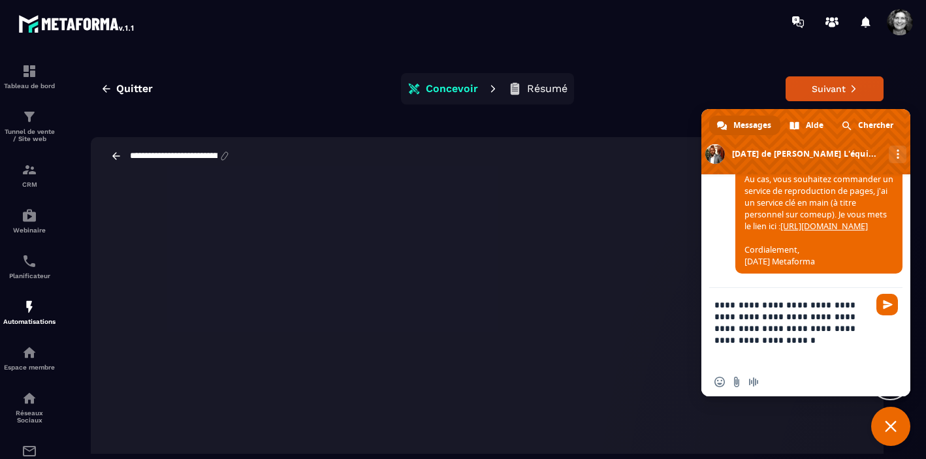
paste textarea "**********"
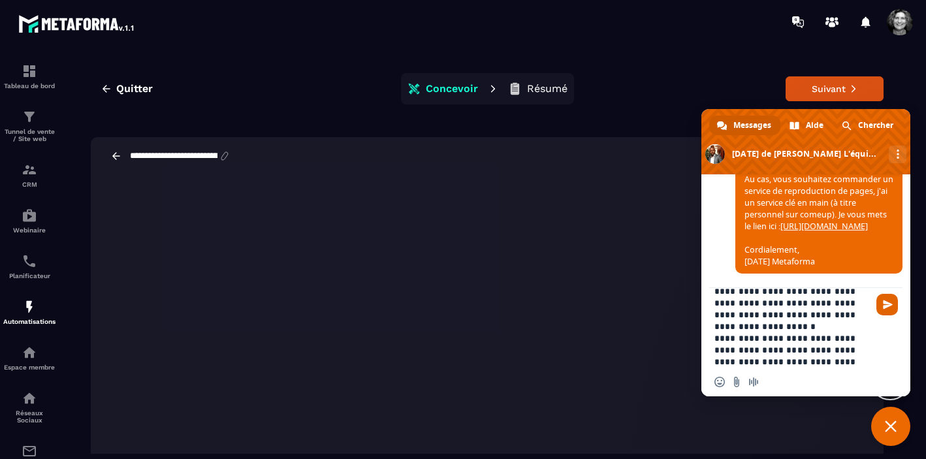
type textarea "**********"
click at [888, 302] on span "Envoyer" at bounding box center [888, 305] width 10 height 10
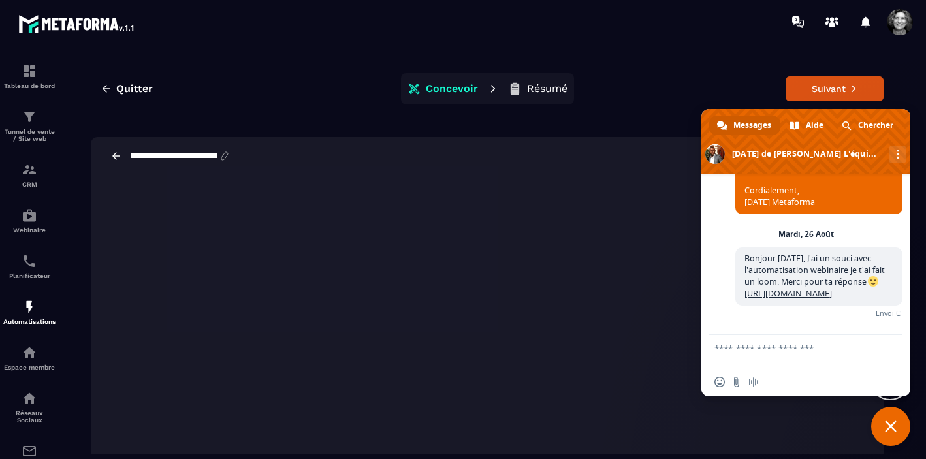
scroll to position [3, 0]
click at [891, 429] on span "Fermer le chat" at bounding box center [891, 426] width 12 height 12
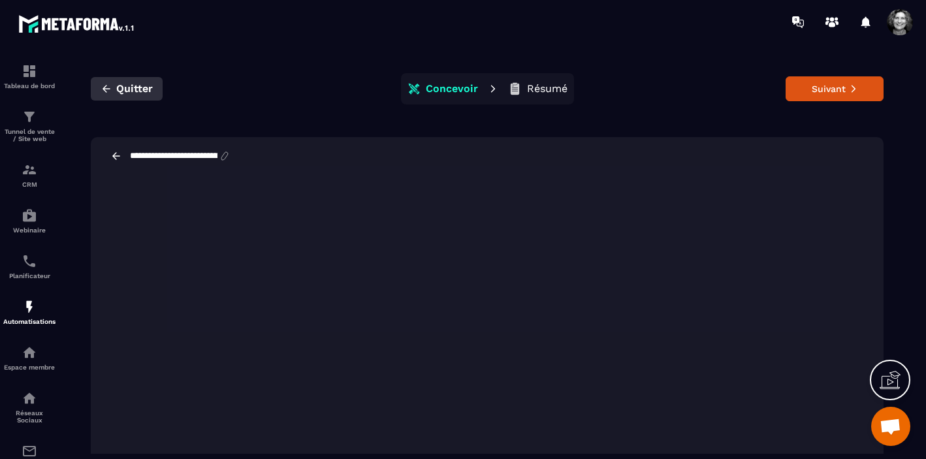
click at [137, 86] on span "Quitter" at bounding box center [134, 88] width 37 height 13
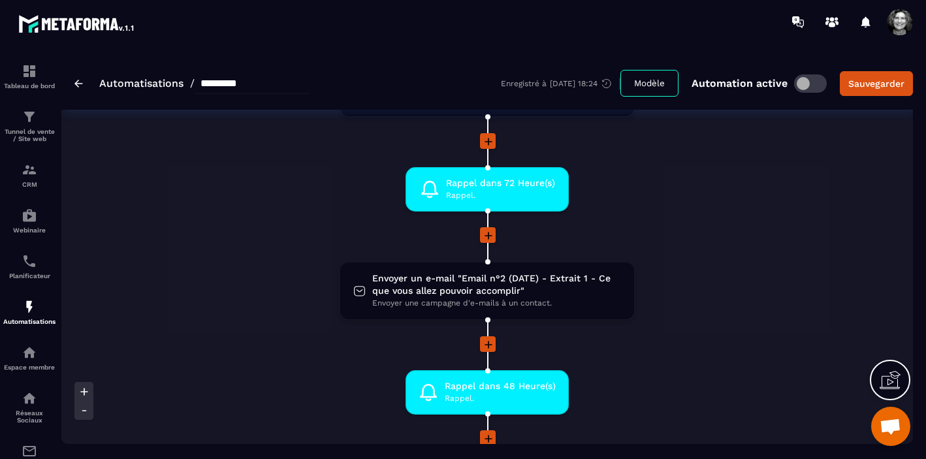
scroll to position [197, 0]
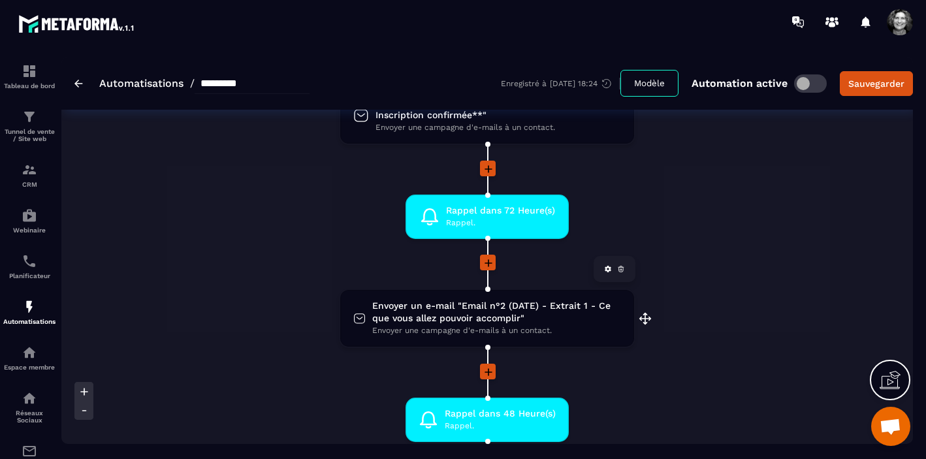
click at [493, 316] on span "Envoyer un e-mail "Email n°2 (DATE) - Extrait 1 - Ce que vous allez pouvoir acc…" at bounding box center [496, 312] width 249 height 25
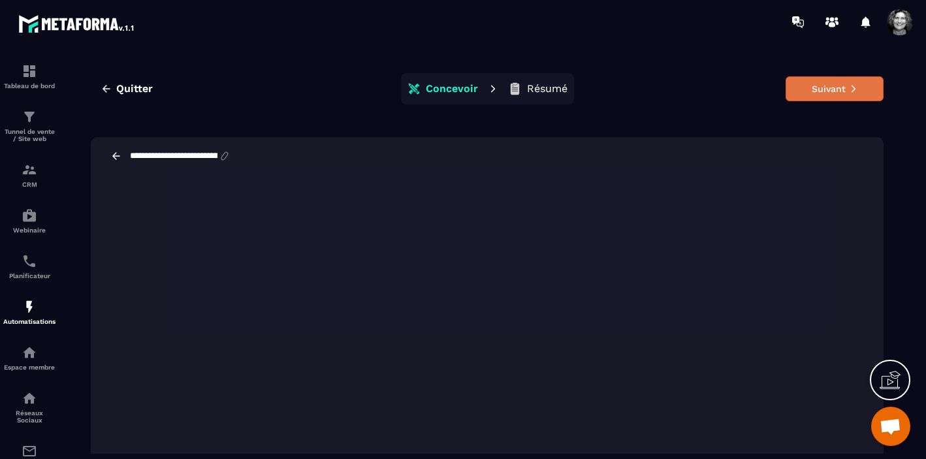
click at [822, 93] on button "Suivant" at bounding box center [834, 88] width 98 height 25
click at [826, 89] on button "Suivant" at bounding box center [834, 88] width 98 height 25
click at [836, 83] on button "Suivant" at bounding box center [834, 88] width 98 height 25
click at [136, 86] on span "Quitter" at bounding box center [134, 88] width 37 height 13
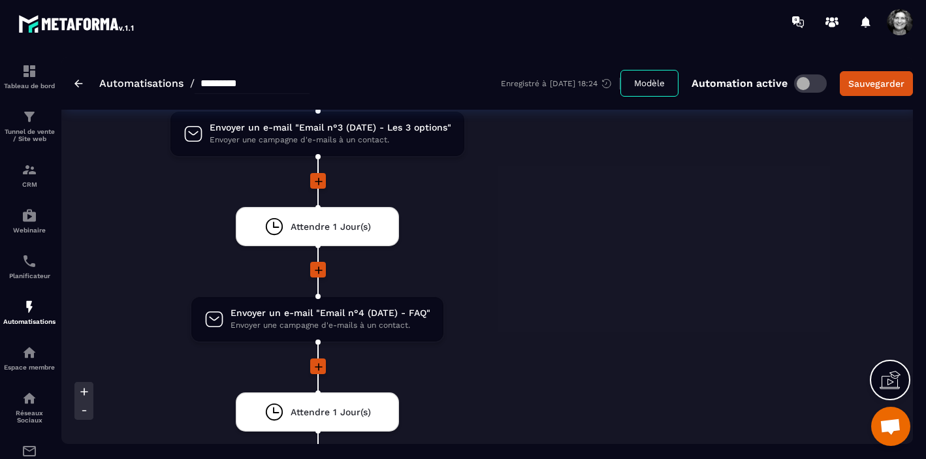
scroll to position [2061, 0]
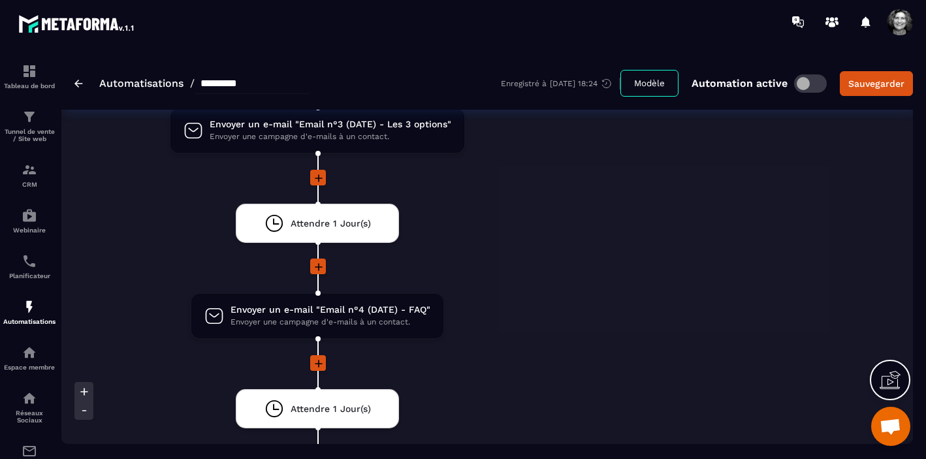
click at [135, 84] on link "Automatisations" at bounding box center [141, 83] width 84 height 12
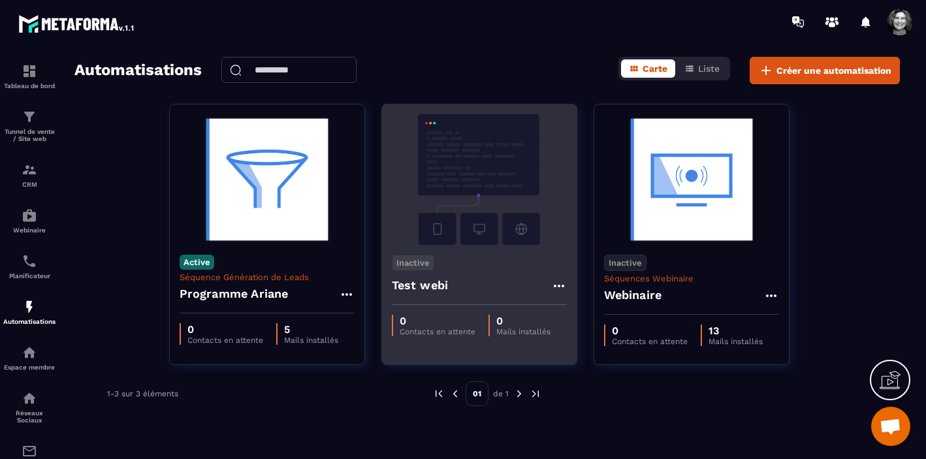
click at [558, 281] on icon at bounding box center [559, 286] width 16 height 16
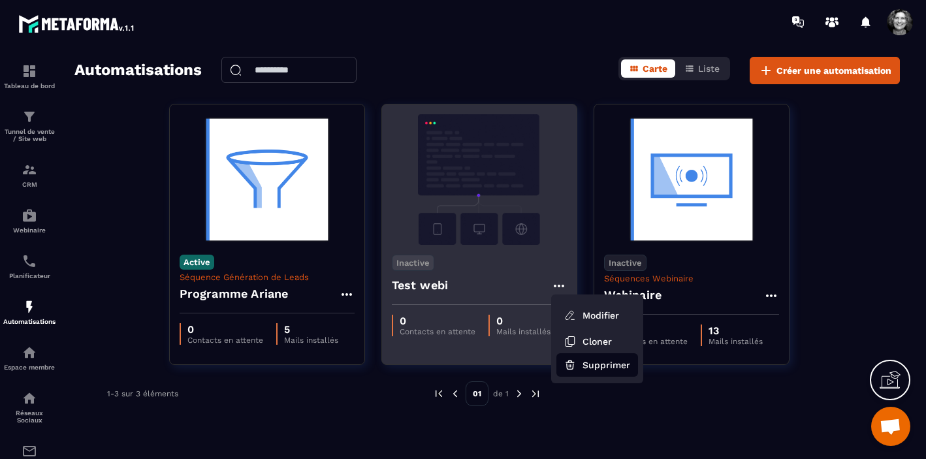
click at [599, 365] on button "Supprimer" at bounding box center [597, 364] width 82 height 23
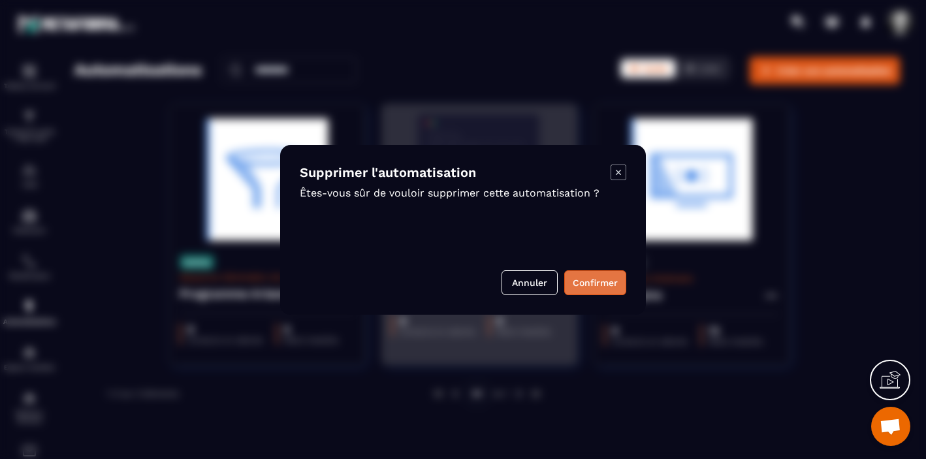
click at [589, 283] on button "Confirmer" at bounding box center [595, 282] width 62 height 25
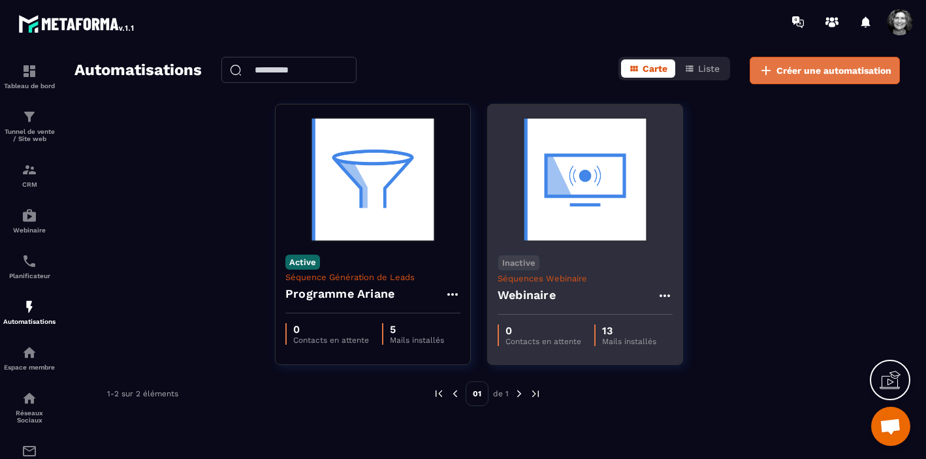
click at [832, 63] on button "Créer une automatisation" at bounding box center [824, 70] width 150 height 27
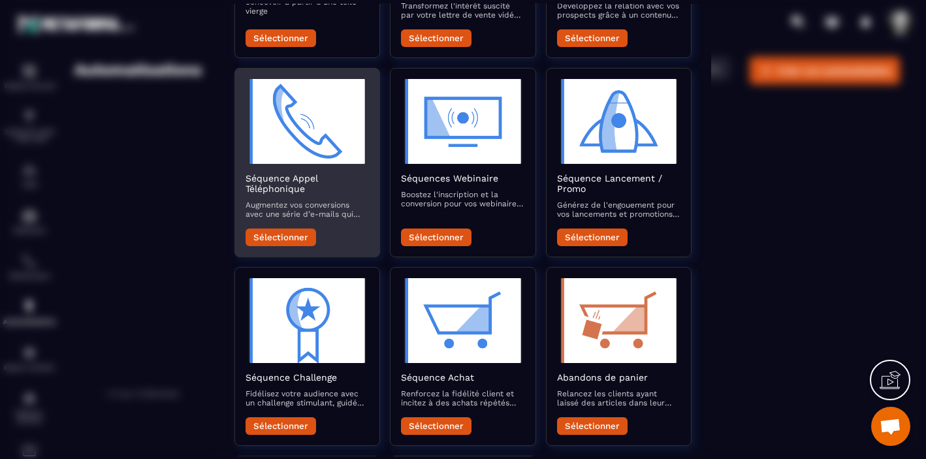
scroll to position [221, 0]
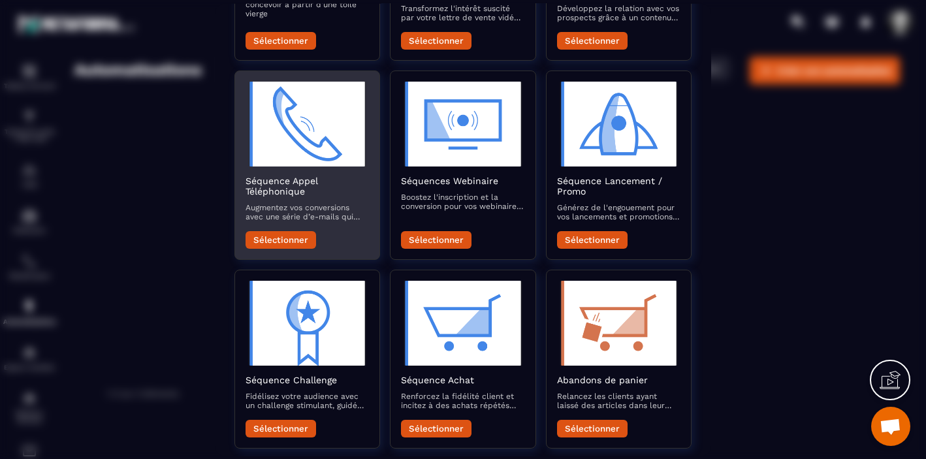
click at [303, 145] on img "Modal window" at bounding box center [306, 123] width 123 height 85
click at [291, 239] on button "Sélectionner" at bounding box center [280, 239] width 70 height 18
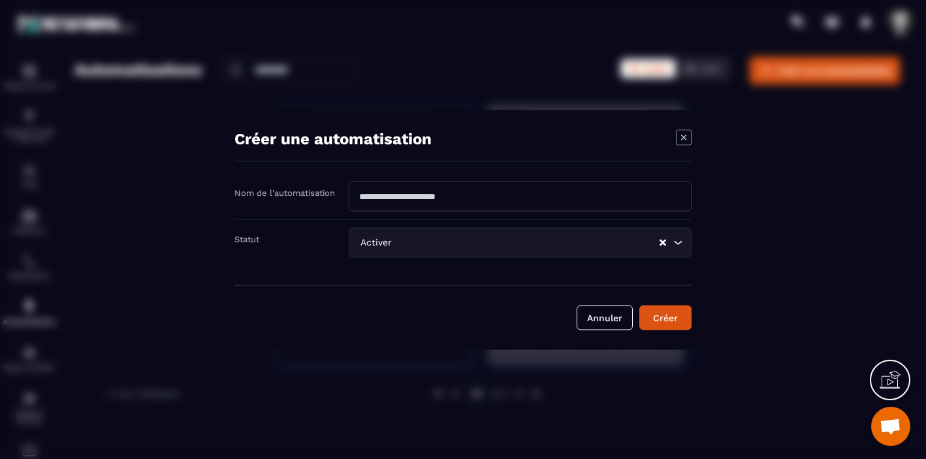
click at [481, 200] on input "Modal window" at bounding box center [520, 196] width 343 height 30
drag, startPoint x: 480, startPoint y: 199, endPoint x: 375, endPoint y: 193, distance: 105.3
click at [375, 193] on input "Modal window" at bounding box center [520, 196] width 343 height 30
type input "**********"
click at [679, 244] on icon "Search for option" at bounding box center [677, 242] width 13 height 13
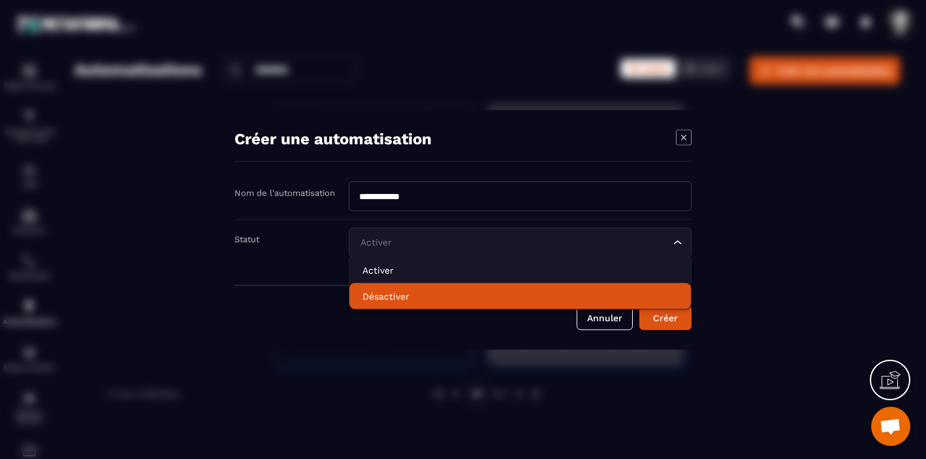
click at [542, 299] on p "Désactiver" at bounding box center [519, 295] width 315 height 13
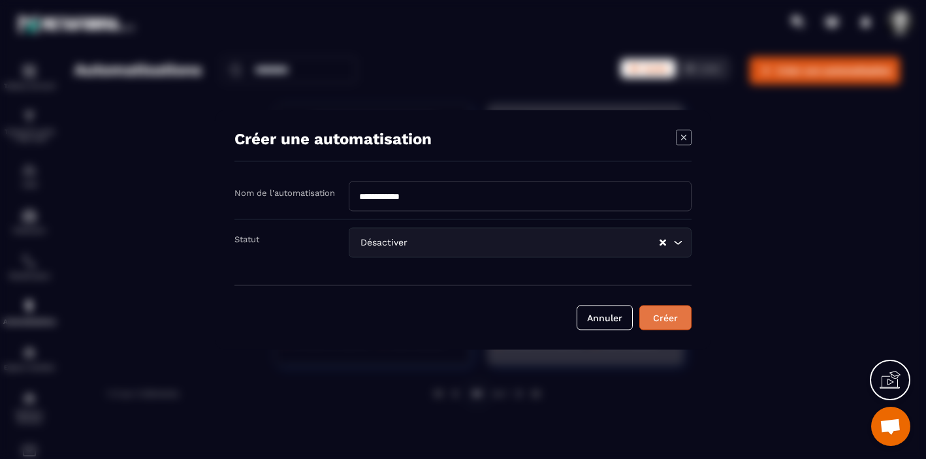
click at [673, 321] on button "Créer" at bounding box center [665, 317] width 52 height 25
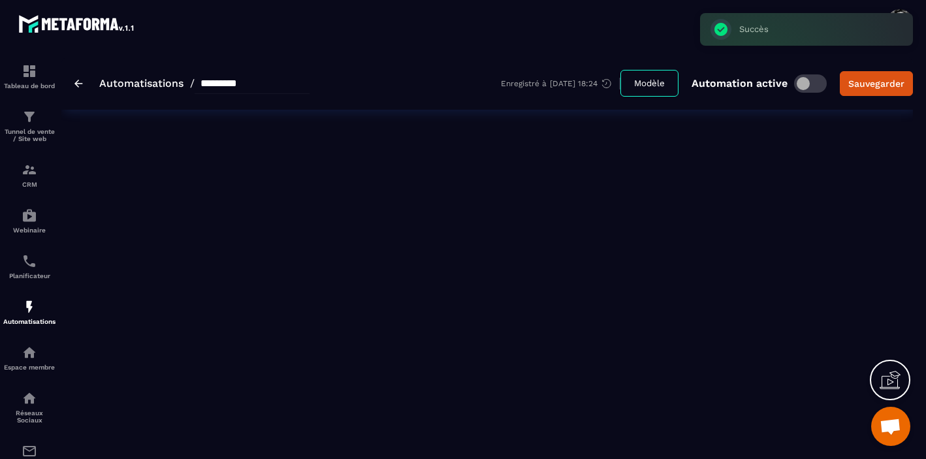
type input "**********"
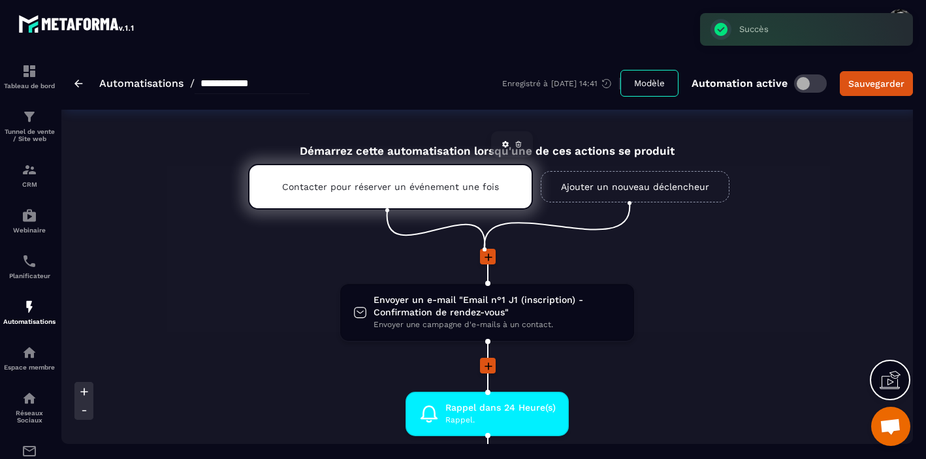
click at [377, 191] on p "Contacter pour réserver un événement une fois" at bounding box center [390, 186] width 217 height 10
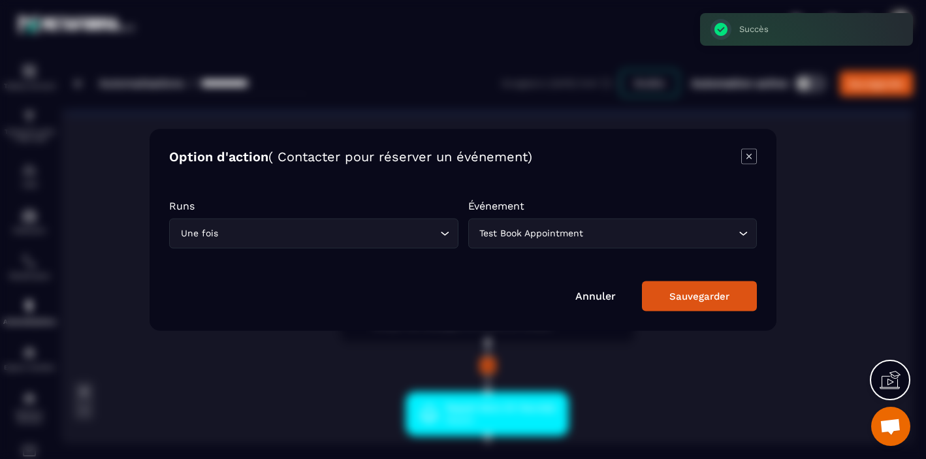
click at [742, 232] on icon "Search for option" at bounding box center [742, 233] width 13 height 13
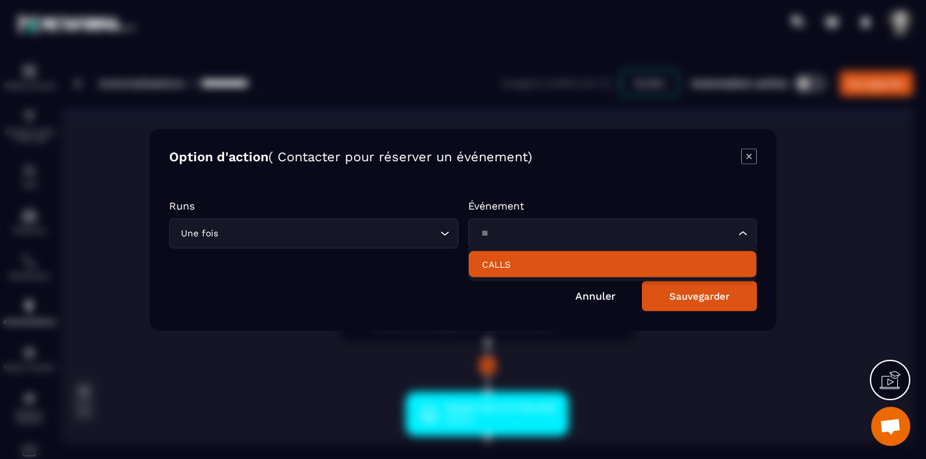
click at [499, 264] on p "CALLS" at bounding box center [613, 264] width 262 height 13
type input "*"
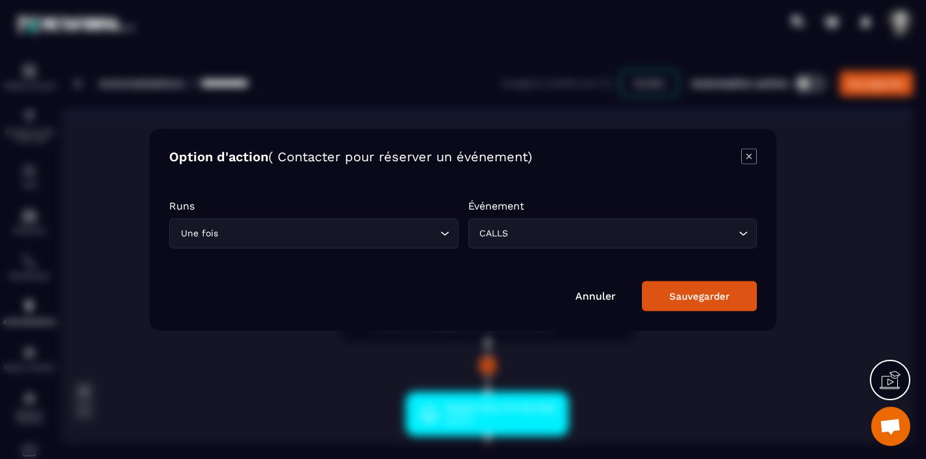
click at [693, 292] on div "Sauvegarder" at bounding box center [699, 296] width 60 height 12
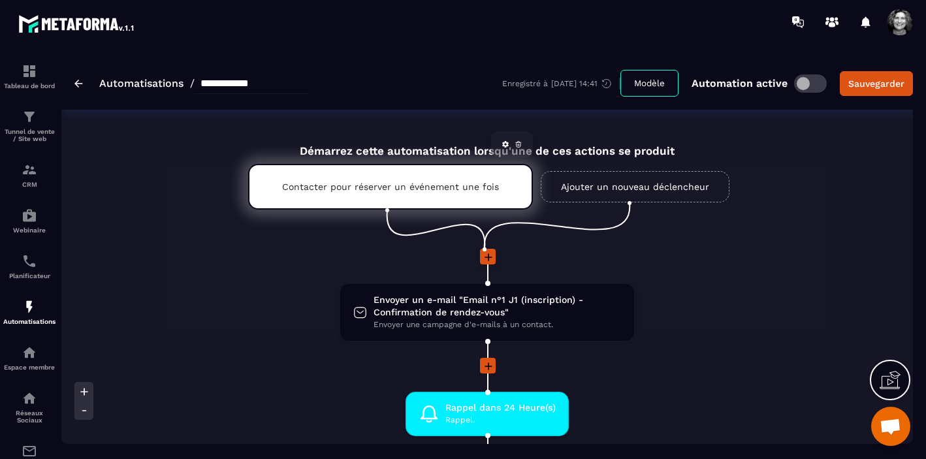
click at [422, 192] on p "Contacter pour réserver un événement une fois" at bounding box center [390, 186] width 217 height 10
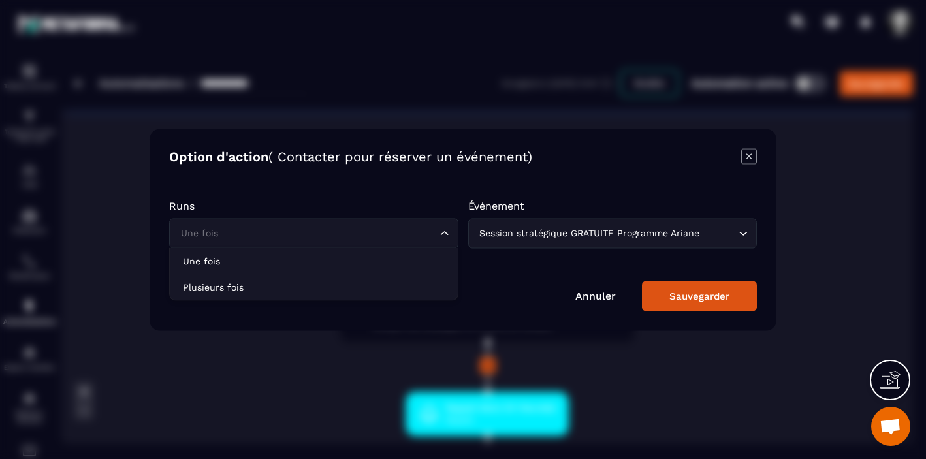
click at [447, 233] on icon "Search for option" at bounding box center [444, 233] width 13 height 13
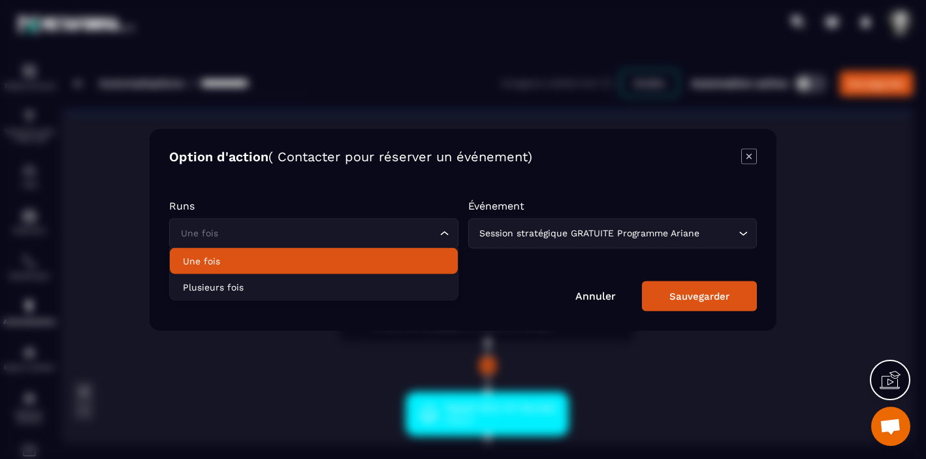
click at [411, 258] on p "Une fois" at bounding box center [314, 260] width 262 height 13
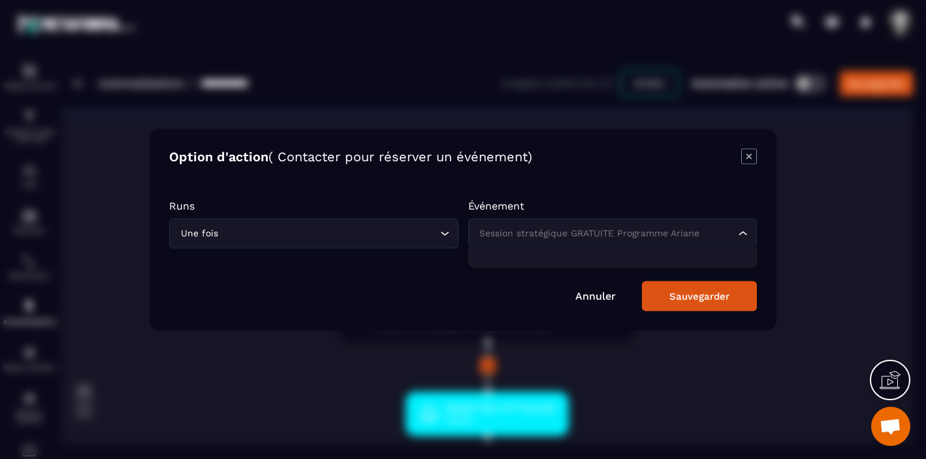
click at [745, 232] on icon "Search for option" at bounding box center [742, 233] width 13 height 13
click at [661, 236] on input "Search for option" at bounding box center [606, 233] width 259 height 14
click at [692, 300] on div "Sauvegarder" at bounding box center [699, 296] width 60 height 12
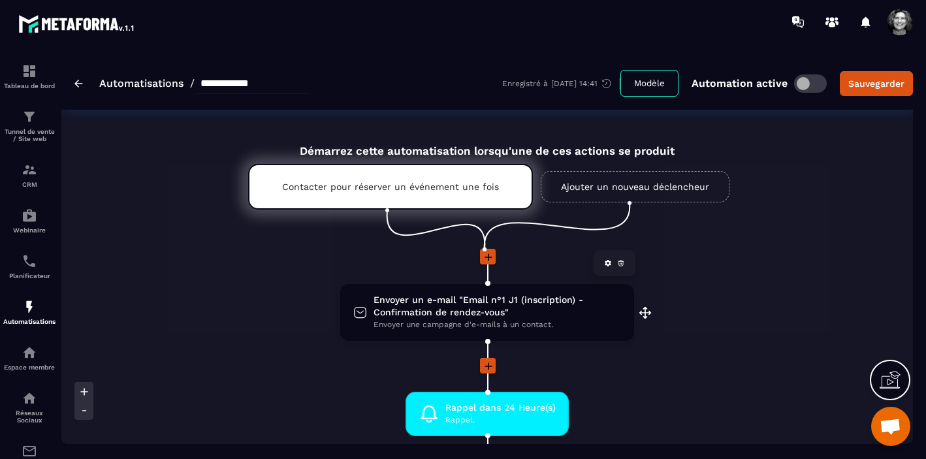
click at [500, 308] on span "Envoyer un e-mail "Email n°1 J1 (inscription) - Confirmation de rendez-vous"" at bounding box center [496, 306] width 247 height 25
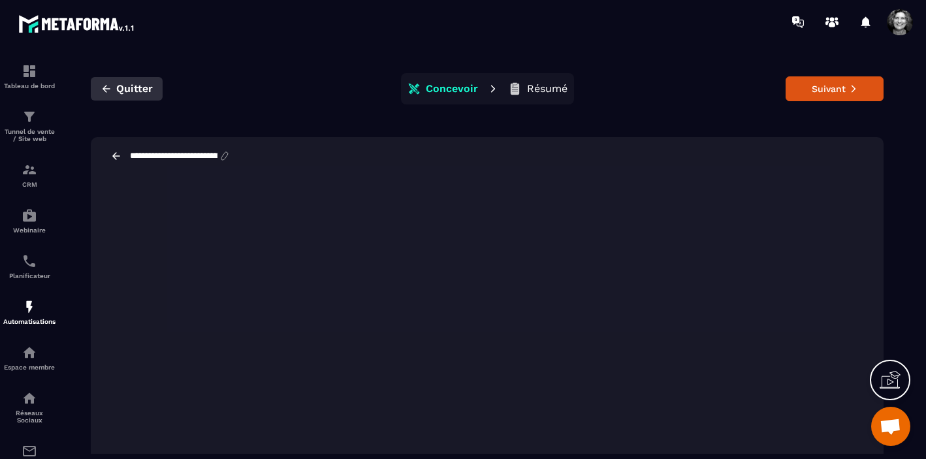
click at [135, 88] on span "Quitter" at bounding box center [134, 88] width 37 height 13
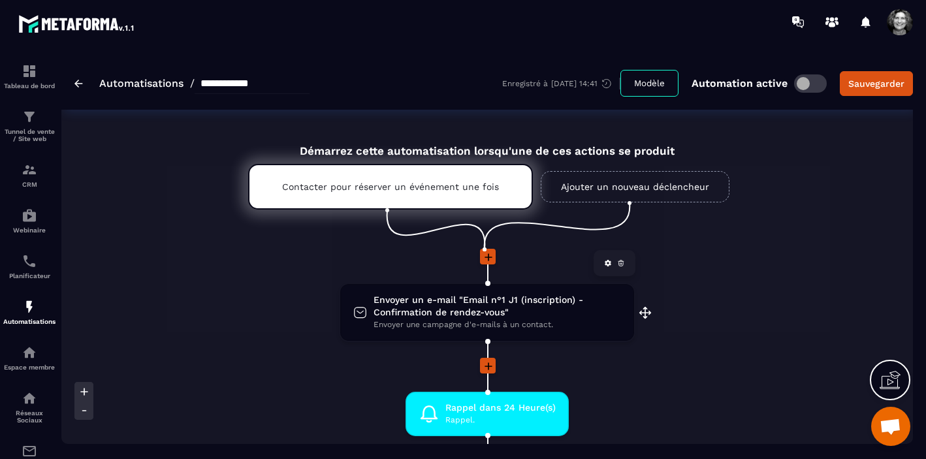
click at [503, 313] on span "Envoyer un e-mail "Email n°1 J1 (inscription) - Confirmation de rendez-vous"" at bounding box center [496, 306] width 247 height 25
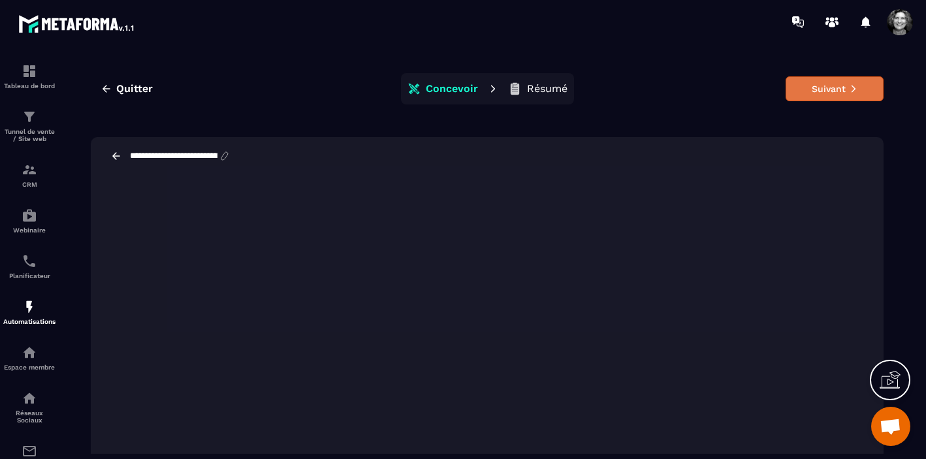
click at [832, 88] on button "Suivant" at bounding box center [834, 88] width 98 height 25
click at [119, 84] on span "Quitter" at bounding box center [134, 88] width 37 height 13
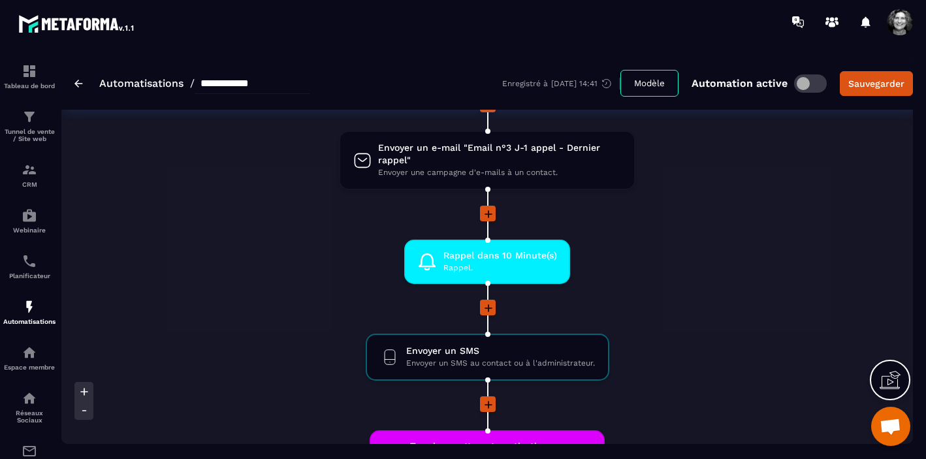
scroll to position [604, 0]
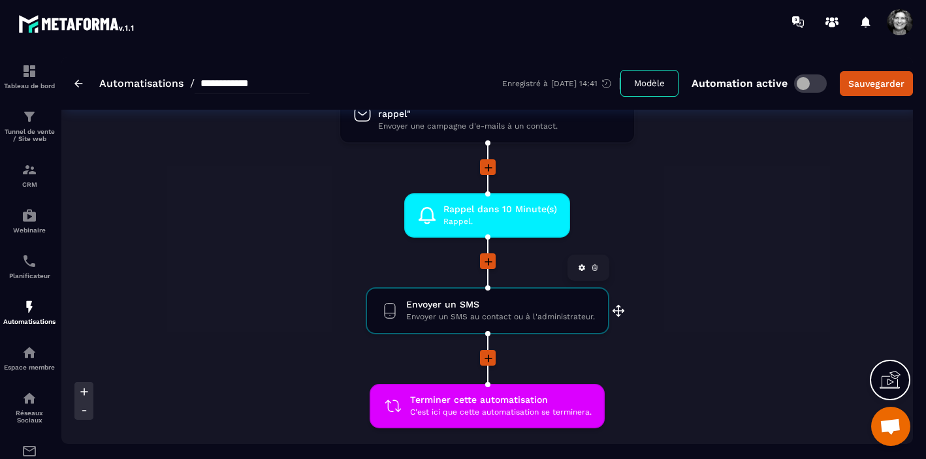
click at [475, 314] on span "Envoyer un SMS au contact ou à l'administrateur." at bounding box center [500, 317] width 189 height 12
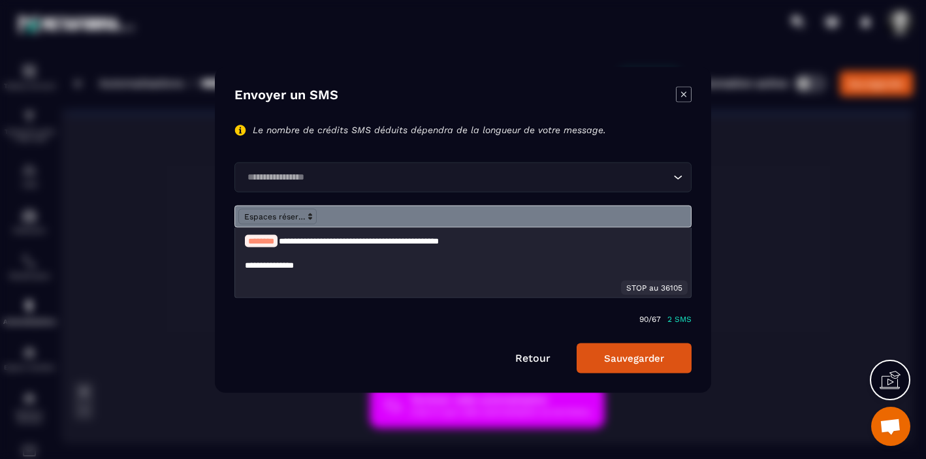
click at [386, 176] on input "Search for option" at bounding box center [456, 177] width 427 height 14
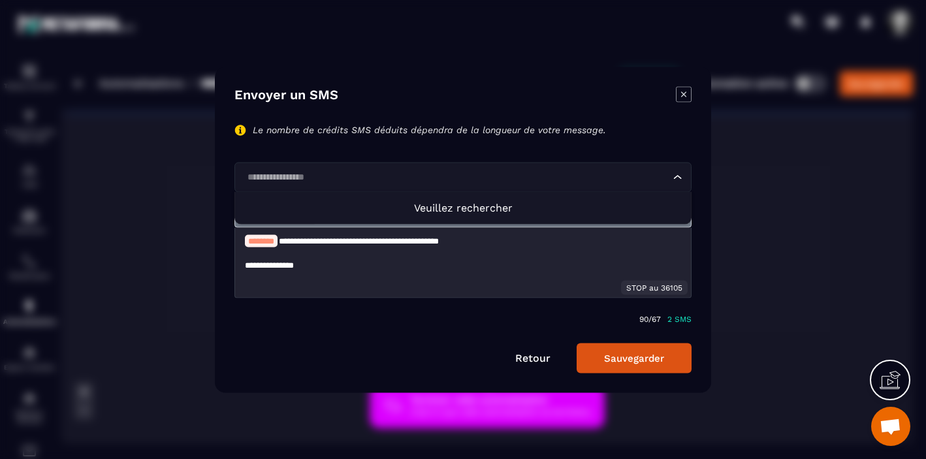
click at [677, 178] on icon "Search for option" at bounding box center [677, 176] width 13 height 13
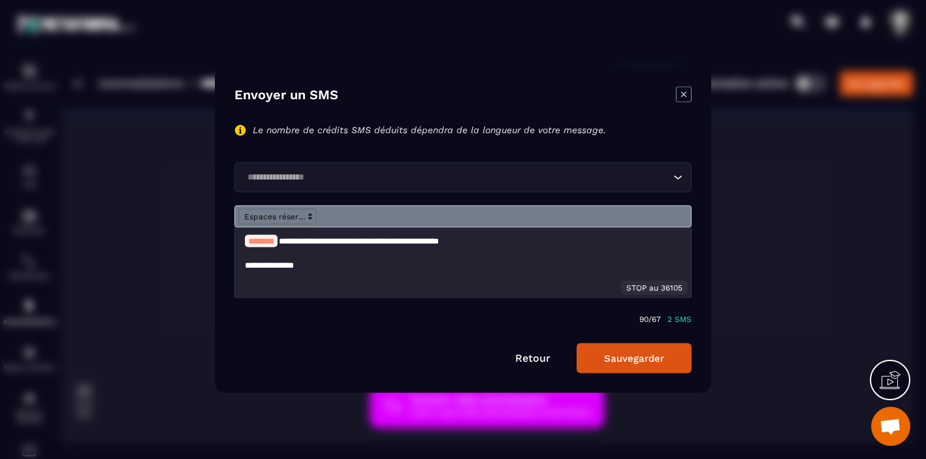
click at [505, 243] on p "**********" at bounding box center [463, 241] width 436 height 12
drag, startPoint x: 502, startPoint y: 242, endPoint x: 488, endPoint y: 242, distance: 14.4
click at [488, 242] on p "**********" at bounding box center [463, 241] width 436 height 12
click at [308, 215] on icon "Modal window" at bounding box center [310, 216] width 12 height 12
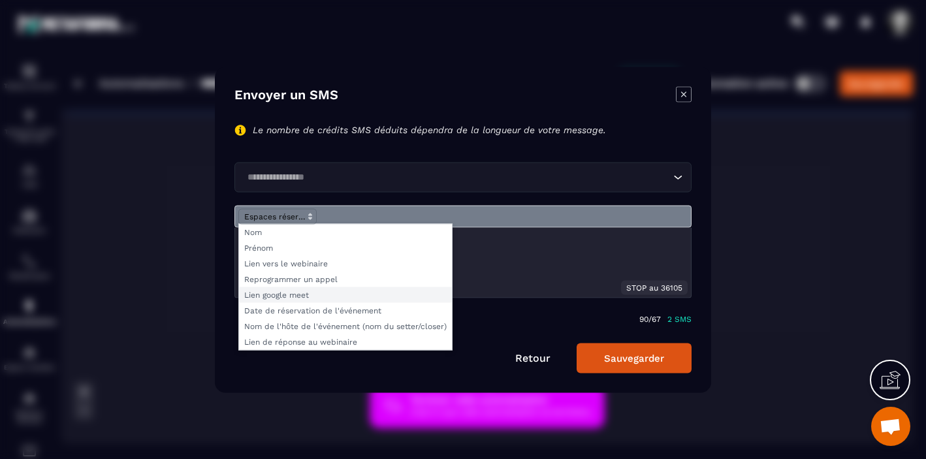
click at [326, 295] on span "Modal window" at bounding box center [345, 295] width 213 height 16
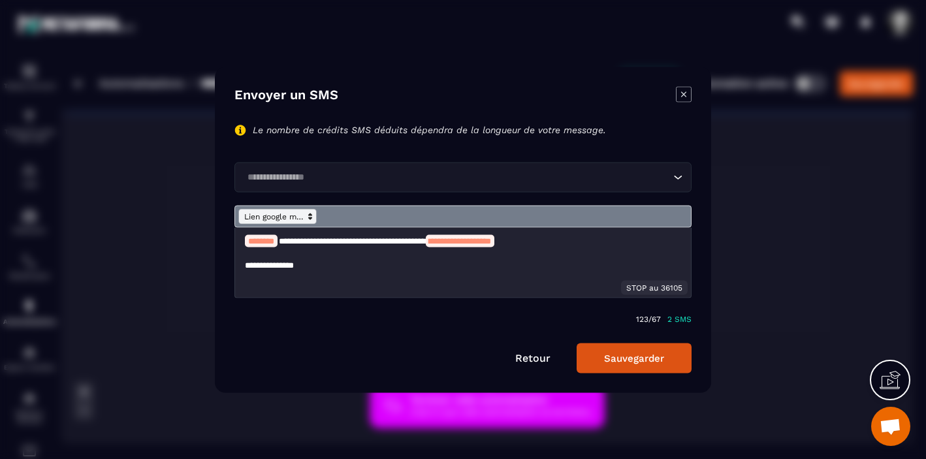
click at [314, 216] on icon "Modal window" at bounding box center [310, 216] width 12 height 12
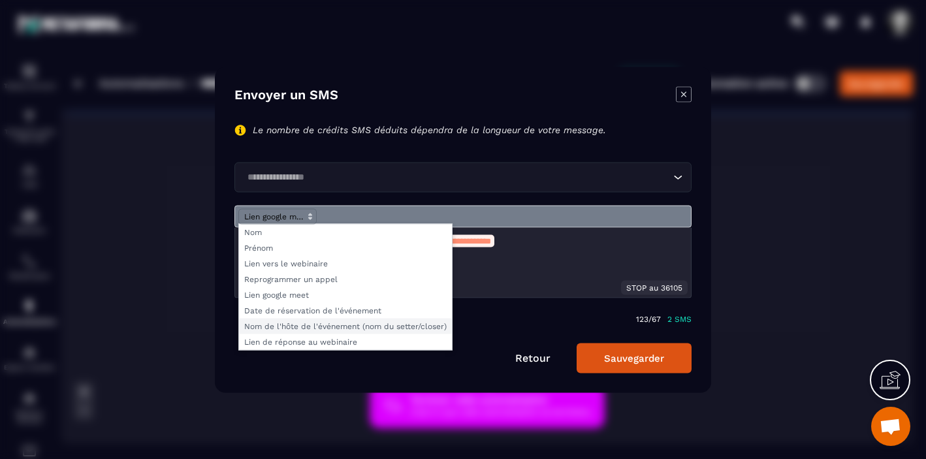
click at [356, 324] on span "Modal window" at bounding box center [345, 326] width 213 height 16
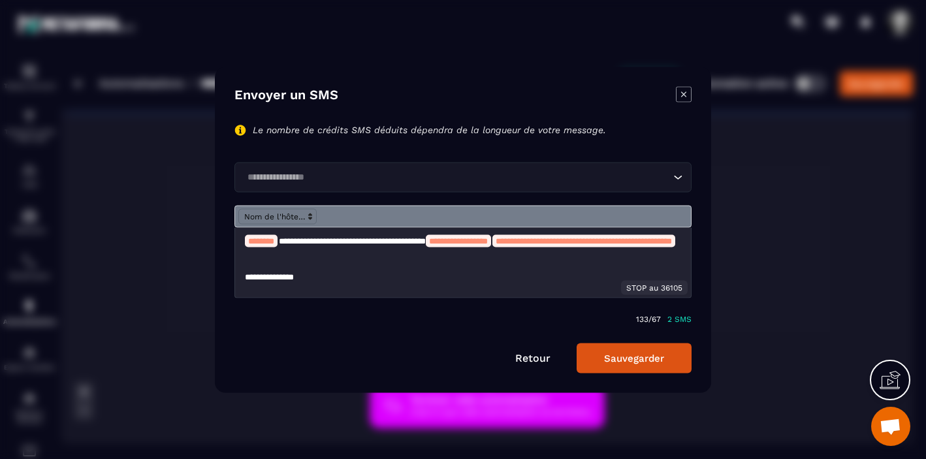
click at [488, 240] on span "**********" at bounding box center [458, 240] width 59 height 8
click at [565, 242] on span "**********" at bounding box center [515, 240] width 173 height 8
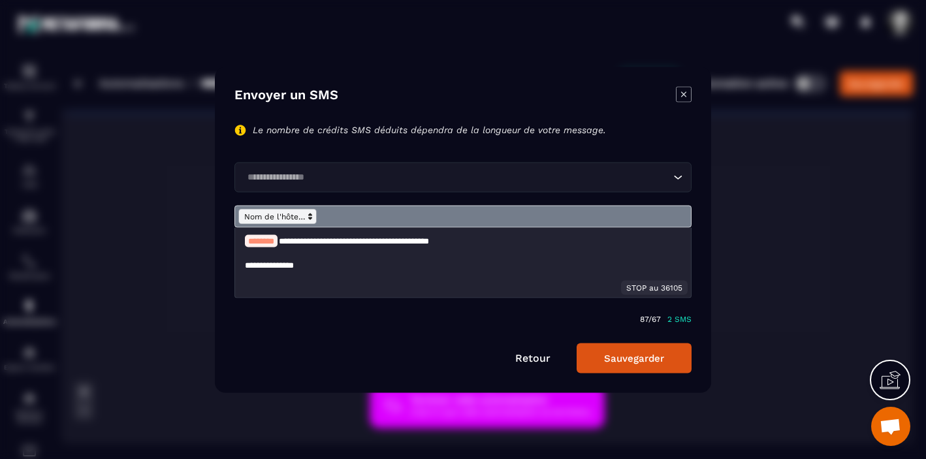
click at [270, 213] on span "Modal window" at bounding box center [277, 216] width 78 height 16
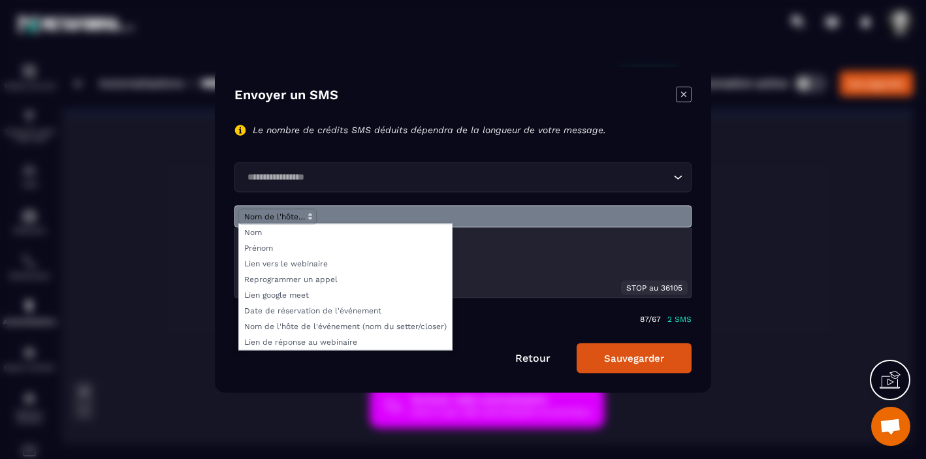
click at [497, 279] on div "**********" at bounding box center [463, 262] width 456 height 70
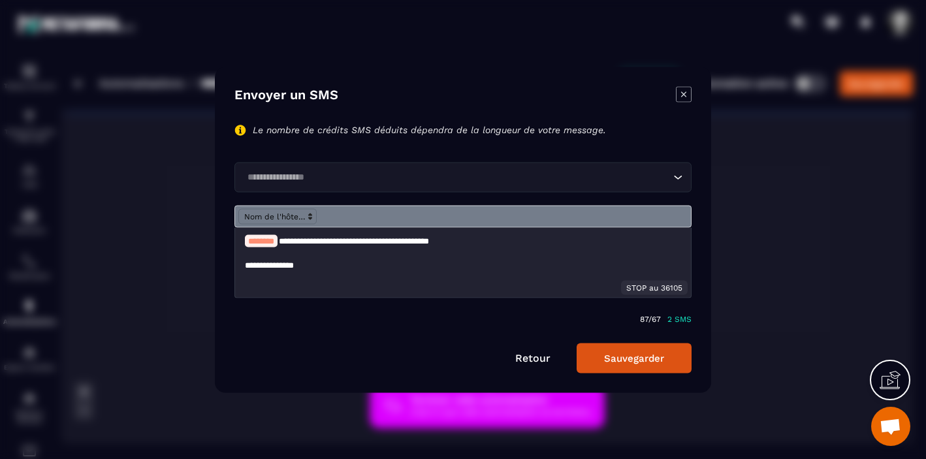
click at [488, 243] on p "**********" at bounding box center [463, 241] width 436 height 12
click at [485, 242] on p "**********" at bounding box center [463, 241] width 436 height 12
drag, startPoint x: 463, startPoint y: 241, endPoint x: 296, endPoint y: 237, distance: 167.2
click at [296, 237] on p "**********" at bounding box center [463, 241] width 436 height 12
click at [388, 245] on p "**********" at bounding box center [463, 241] width 436 height 12
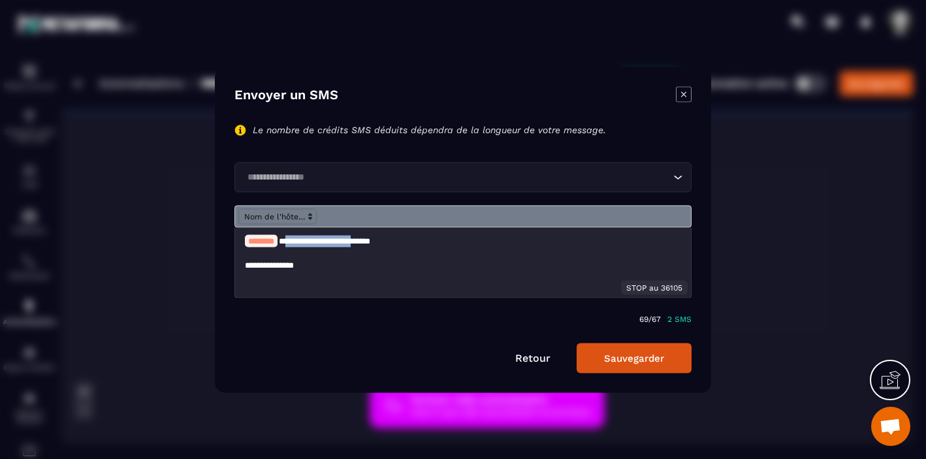
drag, startPoint x: 369, startPoint y: 243, endPoint x: 297, endPoint y: 241, distance: 71.8
click at [297, 241] on p "**********" at bounding box center [463, 241] width 436 height 12
click at [531, 357] on link "Retour" at bounding box center [532, 357] width 35 height 12
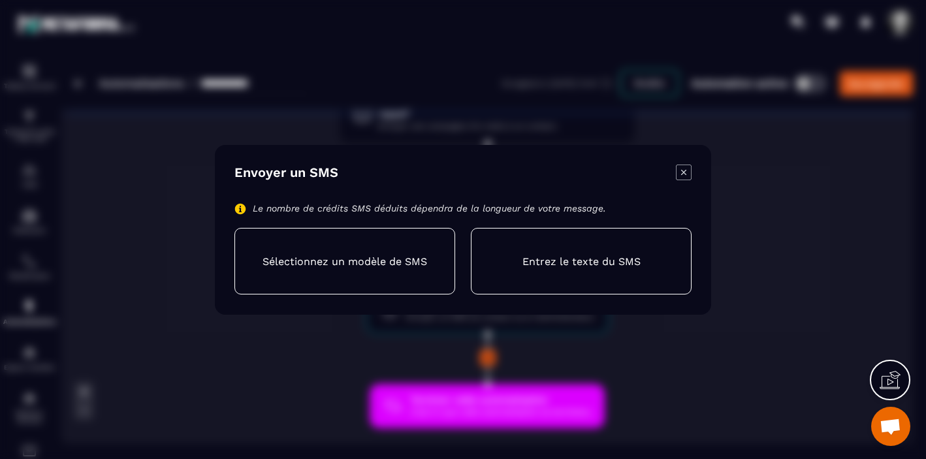
click at [382, 260] on p "Sélectionnez un modèle de SMS" at bounding box center [344, 261] width 164 height 12
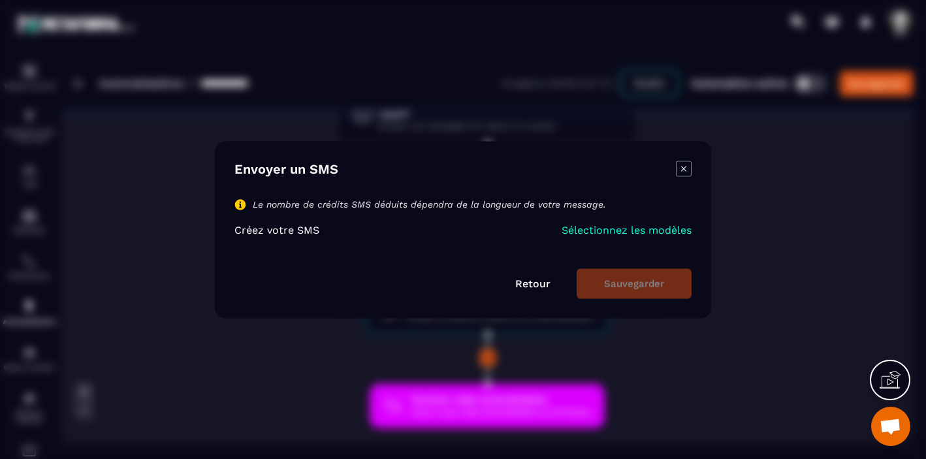
click at [646, 225] on p "Sélectionnez les modèles" at bounding box center [626, 229] width 130 height 12
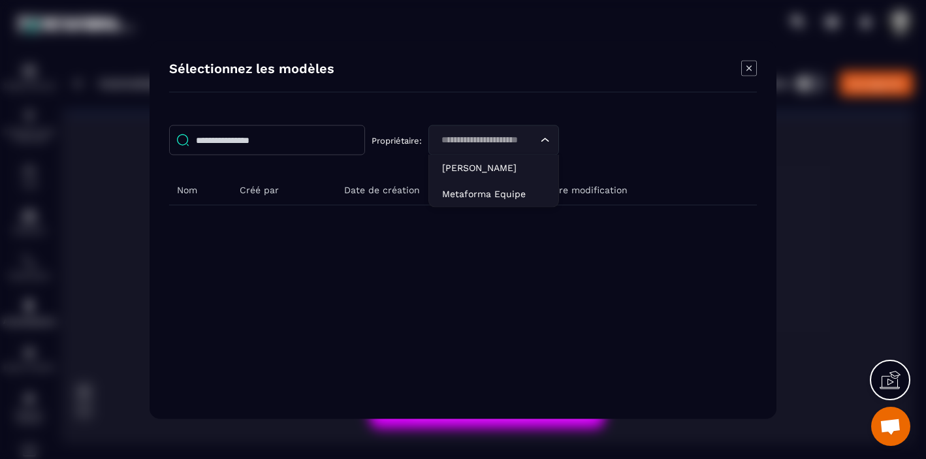
click at [547, 137] on icon "Search for option" at bounding box center [545, 139] width 13 height 13
click at [505, 196] on p "Metaforma Equipe" at bounding box center [493, 193] width 103 height 13
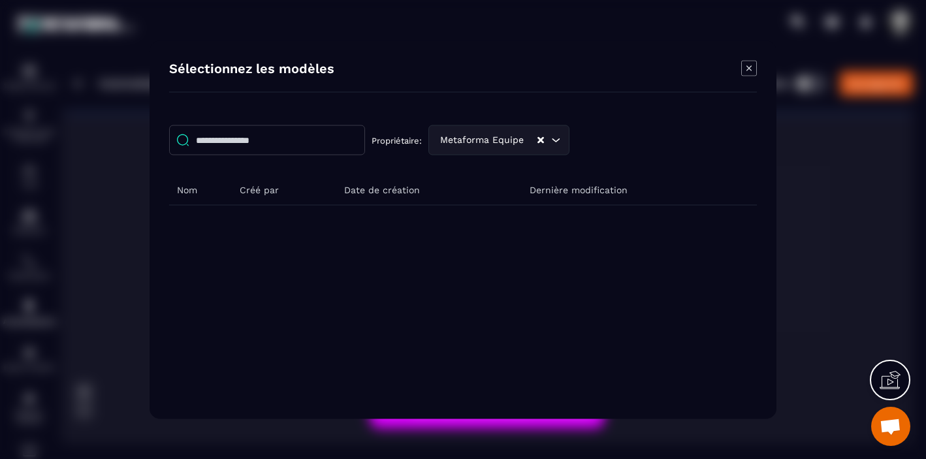
click at [290, 142] on input "Modal window" at bounding box center [267, 140] width 196 height 30
click at [749, 69] on icon "Modal window" at bounding box center [748, 67] width 5 height 5
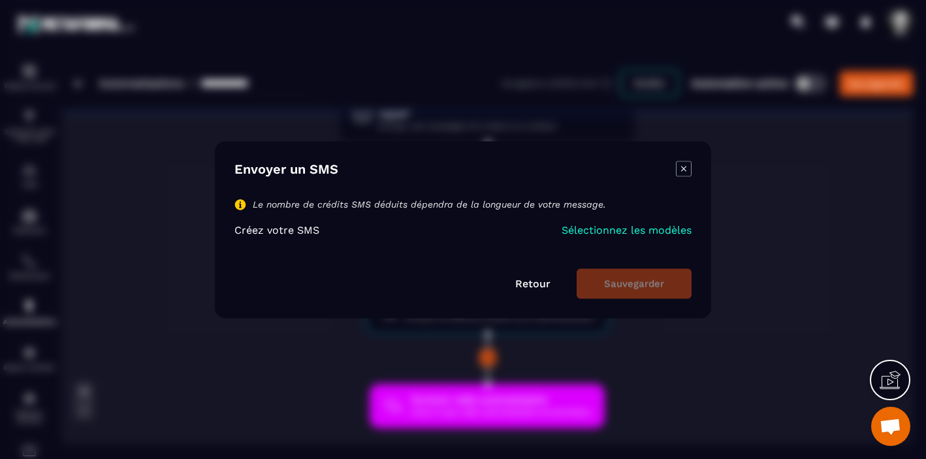
click at [683, 169] on icon "Modal window" at bounding box center [683, 168] width 5 height 5
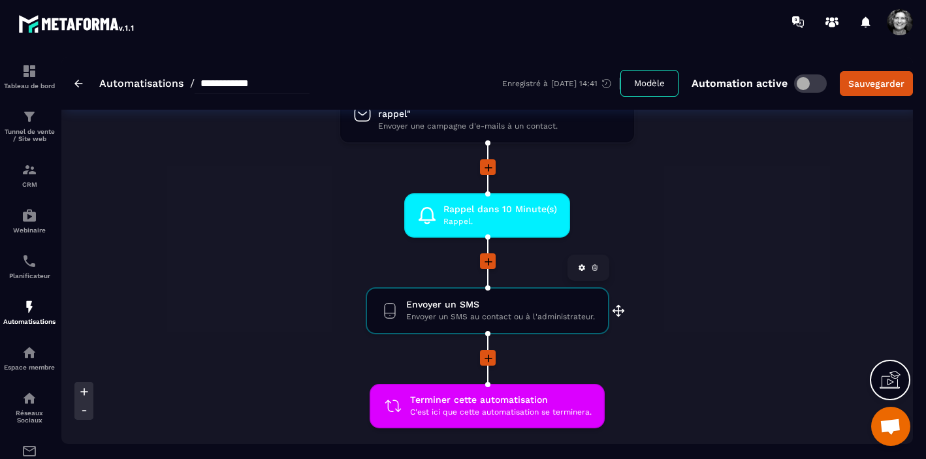
click at [440, 308] on span "Envoyer un SMS" at bounding box center [500, 304] width 189 height 12
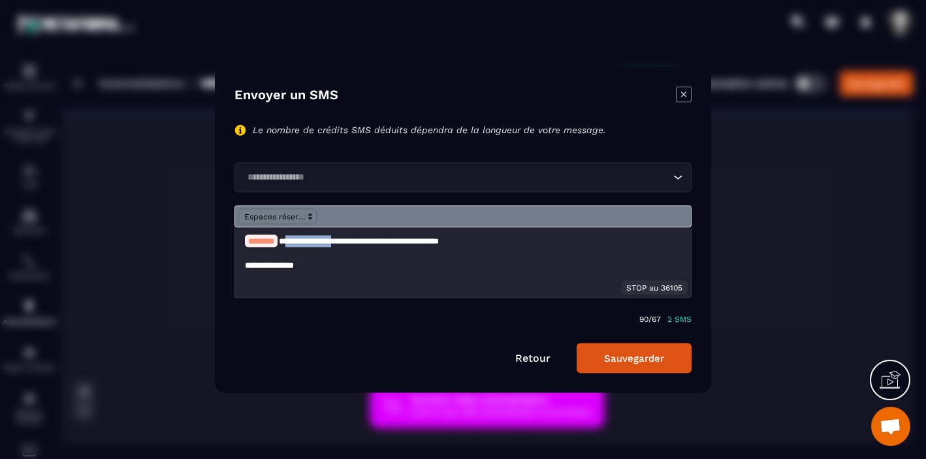
drag, startPoint x: 352, startPoint y: 242, endPoint x: 295, endPoint y: 239, distance: 57.5
click at [295, 239] on p "**********" at bounding box center [463, 241] width 436 height 12
drag, startPoint x: 508, startPoint y: 242, endPoint x: 492, endPoint y: 240, distance: 15.9
click at [492, 240] on p "**********" at bounding box center [463, 241] width 436 height 12
click at [633, 362] on button "Sauvegarder" at bounding box center [633, 358] width 115 height 30
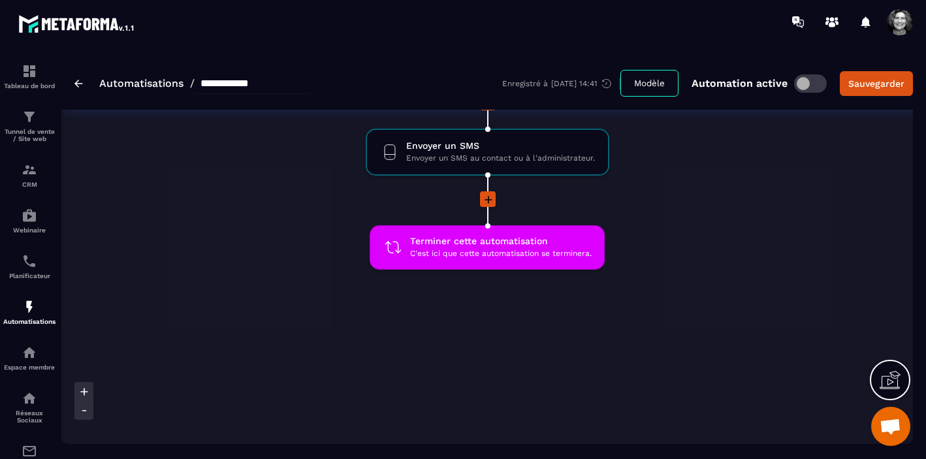
scroll to position [764, 0]
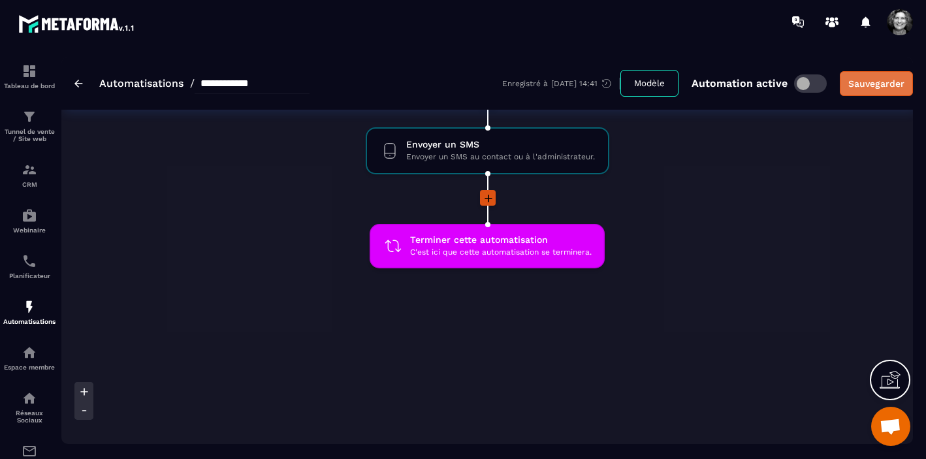
click at [888, 75] on button "Sauvegarder" at bounding box center [875, 83] width 73 height 25
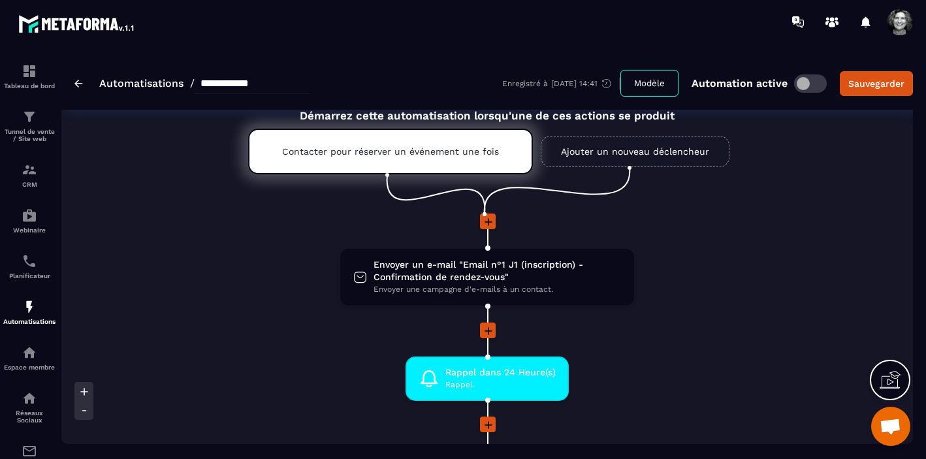
scroll to position [0, 0]
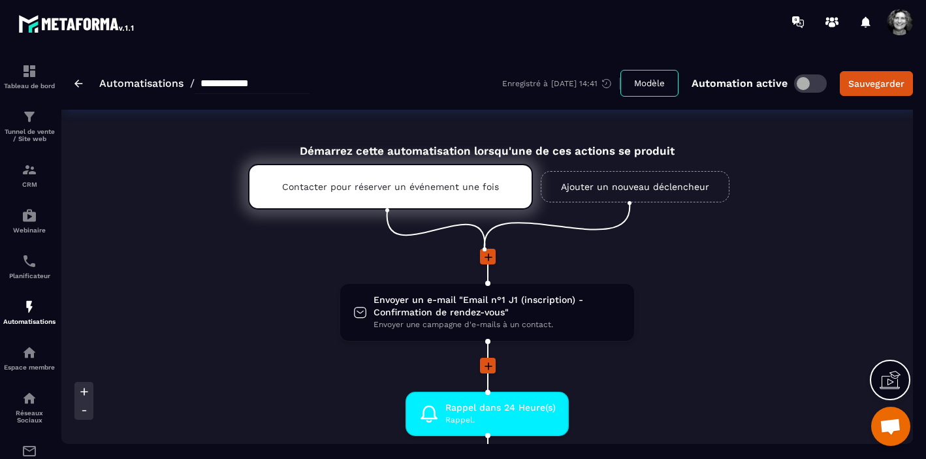
click at [134, 86] on link "Automatisations" at bounding box center [141, 83] width 84 height 12
